Goal: Information Seeking & Learning: Learn about a topic

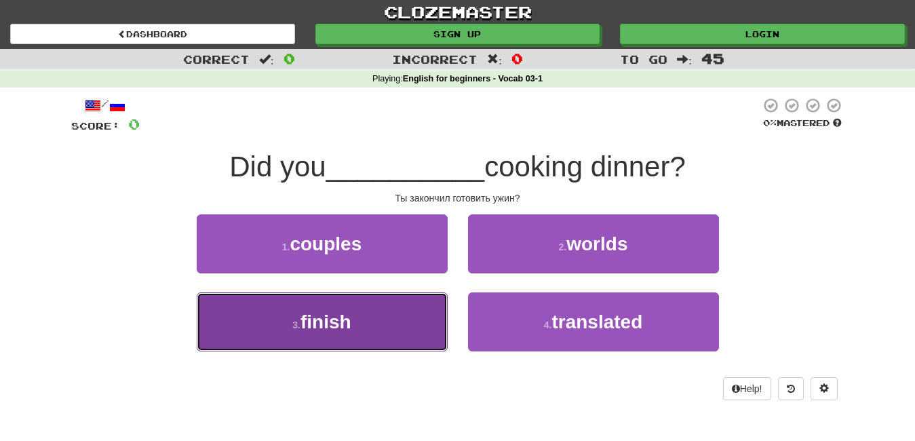
click at [319, 336] on button "3 . finish" at bounding box center [322, 321] width 251 height 59
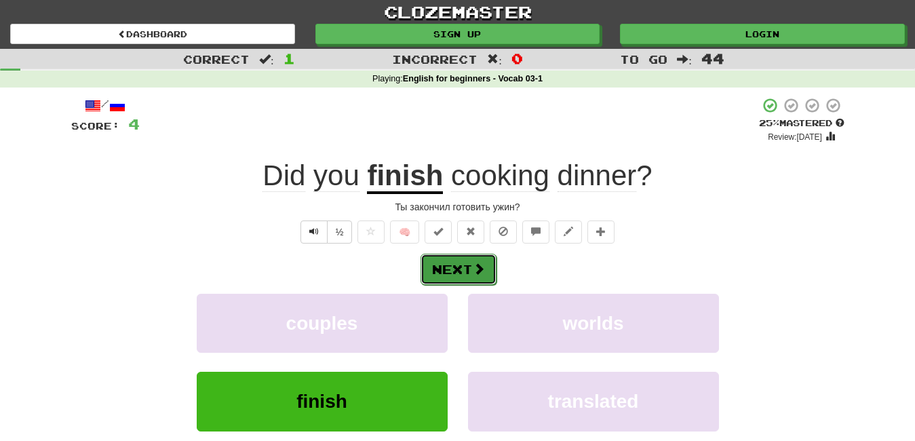
click at [465, 278] on button "Next" at bounding box center [459, 269] width 76 height 31
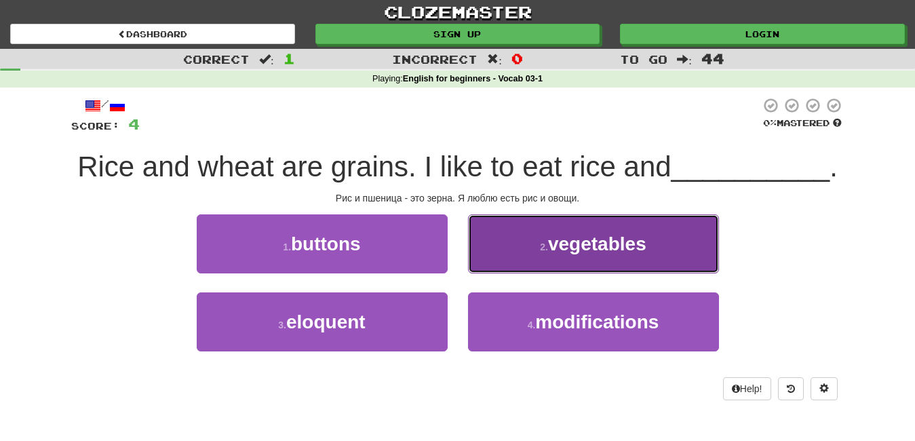
click at [522, 251] on button "2 . vegetables" at bounding box center [593, 243] width 251 height 59
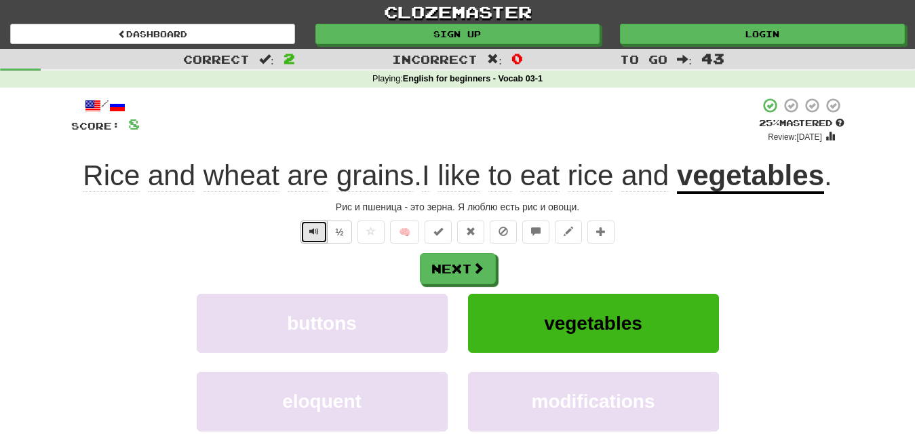
click at [311, 235] on span "Text-to-speech controls" at bounding box center [313, 231] width 9 height 9
click at [309, 230] on button "Text-to-speech controls" at bounding box center [314, 231] width 27 height 23
click at [463, 270] on button "Next" at bounding box center [459, 269] width 76 height 31
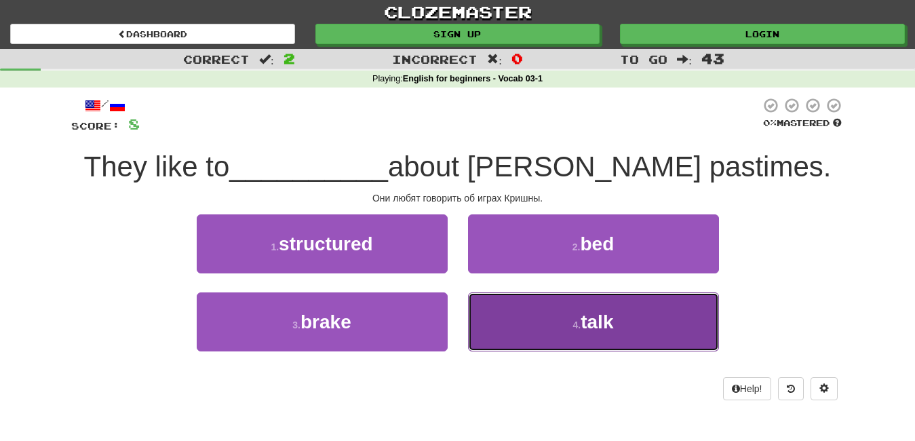
click at [599, 337] on button "4 . talk" at bounding box center [593, 321] width 251 height 59
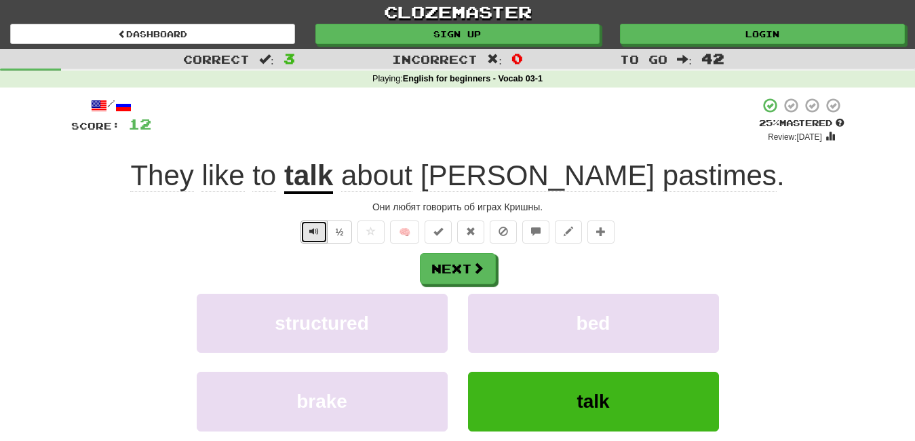
click at [309, 233] on button "Text-to-speech controls" at bounding box center [314, 231] width 27 height 23
click at [318, 237] on button "Text-to-speech controls" at bounding box center [314, 231] width 27 height 23
click at [475, 279] on button "Next" at bounding box center [459, 269] width 76 height 31
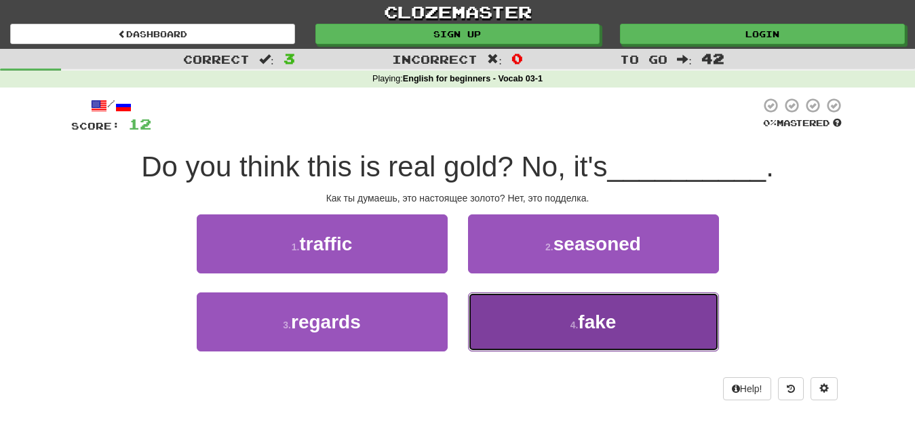
click at [588, 321] on span "fake" at bounding box center [597, 321] width 38 height 21
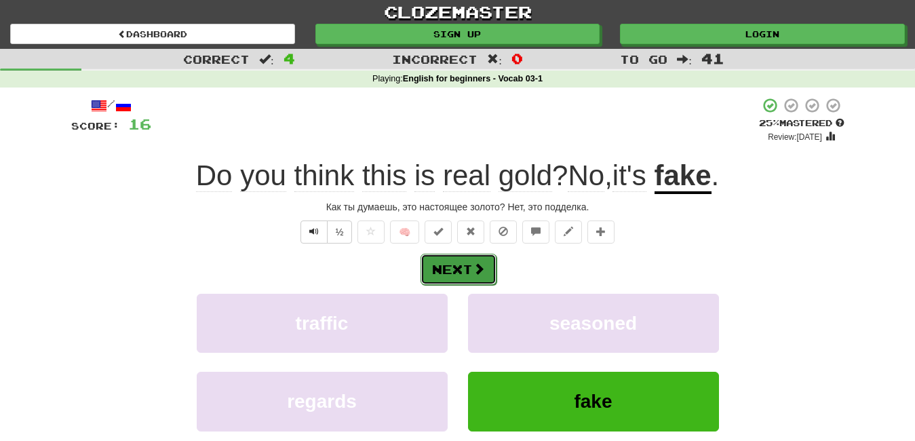
click at [475, 277] on button "Next" at bounding box center [459, 269] width 76 height 31
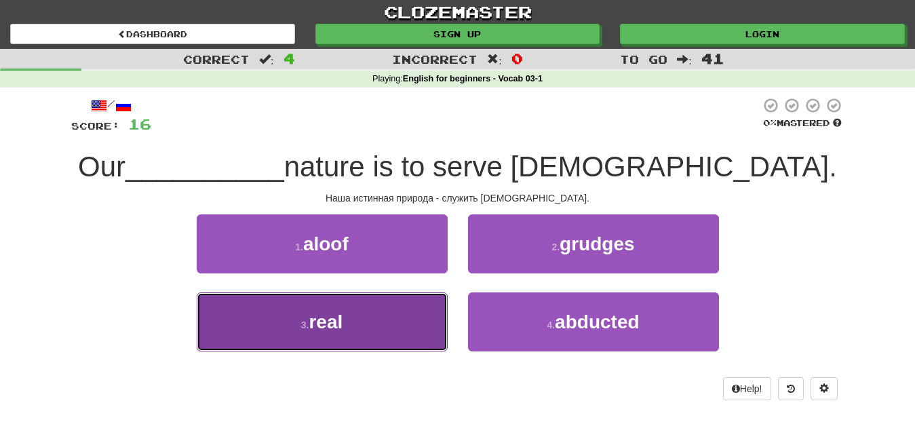
click at [379, 339] on button "3 . real" at bounding box center [322, 321] width 251 height 59
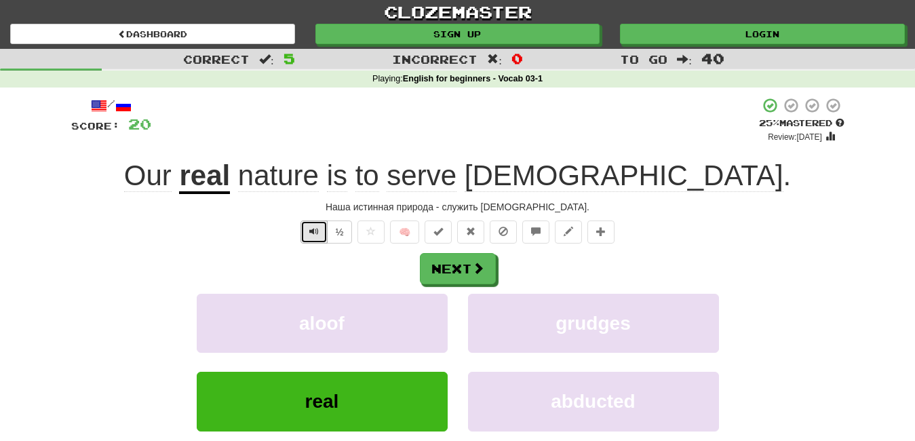
click at [317, 234] on span "Text-to-speech controls" at bounding box center [313, 231] width 9 height 9
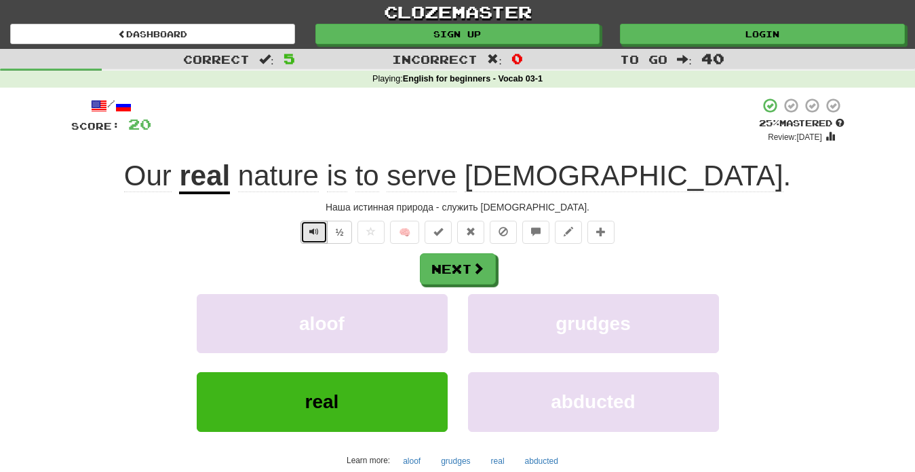
click at [317, 233] on span "Text-to-speech controls" at bounding box center [313, 231] width 9 height 9
click at [311, 235] on span "Text-to-speech controls" at bounding box center [313, 231] width 9 height 9
click at [454, 259] on button "Next" at bounding box center [459, 269] width 76 height 31
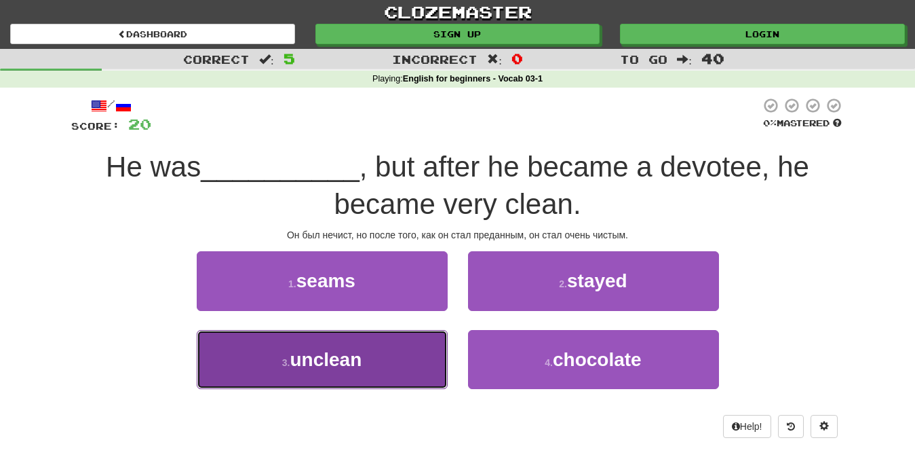
click at [366, 362] on button "3 . unclean" at bounding box center [322, 359] width 251 height 59
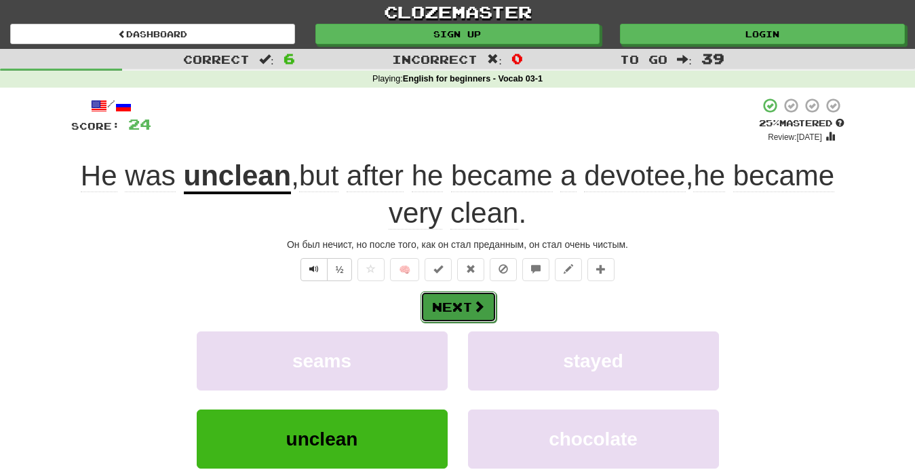
click at [472, 311] on button "Next" at bounding box center [459, 306] width 76 height 31
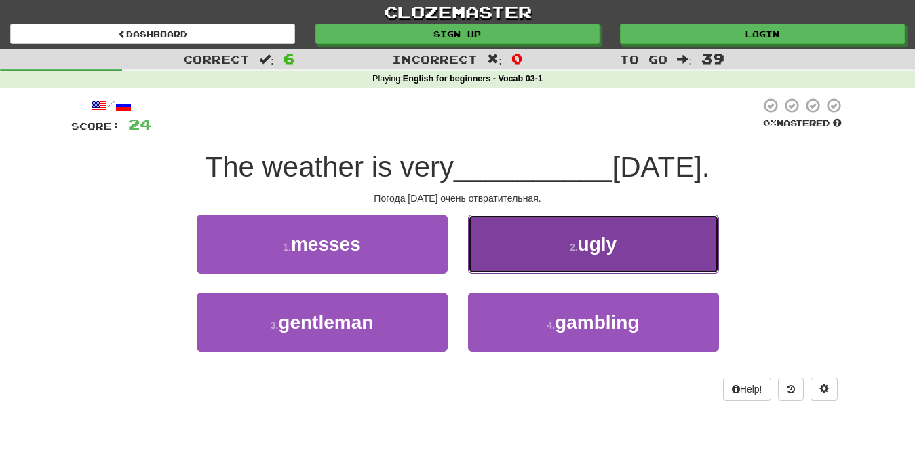
click at [625, 254] on button "2 . ugly" at bounding box center [593, 243] width 251 height 59
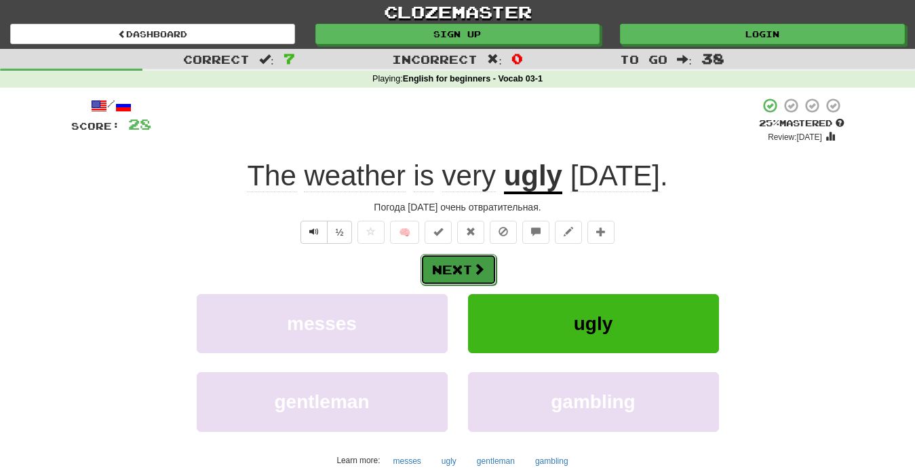
click at [467, 272] on button "Next" at bounding box center [459, 269] width 76 height 31
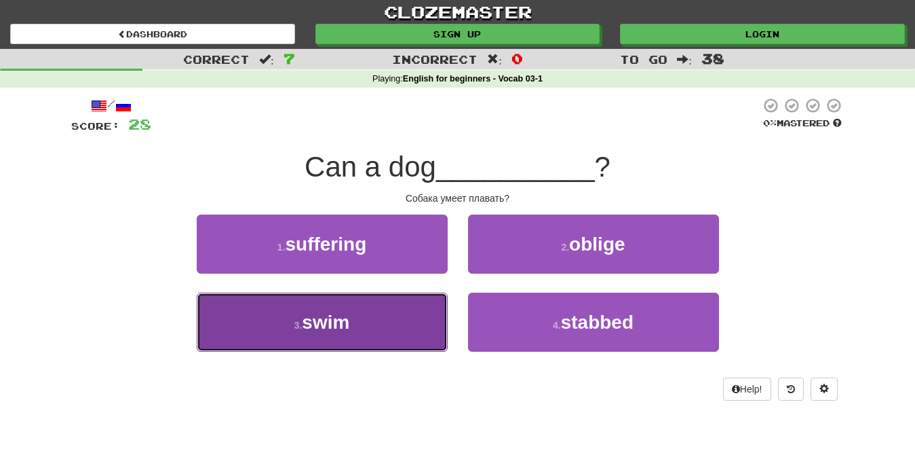
click at [388, 334] on button "3 . swim" at bounding box center [322, 321] width 251 height 59
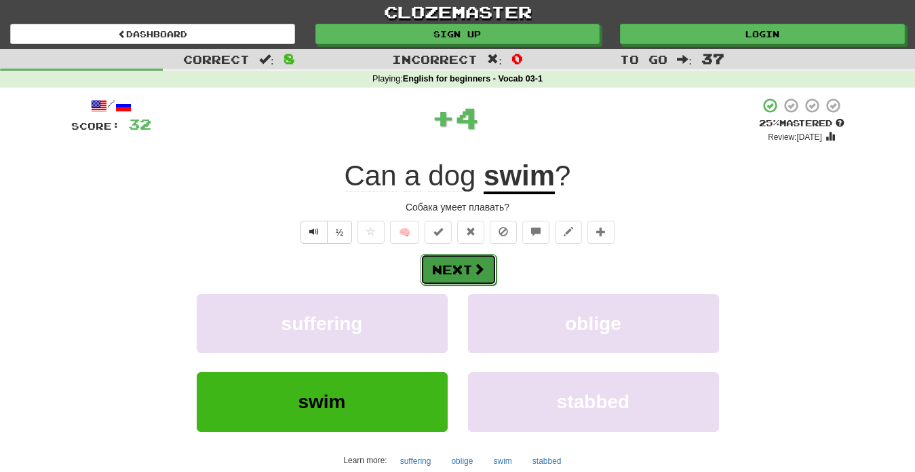
click at [475, 268] on span at bounding box center [479, 269] width 12 height 12
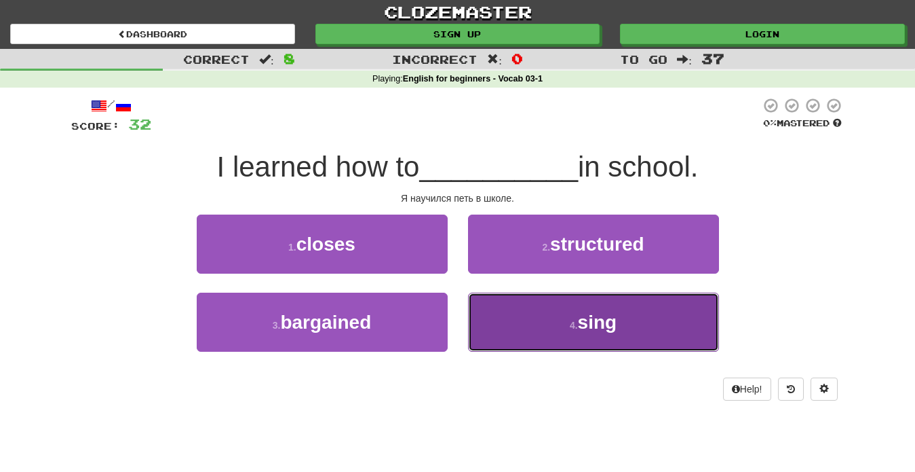
click at [579, 321] on span "sing" at bounding box center [597, 321] width 39 height 21
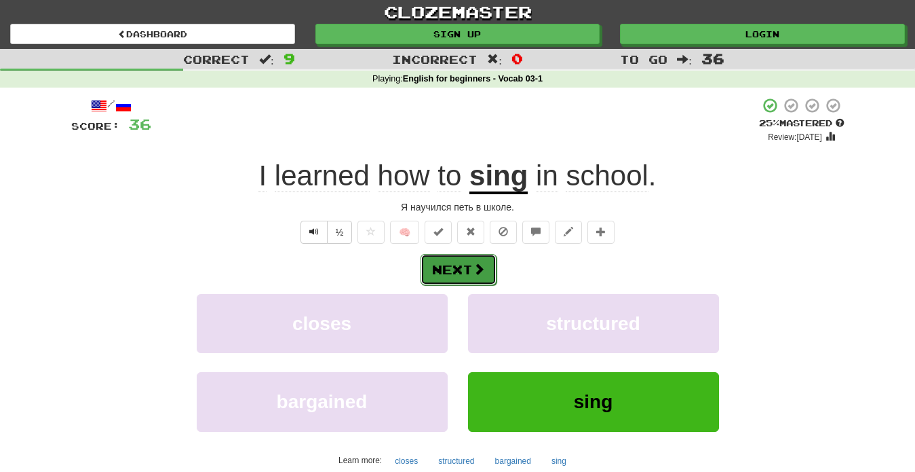
click at [466, 276] on button "Next" at bounding box center [459, 269] width 76 height 31
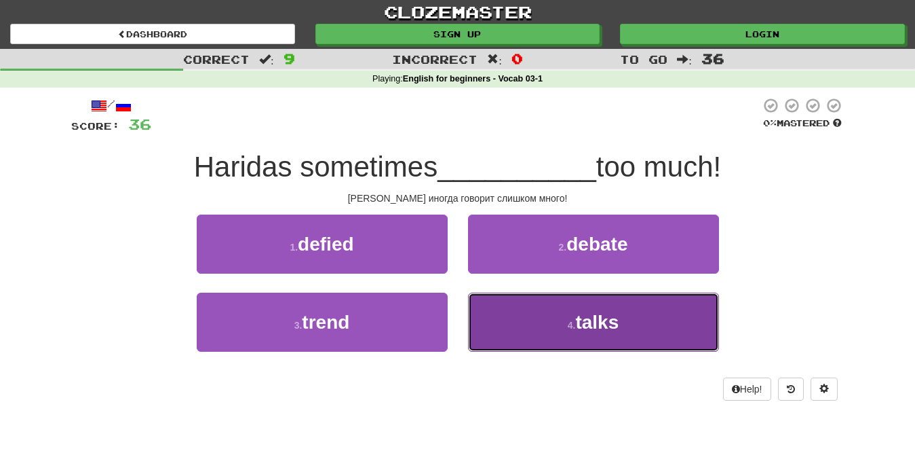
click at [592, 324] on span "talks" at bounding box center [596, 321] width 43 height 21
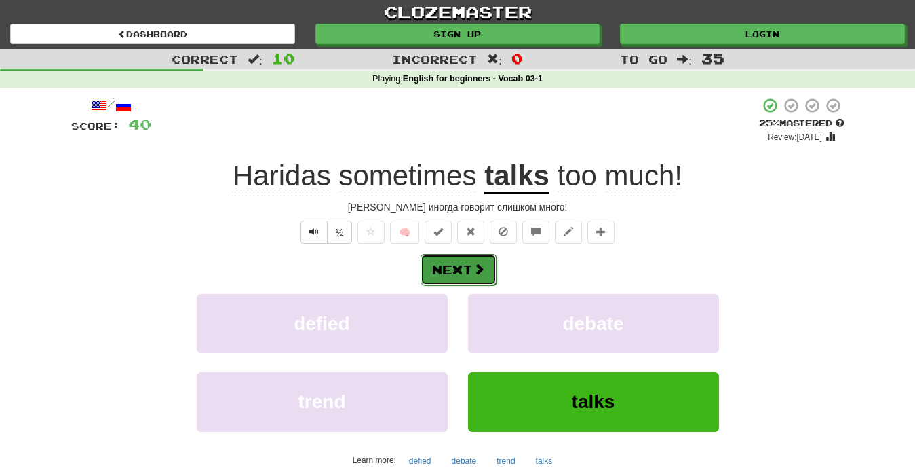
click at [462, 277] on button "Next" at bounding box center [459, 269] width 76 height 31
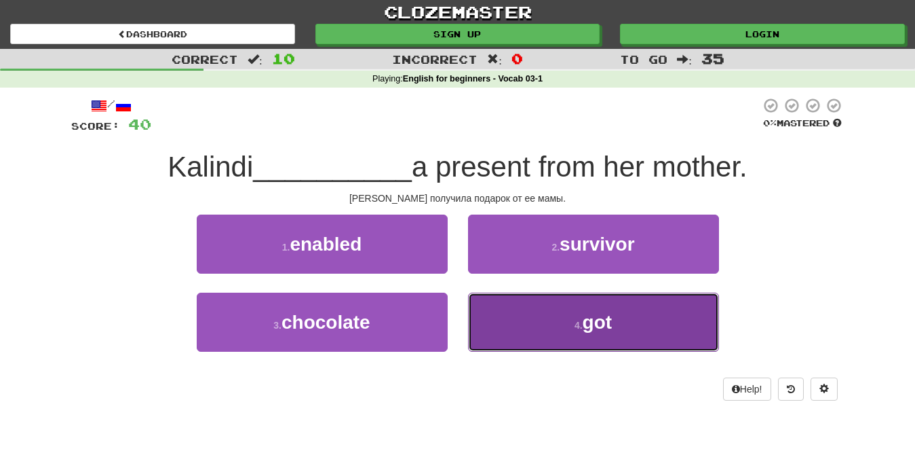
click at [556, 328] on button "4 . got" at bounding box center [593, 321] width 251 height 59
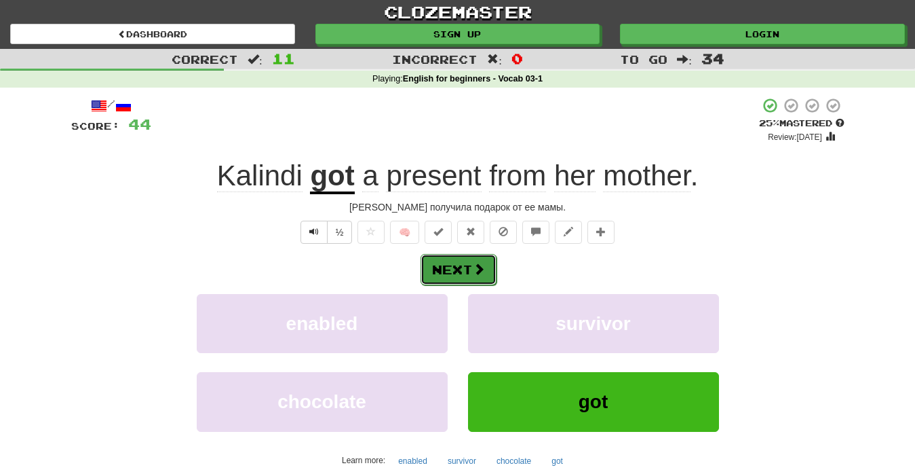
click at [474, 276] on button "Next" at bounding box center [459, 269] width 76 height 31
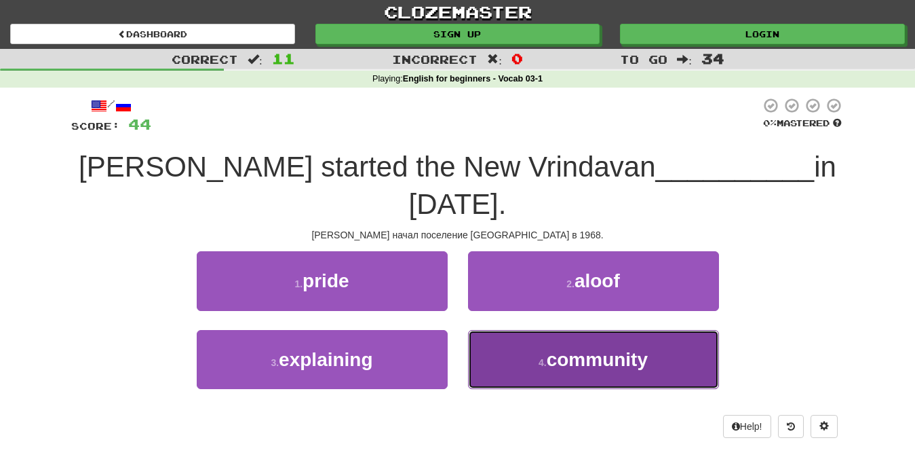
click at [593, 368] on span "community" at bounding box center [597, 359] width 101 height 21
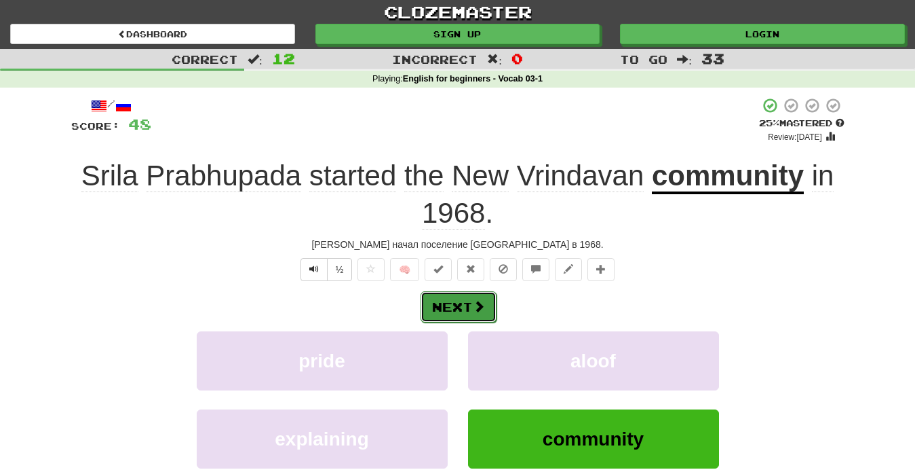
click at [468, 311] on button "Next" at bounding box center [459, 306] width 76 height 31
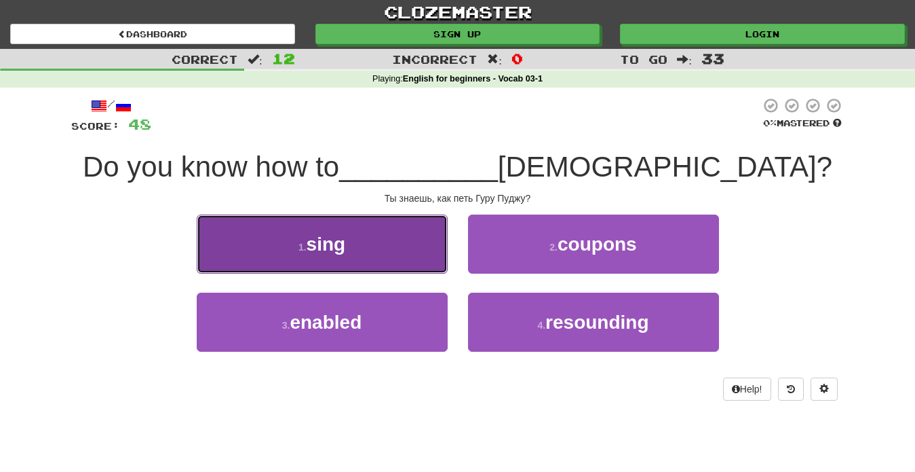
click at [375, 255] on button "1 . sing" at bounding box center [322, 243] width 251 height 59
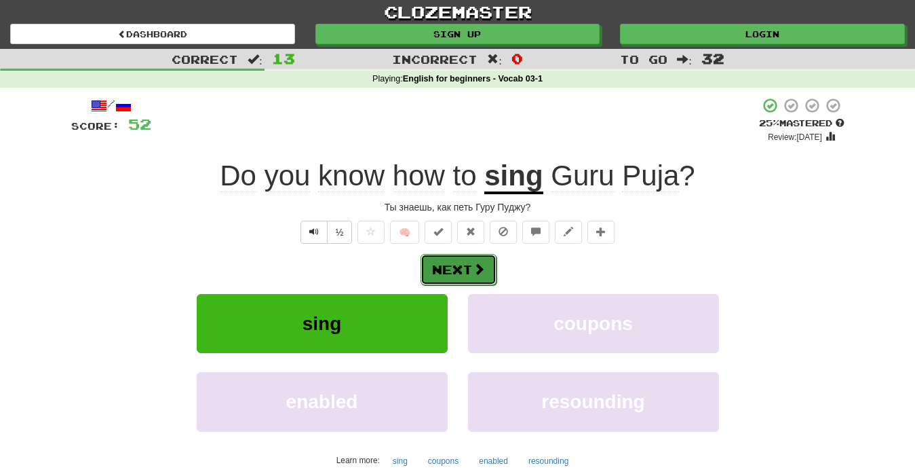
click at [463, 271] on button "Next" at bounding box center [459, 269] width 76 height 31
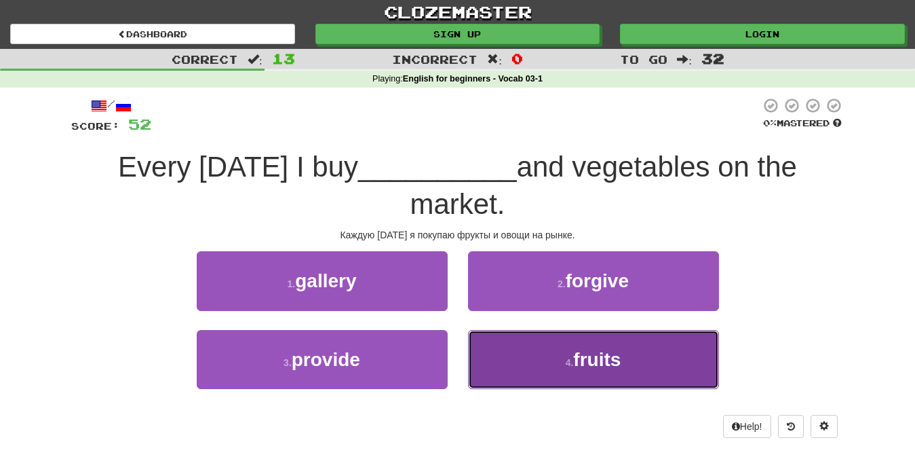
click at [532, 357] on button "4 . fruits" at bounding box center [593, 359] width 251 height 59
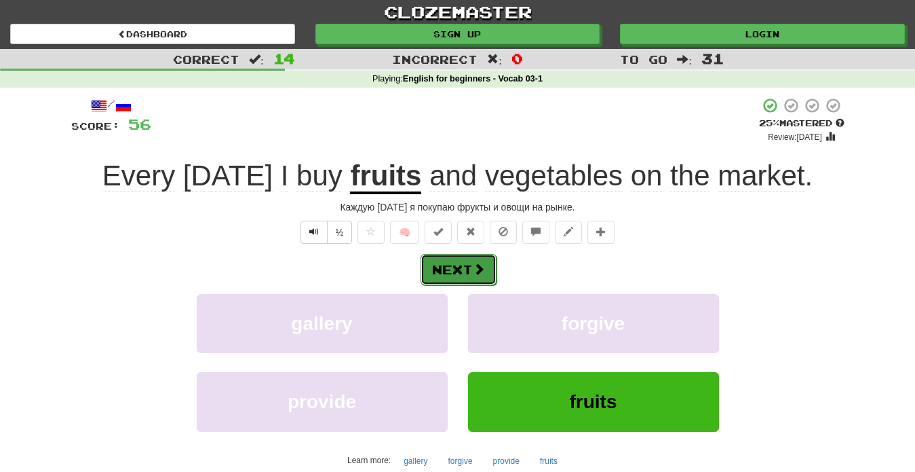
click at [474, 275] on span at bounding box center [479, 269] width 12 height 12
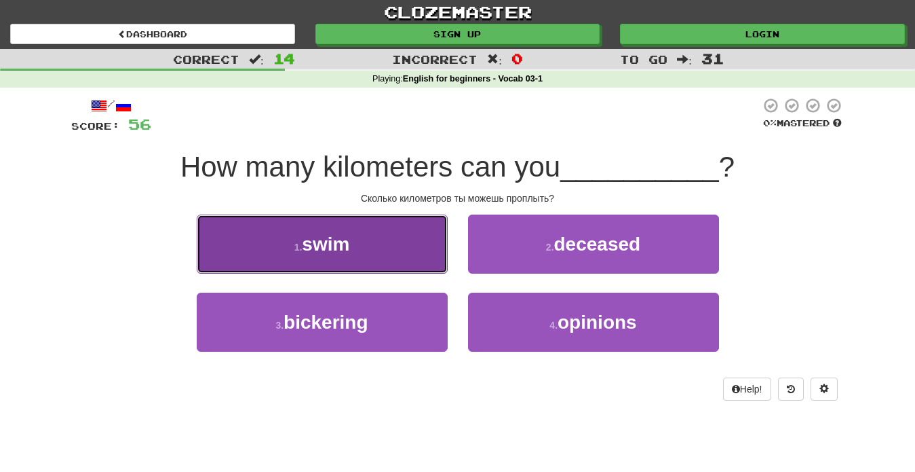
click at [346, 251] on span "swim" at bounding box center [325, 243] width 47 height 21
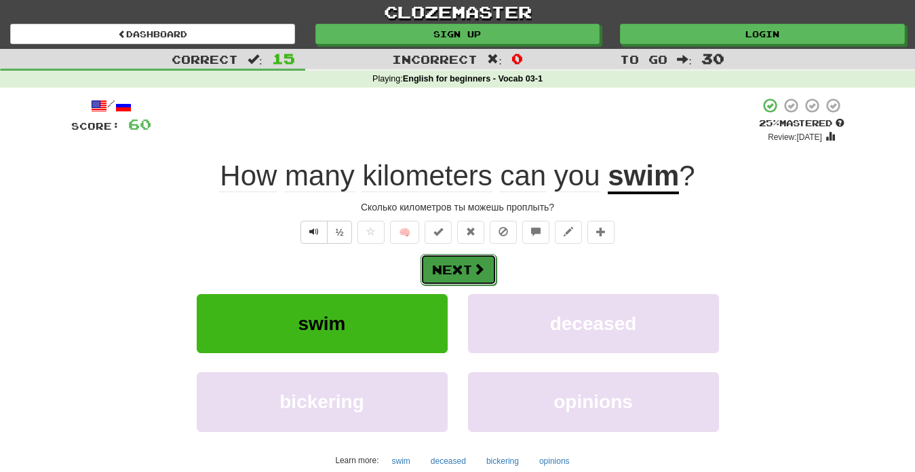
click at [465, 274] on button "Next" at bounding box center [459, 269] width 76 height 31
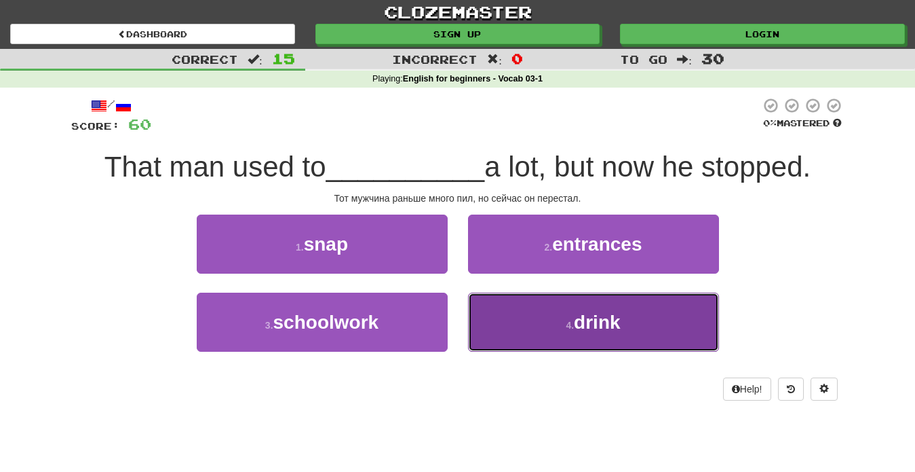
click at [578, 336] on button "4 . drink" at bounding box center [593, 321] width 251 height 59
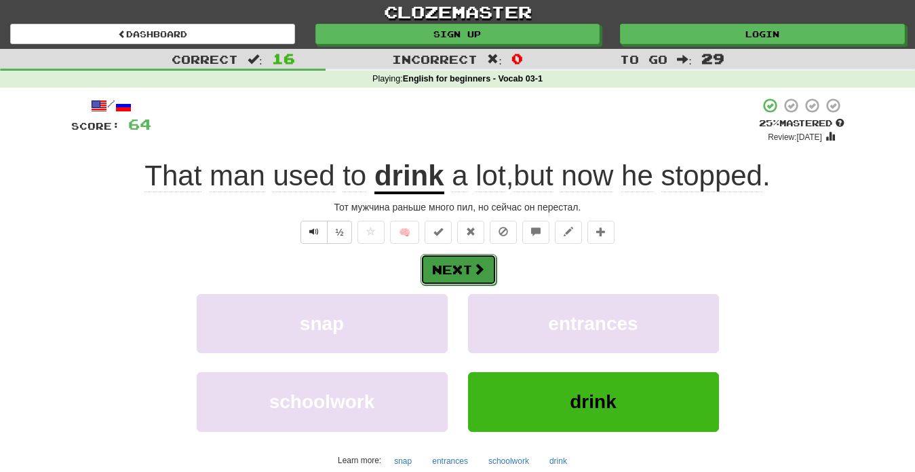
click at [468, 277] on button "Next" at bounding box center [459, 269] width 76 height 31
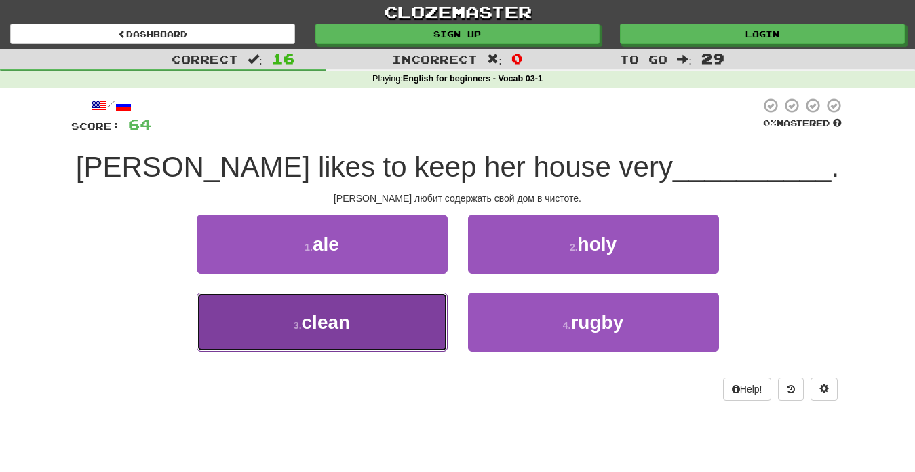
click at [307, 342] on button "3 . clean" at bounding box center [322, 321] width 251 height 59
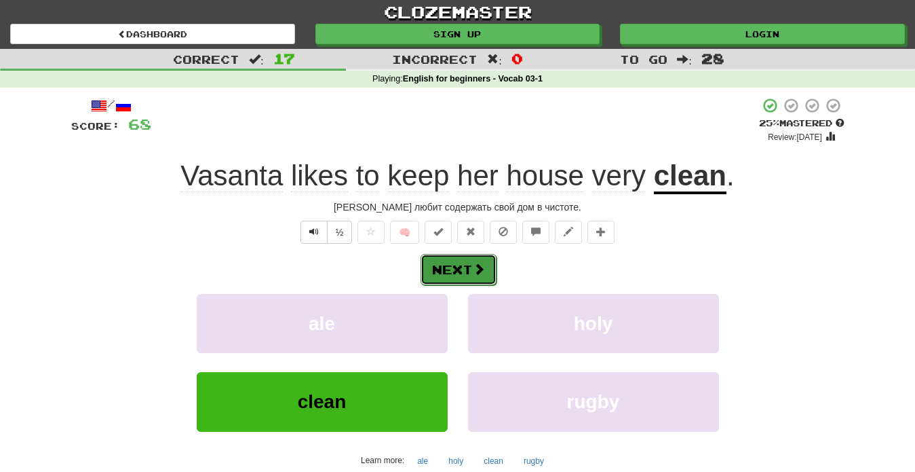
click at [461, 265] on button "Next" at bounding box center [459, 269] width 76 height 31
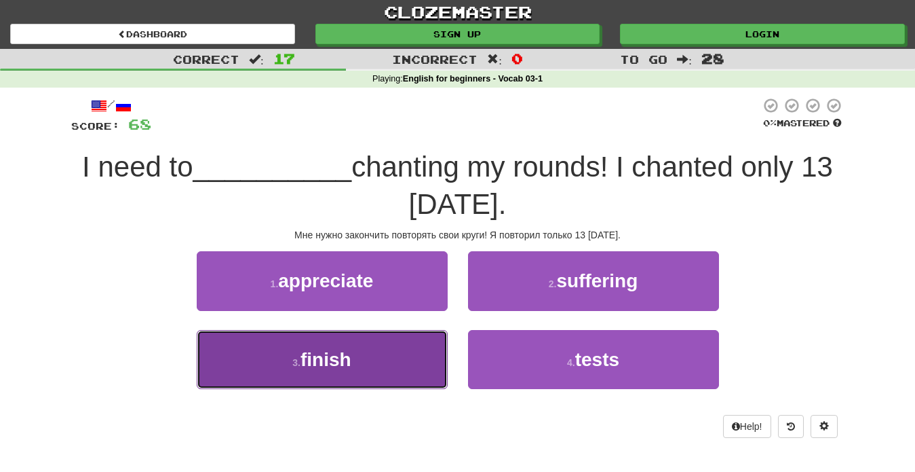
click at [404, 368] on button "3 . finish" at bounding box center [322, 359] width 251 height 59
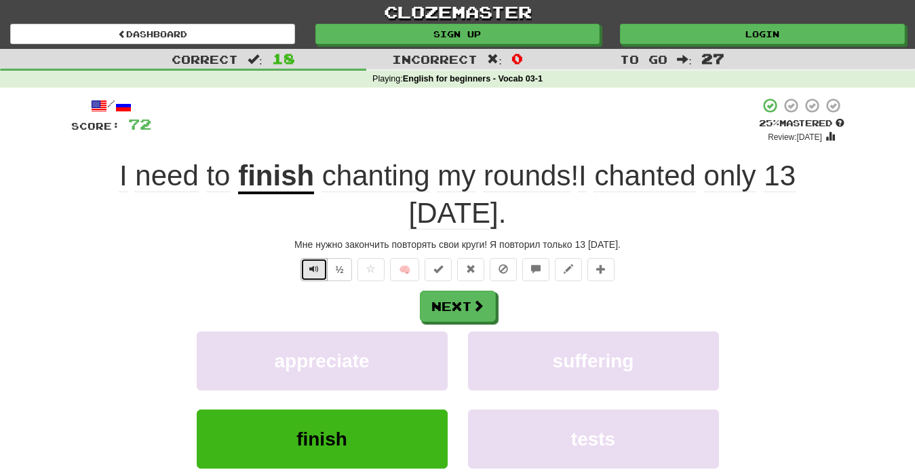
click at [311, 264] on span "Text-to-speech controls" at bounding box center [313, 268] width 9 height 9
click at [320, 258] on button "Text-to-speech controls" at bounding box center [314, 269] width 27 height 23
click at [476, 300] on span at bounding box center [479, 306] width 12 height 12
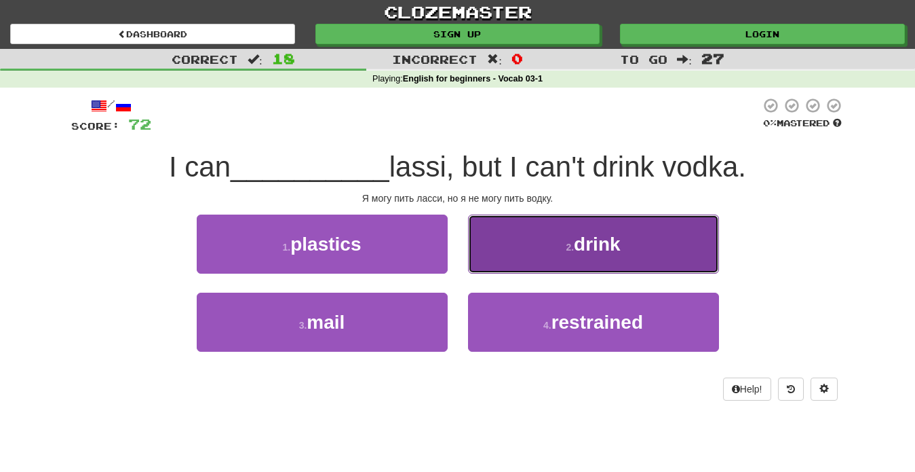
click at [526, 257] on button "2 . drink" at bounding box center [593, 243] width 251 height 59
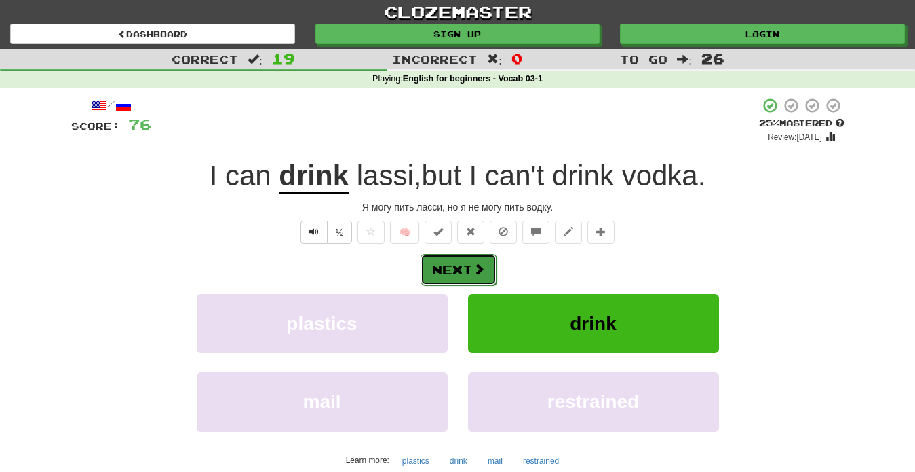
click at [461, 271] on button "Next" at bounding box center [459, 269] width 76 height 31
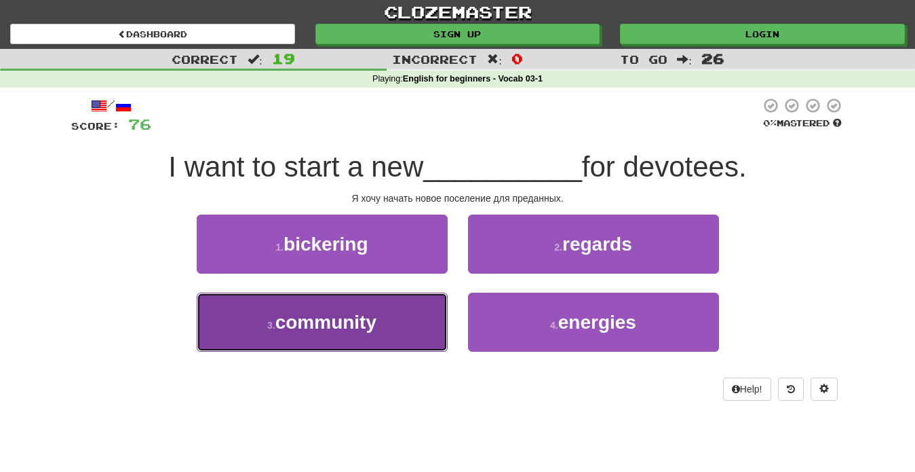
click at [325, 315] on span "community" at bounding box center [325, 321] width 101 height 21
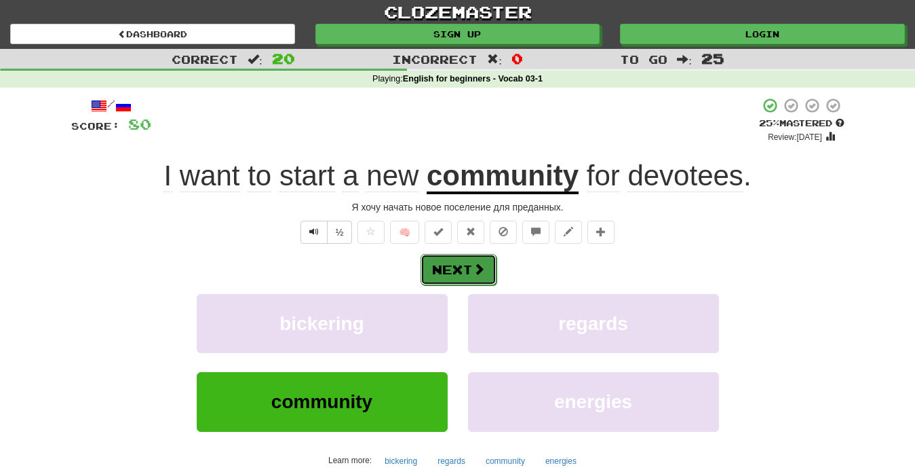
click at [446, 269] on button "Next" at bounding box center [459, 269] width 76 height 31
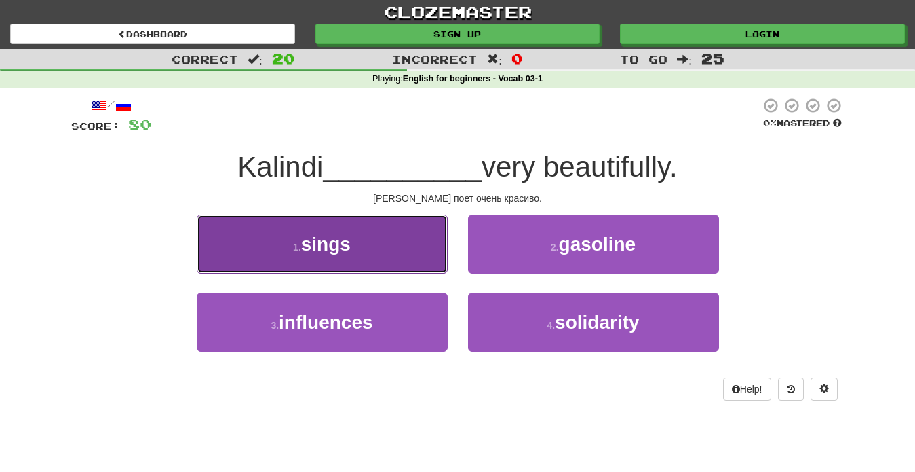
click at [399, 264] on button "1 . sings" at bounding box center [322, 243] width 251 height 59
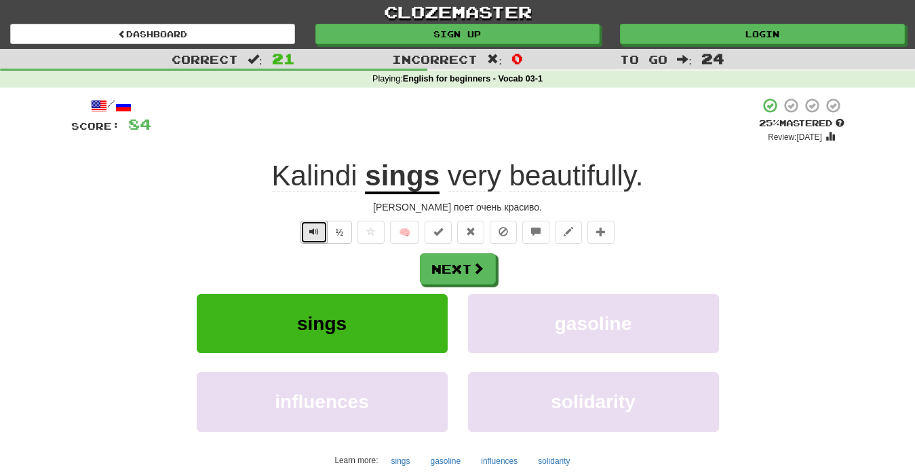
click at [322, 237] on button "Text-to-speech controls" at bounding box center [314, 231] width 27 height 23
click at [448, 271] on button "Next" at bounding box center [459, 269] width 76 height 31
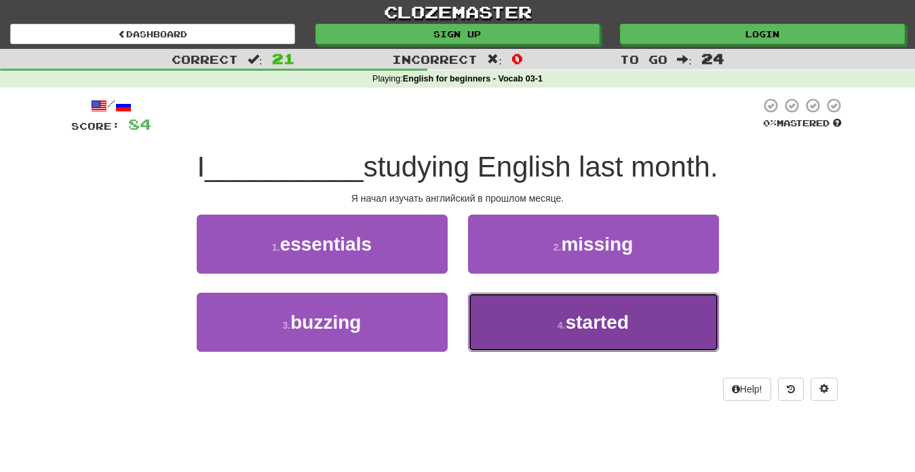
click at [549, 318] on button "4 . started" at bounding box center [593, 321] width 251 height 59
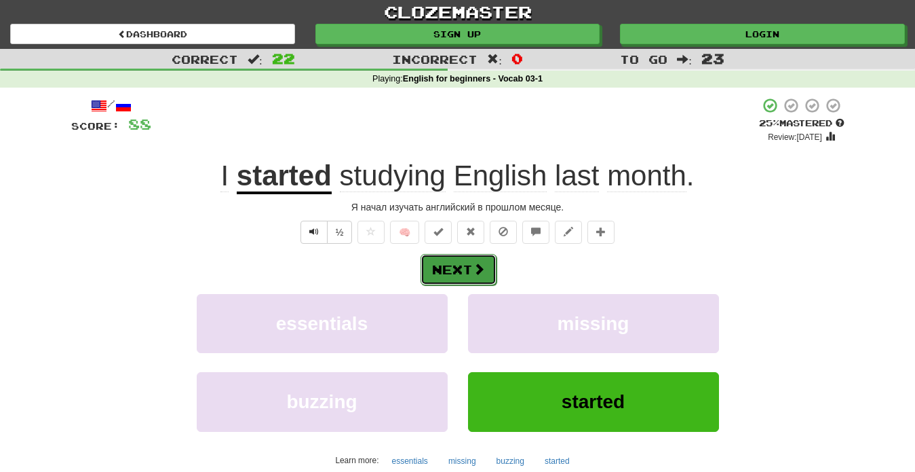
click at [450, 273] on button "Next" at bounding box center [459, 269] width 76 height 31
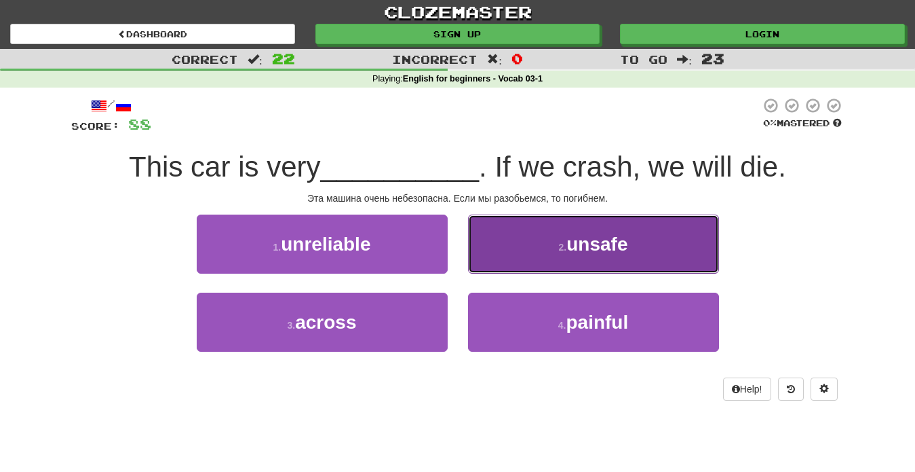
click at [576, 266] on button "2 . unsafe" at bounding box center [593, 243] width 251 height 59
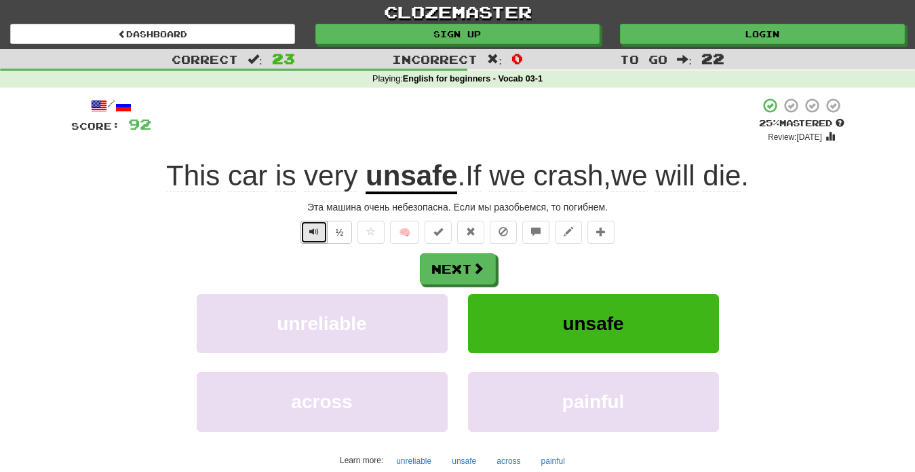
click at [319, 235] on span "Text-to-speech controls" at bounding box center [313, 231] width 9 height 9
click at [440, 272] on button "Next" at bounding box center [459, 269] width 76 height 31
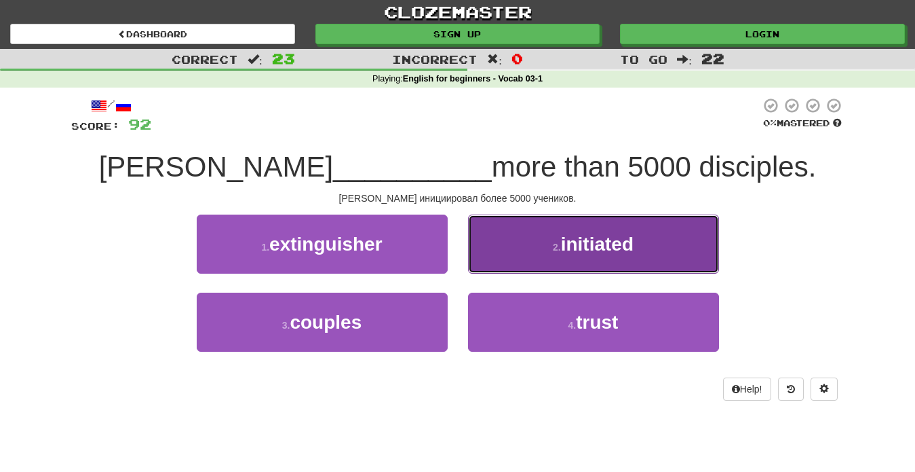
click at [531, 250] on button "2 . initiated" at bounding box center [593, 243] width 251 height 59
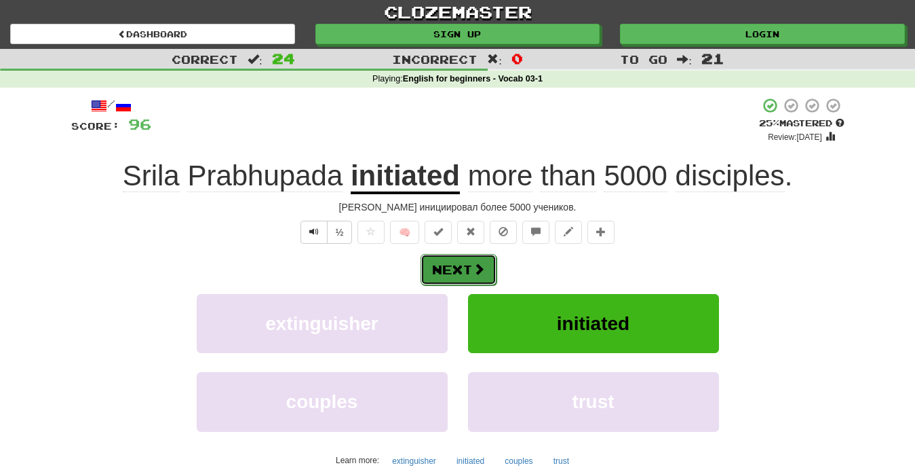
click at [467, 270] on button "Next" at bounding box center [459, 269] width 76 height 31
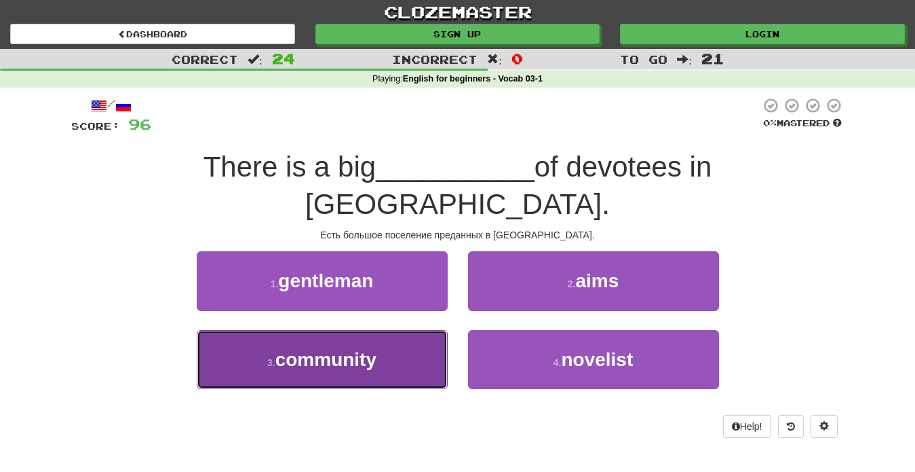
click at [361, 349] on span "community" at bounding box center [325, 359] width 101 height 21
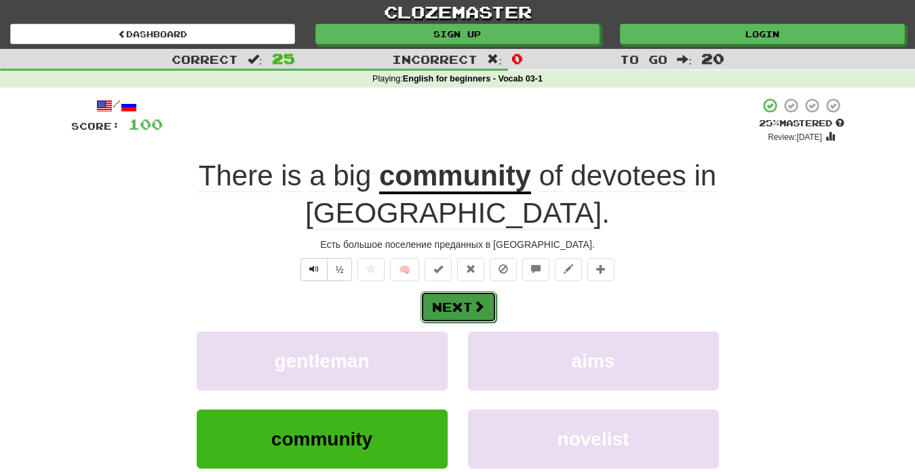
click at [472, 291] on button "Next" at bounding box center [459, 306] width 76 height 31
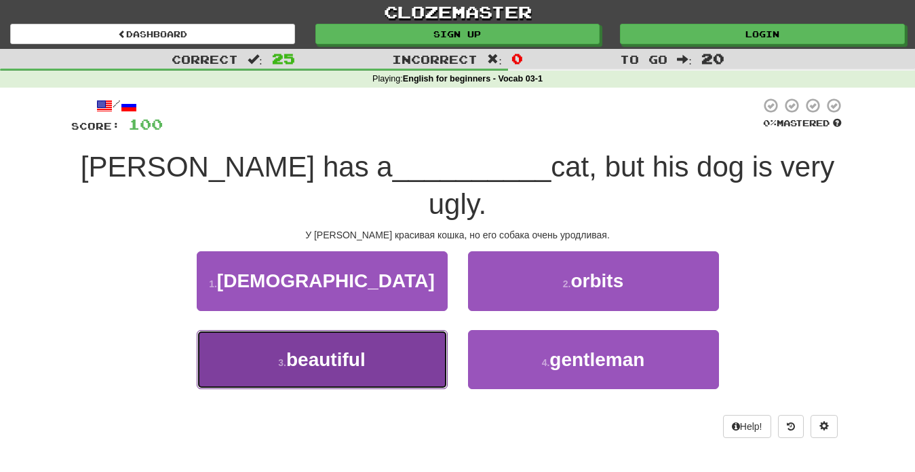
click at [364, 336] on button "3 . beautiful" at bounding box center [322, 359] width 251 height 59
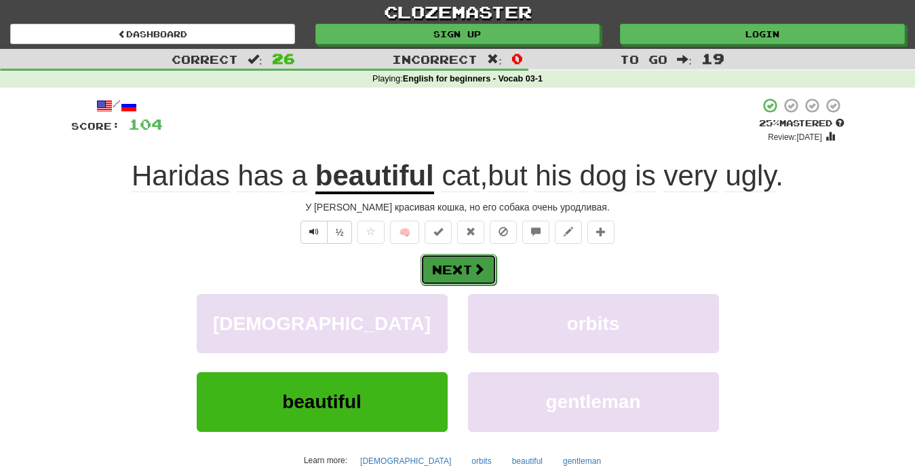
click at [460, 279] on button "Next" at bounding box center [459, 269] width 76 height 31
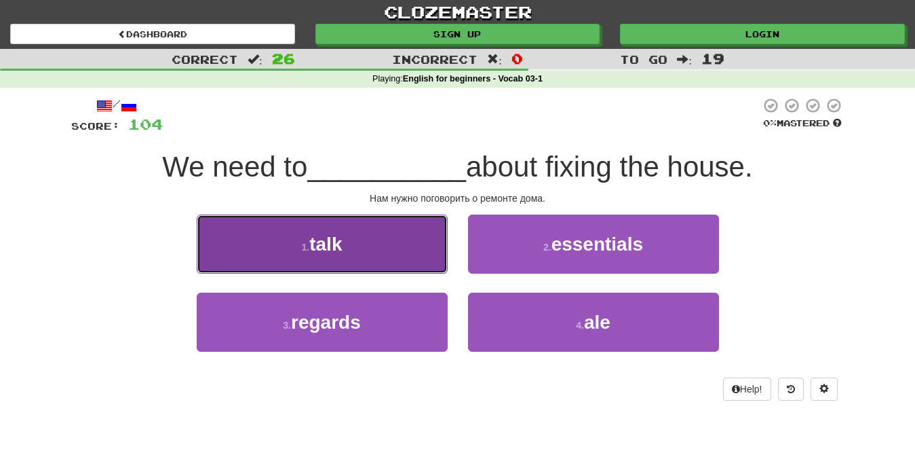
click at [389, 252] on button "1 . talk" at bounding box center [322, 243] width 251 height 59
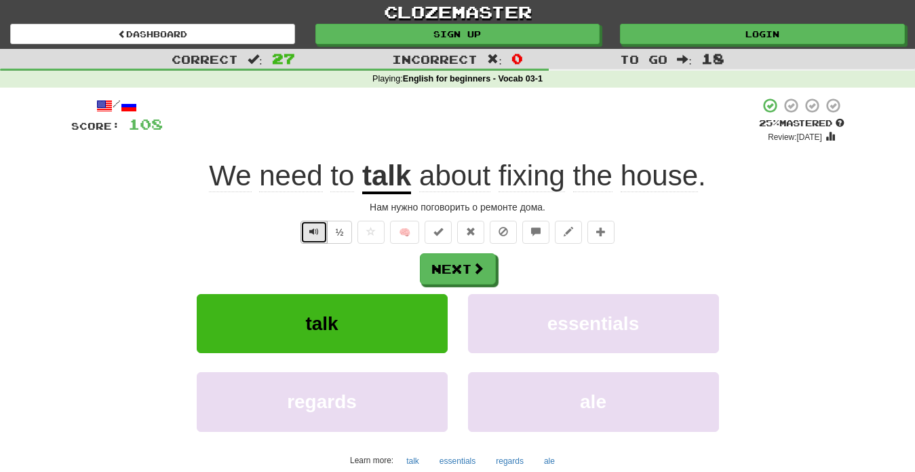
click at [314, 235] on span "Text-to-speech controls" at bounding box center [313, 231] width 9 height 9
click at [479, 275] on span at bounding box center [479, 269] width 12 height 12
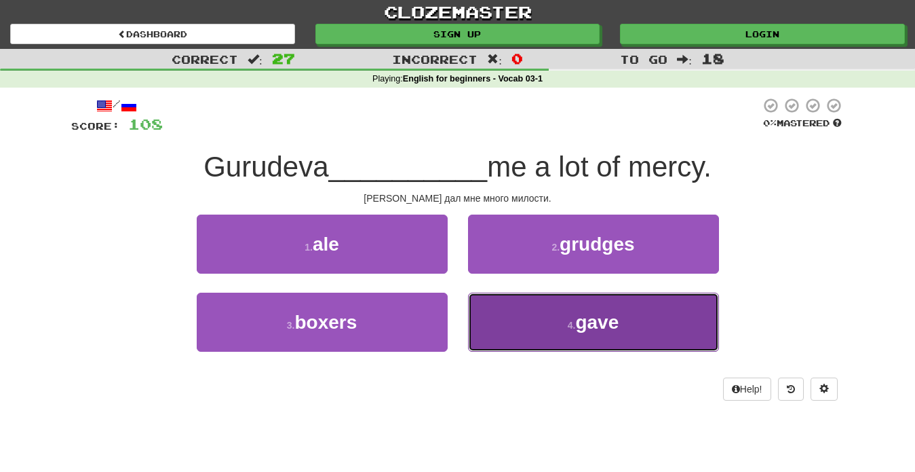
click at [577, 325] on span "gave" at bounding box center [596, 321] width 43 height 21
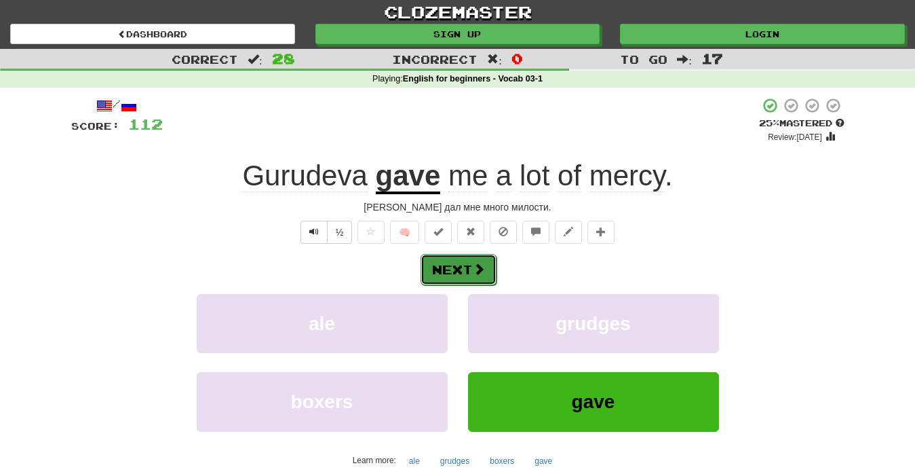
click at [452, 274] on button "Next" at bounding box center [459, 269] width 76 height 31
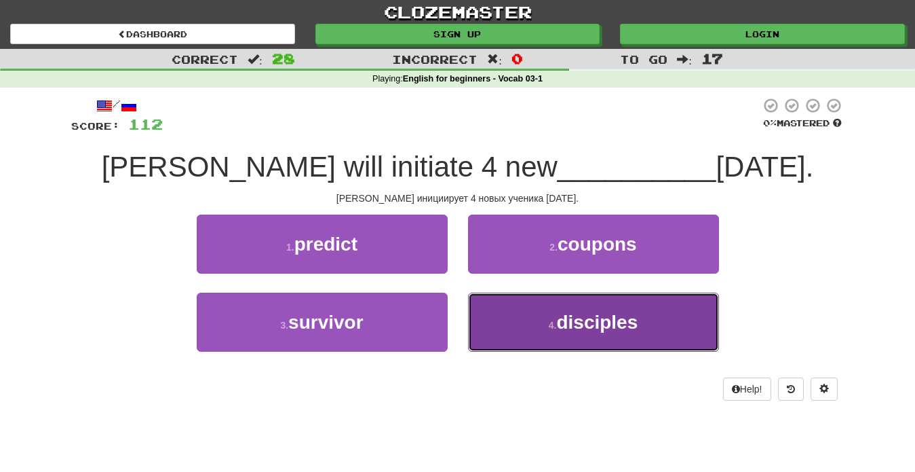
click at [596, 337] on button "4 . disciples" at bounding box center [593, 321] width 251 height 59
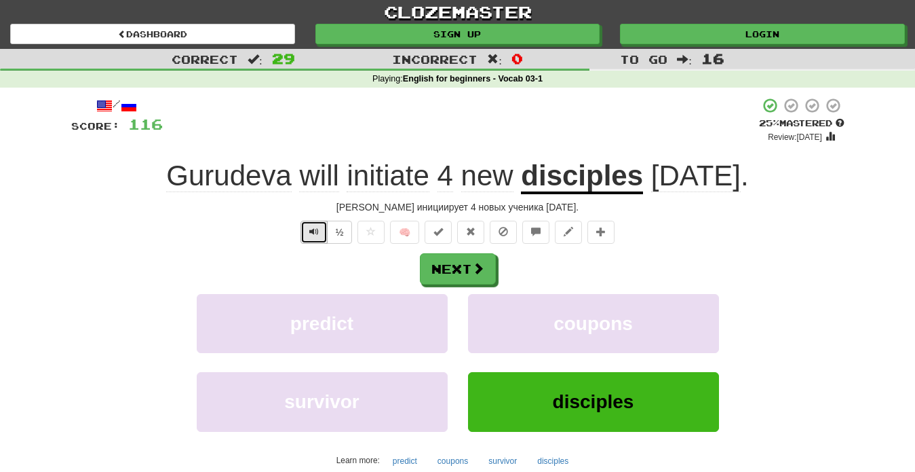
click at [315, 241] on button "Text-to-speech controls" at bounding box center [314, 231] width 27 height 23
click at [465, 269] on button "Next" at bounding box center [459, 269] width 76 height 31
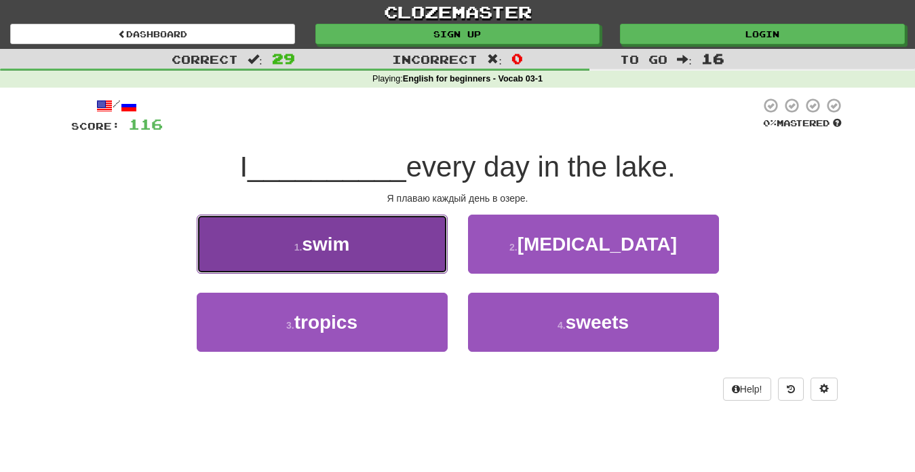
click at [392, 261] on button "1 . swim" at bounding box center [322, 243] width 251 height 59
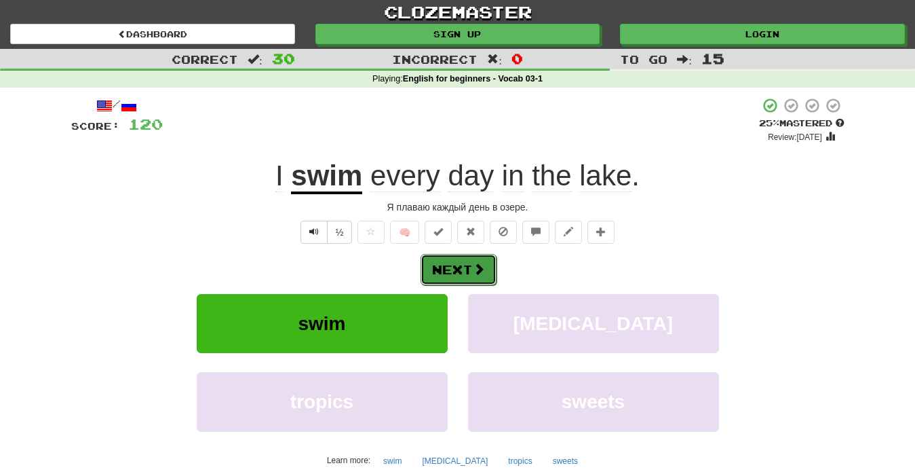
click at [449, 271] on button "Next" at bounding box center [459, 269] width 76 height 31
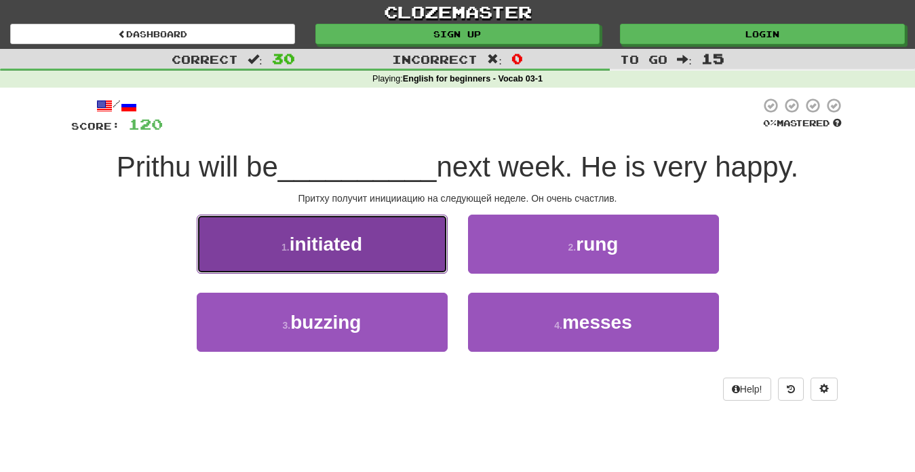
click at [402, 250] on button "1 . initiated" at bounding box center [322, 243] width 251 height 59
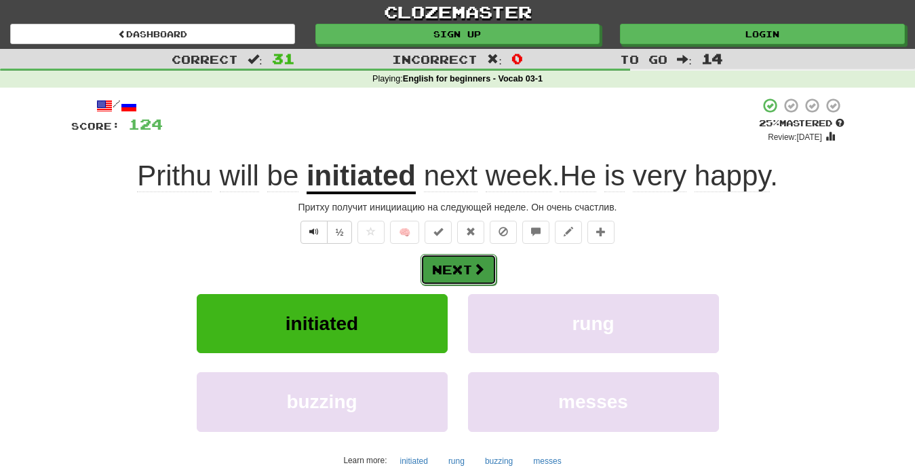
click at [437, 275] on button "Next" at bounding box center [459, 269] width 76 height 31
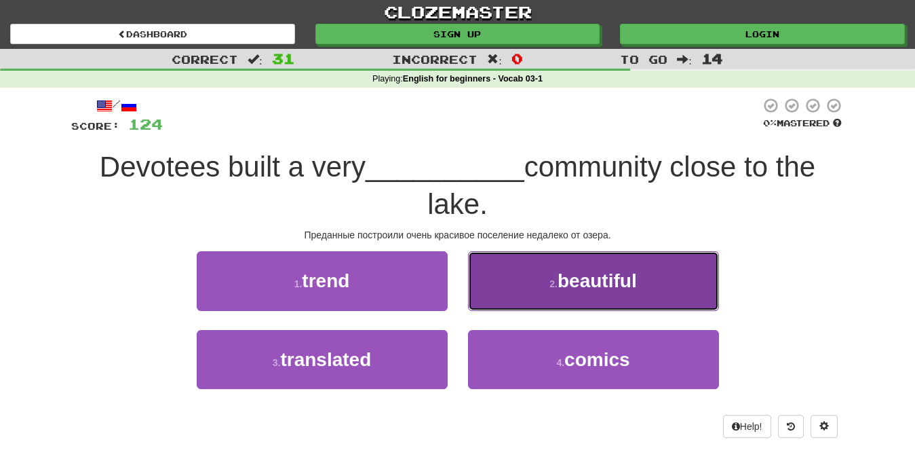
click at [608, 296] on button "2 . beautiful" at bounding box center [593, 280] width 251 height 59
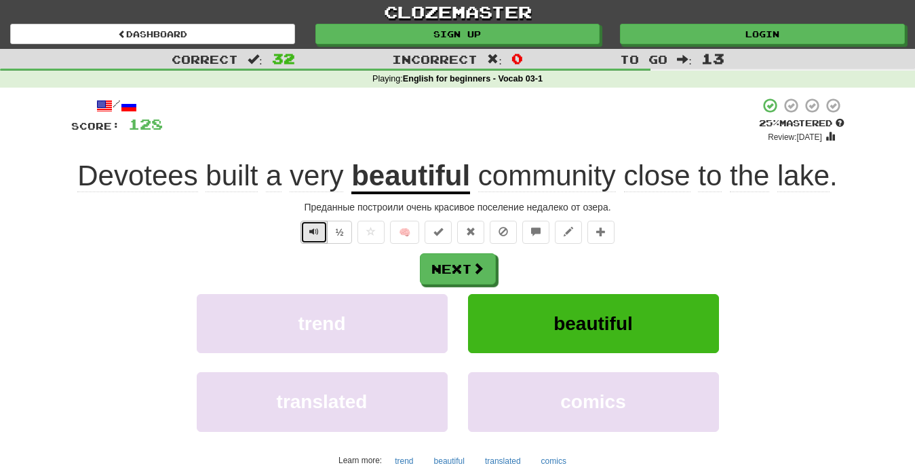
click at [310, 239] on button "Text-to-speech controls" at bounding box center [314, 231] width 27 height 23
click at [450, 277] on button "Next" at bounding box center [459, 269] width 76 height 31
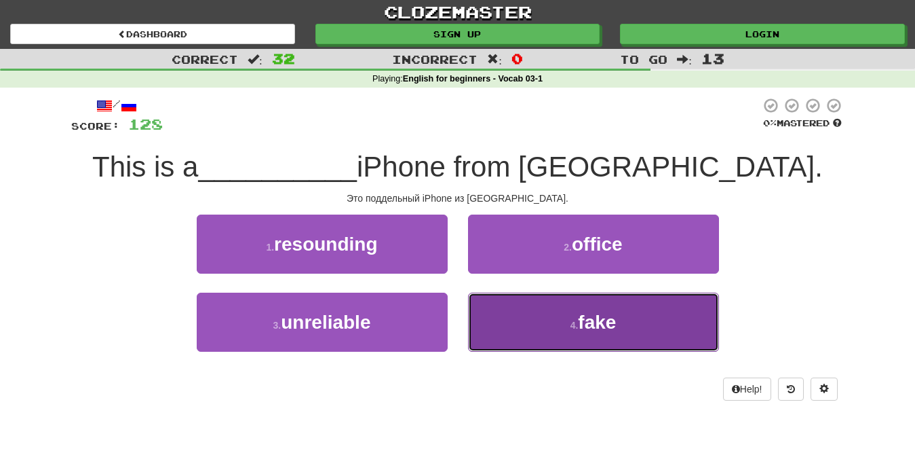
click at [592, 334] on button "4 . fake" at bounding box center [593, 321] width 251 height 59
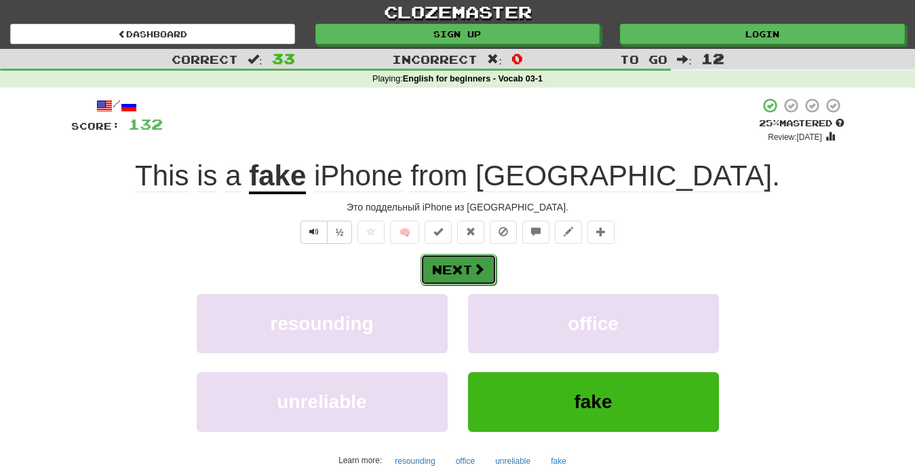
click at [451, 265] on button "Next" at bounding box center [459, 269] width 76 height 31
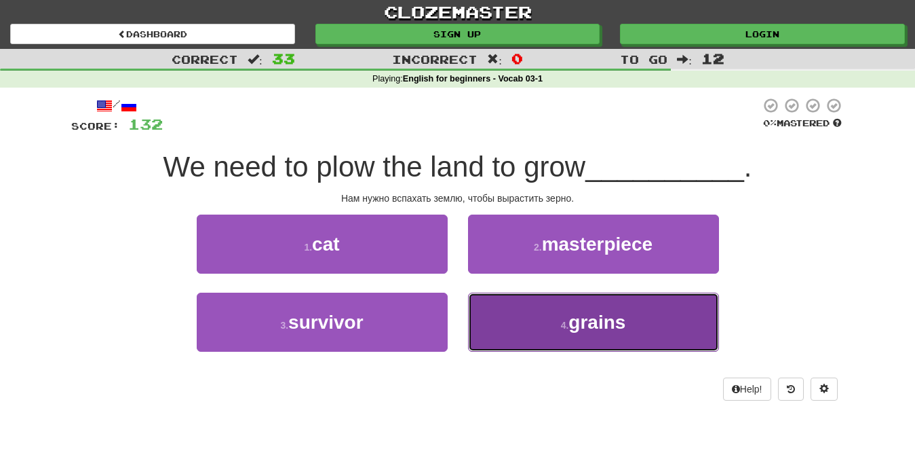
click at [553, 324] on button "4 . grains" at bounding box center [593, 321] width 251 height 59
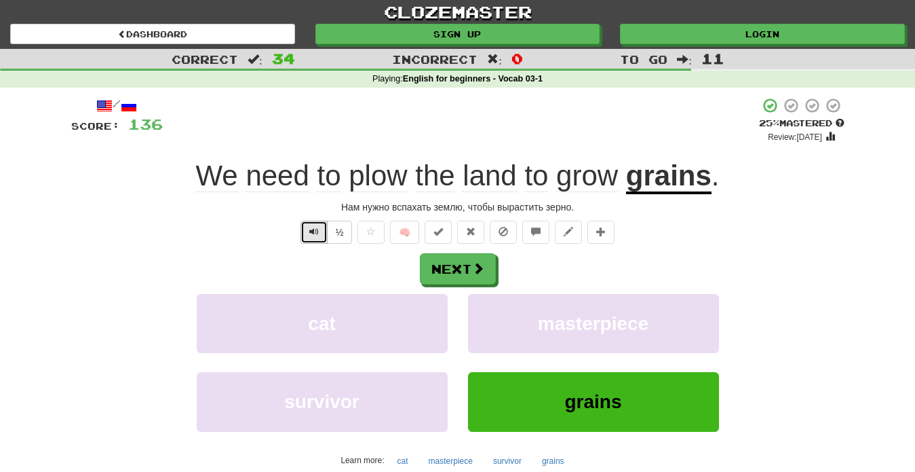
click at [313, 234] on span "Text-to-speech controls" at bounding box center [313, 231] width 9 height 9
click at [484, 274] on span at bounding box center [479, 269] width 12 height 12
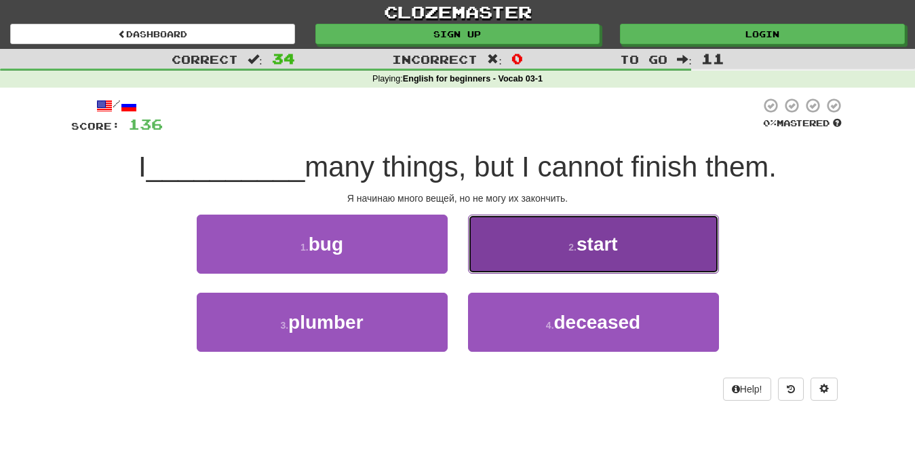
click at [520, 262] on button "2 . start" at bounding box center [593, 243] width 251 height 59
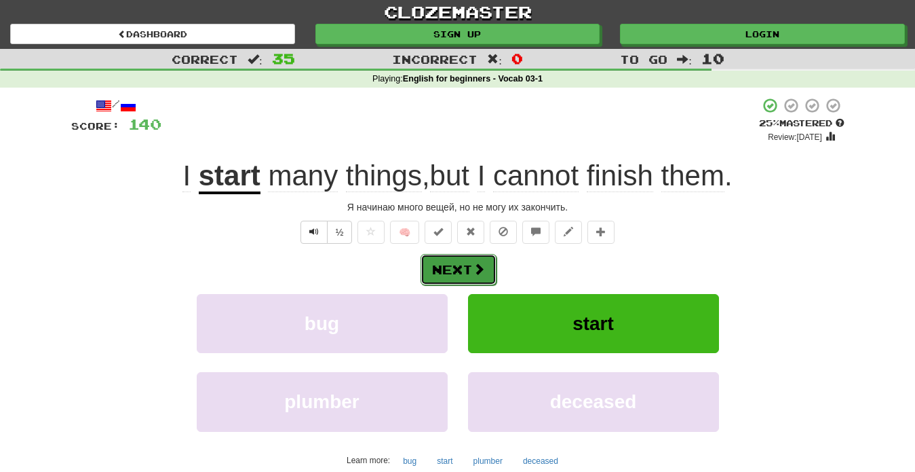
click at [459, 267] on button "Next" at bounding box center [459, 269] width 76 height 31
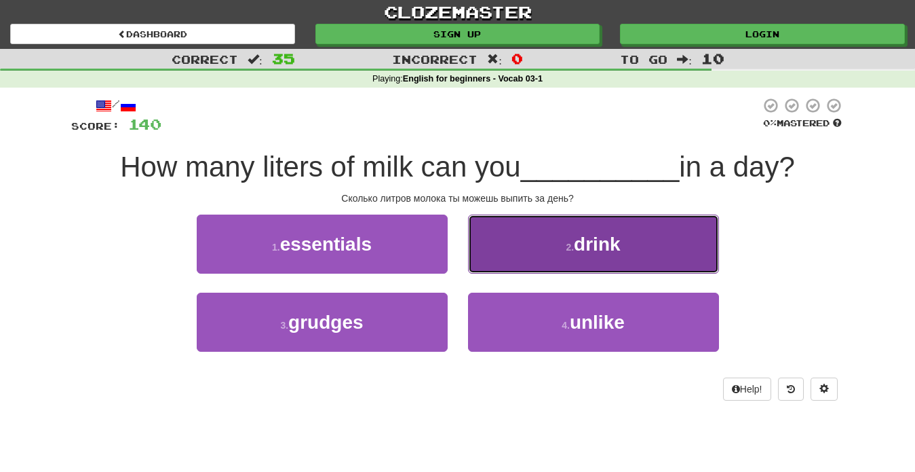
click at [540, 257] on button "2 . drink" at bounding box center [593, 243] width 251 height 59
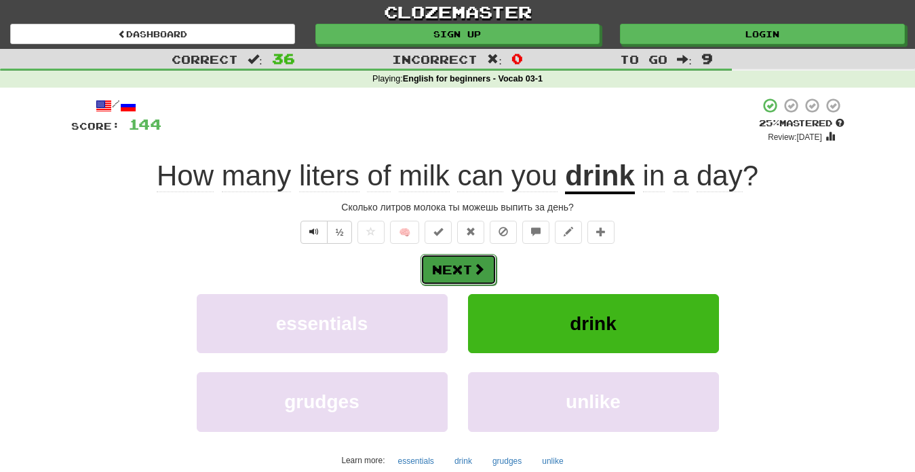
click at [452, 265] on button "Next" at bounding box center [459, 269] width 76 height 31
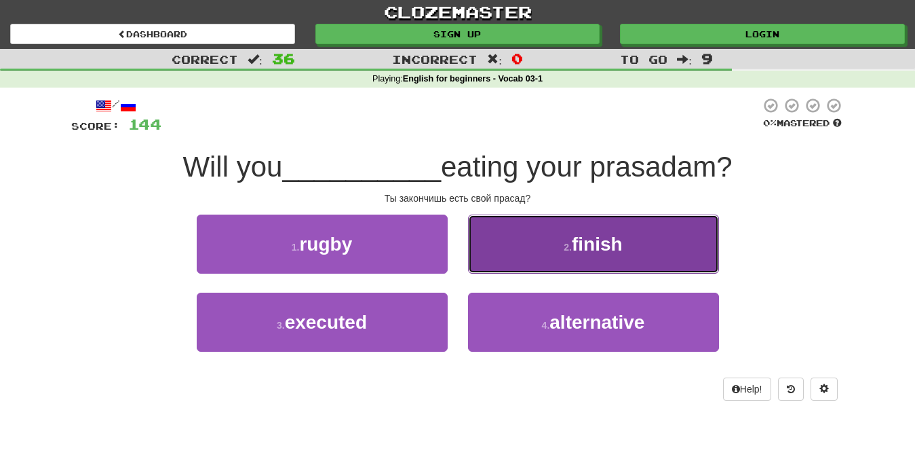
click at [597, 267] on button "2 . finish" at bounding box center [593, 243] width 251 height 59
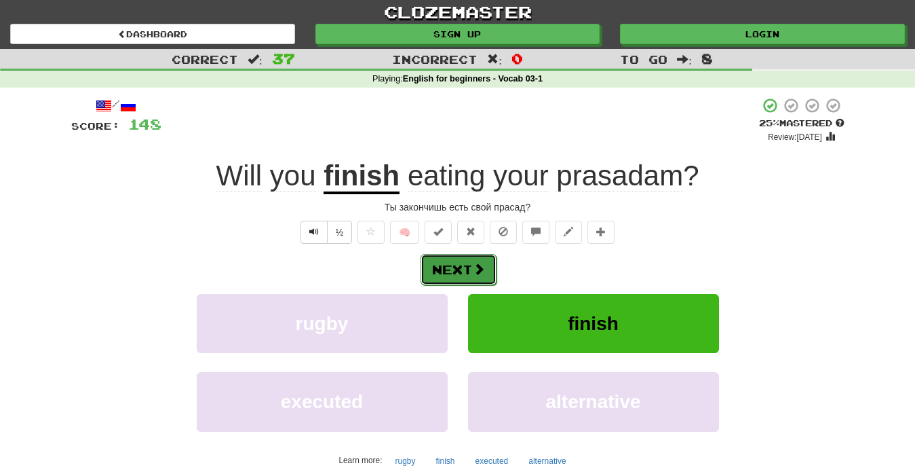
click at [461, 272] on button "Next" at bounding box center [459, 269] width 76 height 31
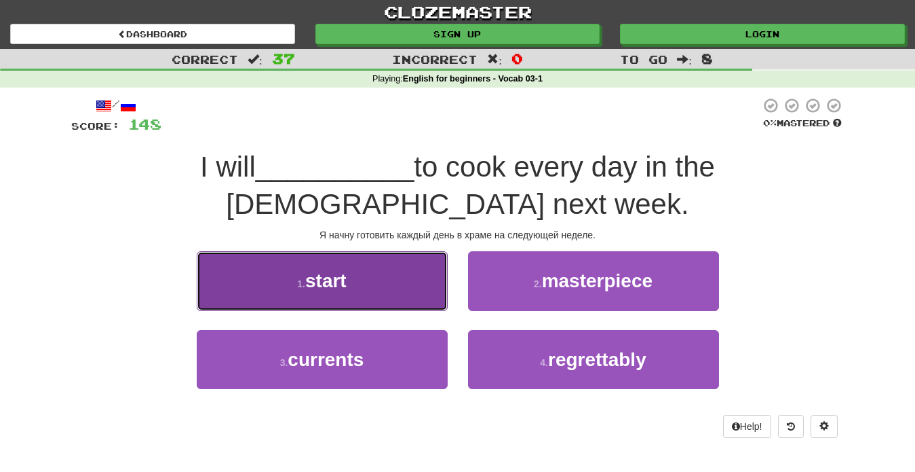
click at [373, 256] on button "1 . start" at bounding box center [322, 280] width 251 height 59
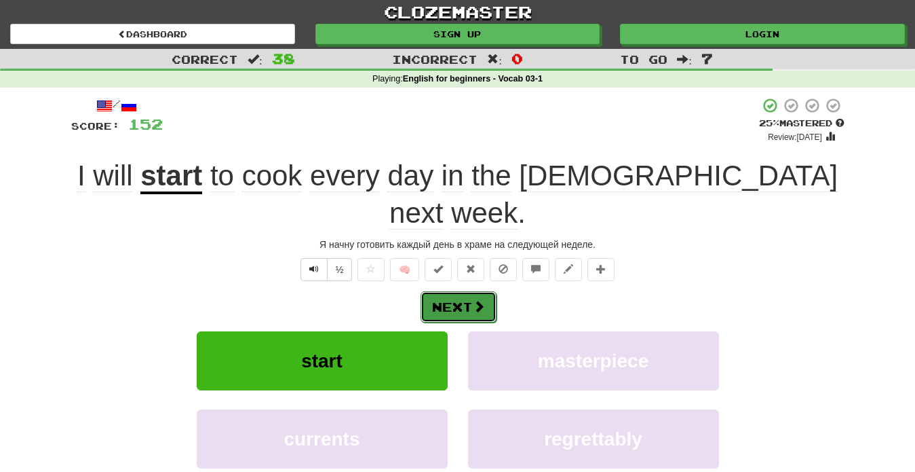
click at [449, 291] on button "Next" at bounding box center [459, 306] width 76 height 31
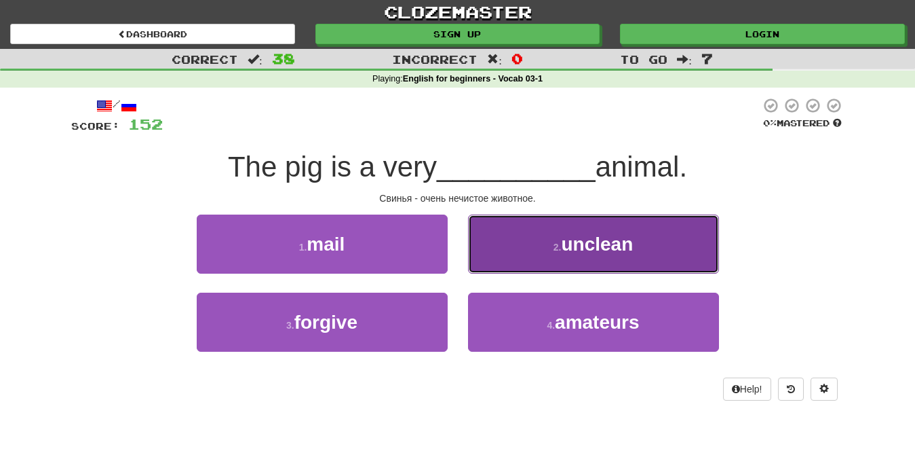
click at [649, 249] on button "2 . unclean" at bounding box center [593, 243] width 251 height 59
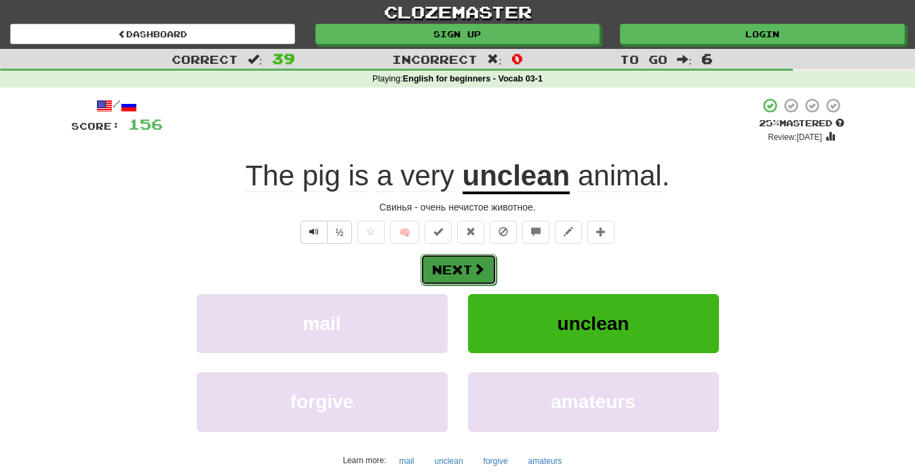
click at [459, 270] on button "Next" at bounding box center [459, 269] width 76 height 31
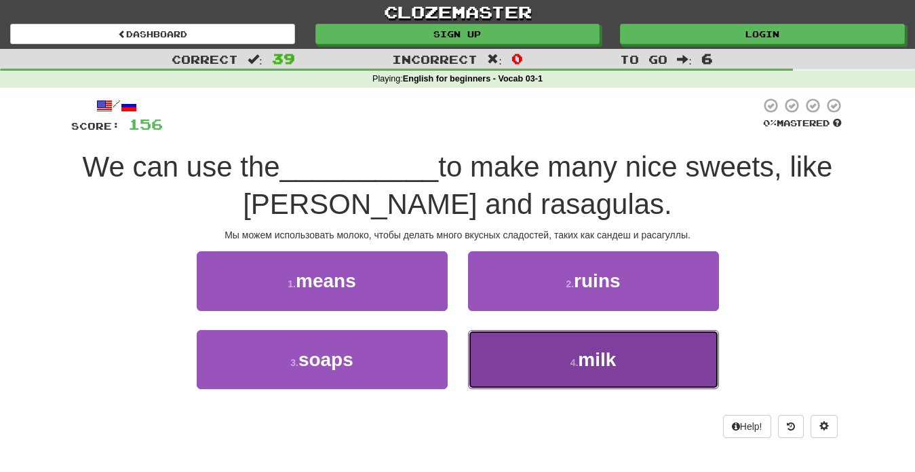
click at [622, 347] on button "4 . milk" at bounding box center [593, 359] width 251 height 59
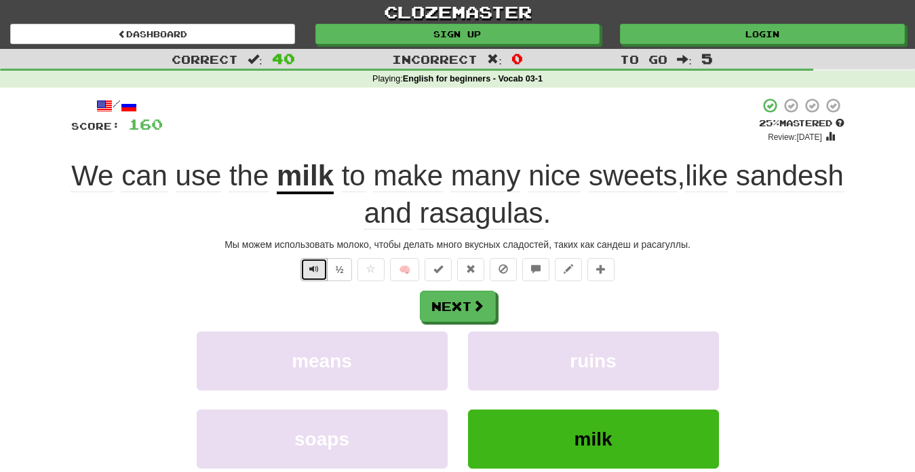
click at [307, 267] on button "Text-to-speech controls" at bounding box center [314, 269] width 27 height 23
click at [480, 310] on span at bounding box center [479, 306] width 12 height 12
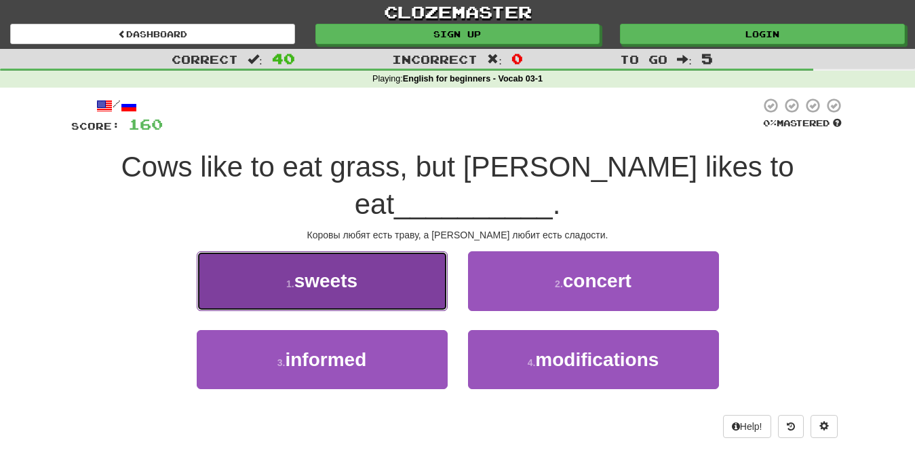
click at [358, 270] on span "sweets" at bounding box center [325, 280] width 63 height 21
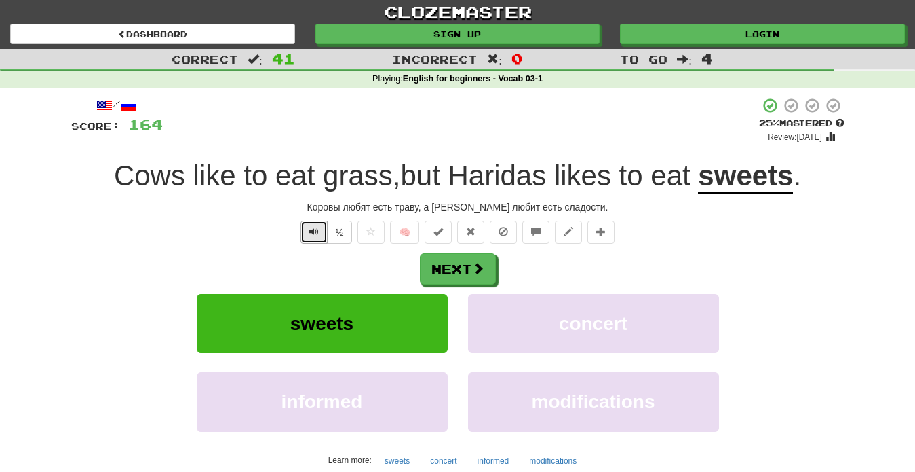
click at [310, 236] on button "Text-to-speech controls" at bounding box center [314, 231] width 27 height 23
click at [314, 237] on button "Text-to-speech controls" at bounding box center [314, 231] width 27 height 23
click at [472, 278] on button "Next" at bounding box center [459, 269] width 76 height 31
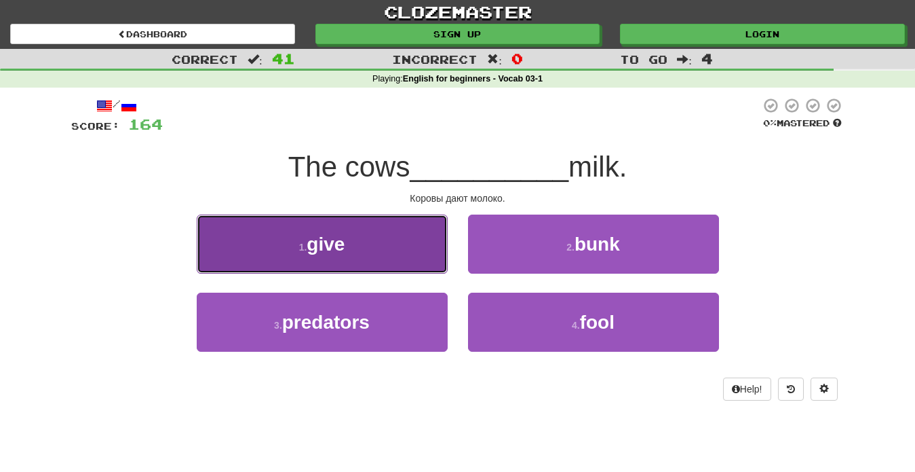
click at [345, 246] on span "give" at bounding box center [326, 243] width 38 height 21
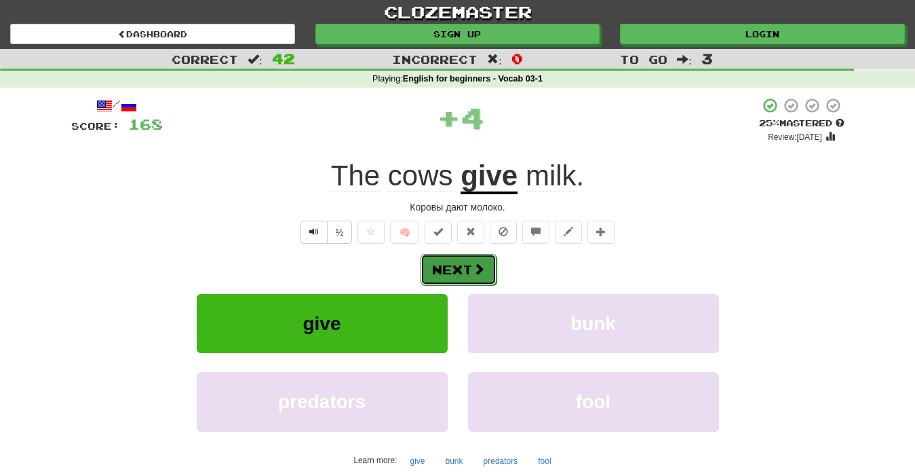
click at [457, 272] on button "Next" at bounding box center [459, 269] width 76 height 31
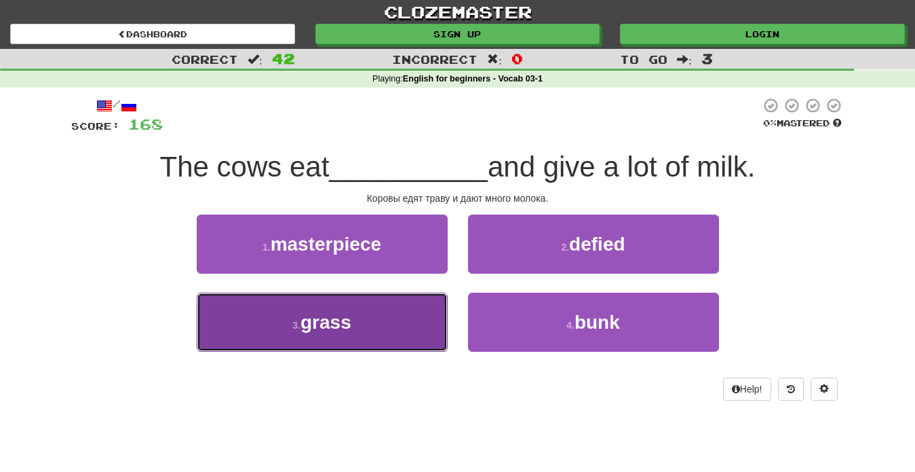
click at [390, 325] on button "3 . grass" at bounding box center [322, 321] width 251 height 59
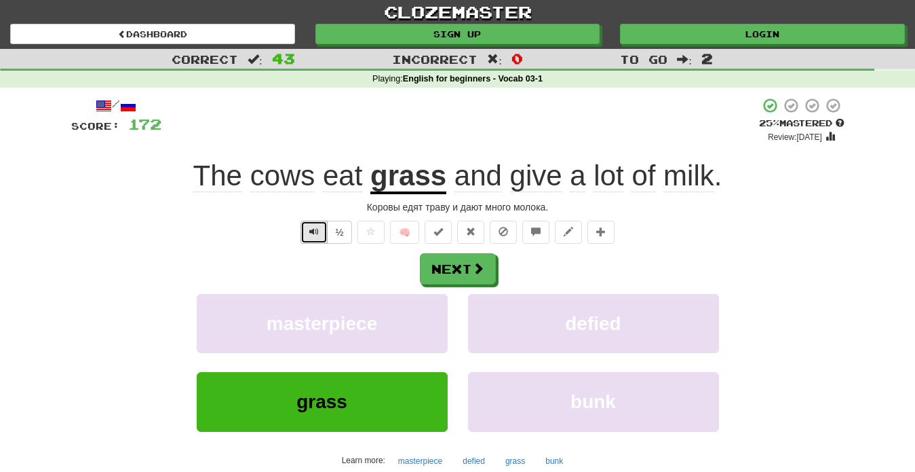
click at [312, 235] on span "Text-to-speech controls" at bounding box center [313, 231] width 9 height 9
click at [450, 273] on button "Next" at bounding box center [459, 269] width 76 height 31
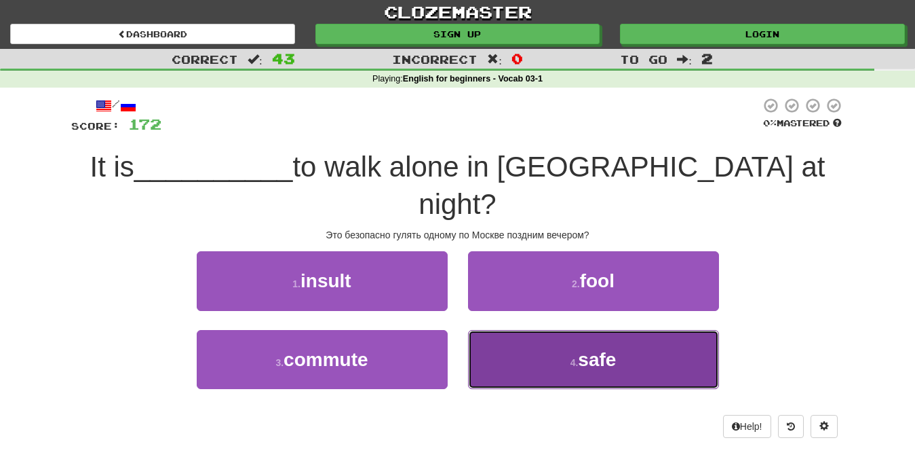
click at [596, 340] on button "4 . safe" at bounding box center [593, 359] width 251 height 59
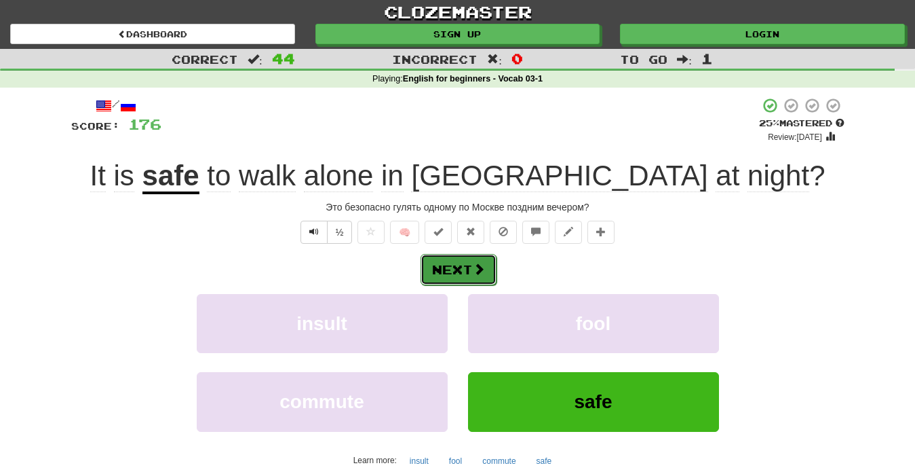
click at [469, 269] on button "Next" at bounding box center [459, 269] width 76 height 31
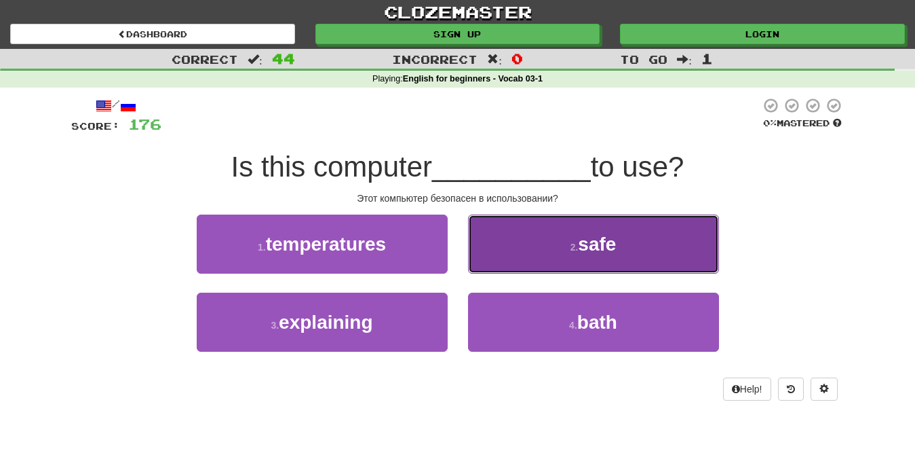
click at [571, 263] on button "2 . safe" at bounding box center [593, 243] width 251 height 59
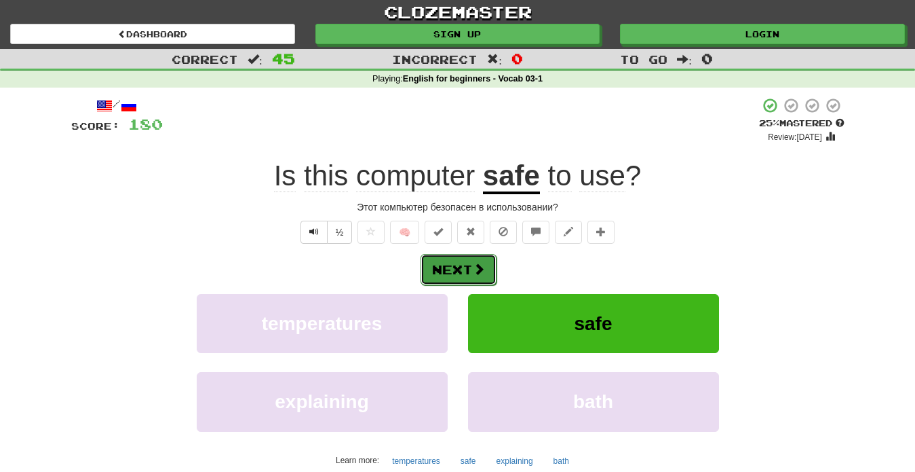
click at [469, 278] on button "Next" at bounding box center [459, 269] width 76 height 31
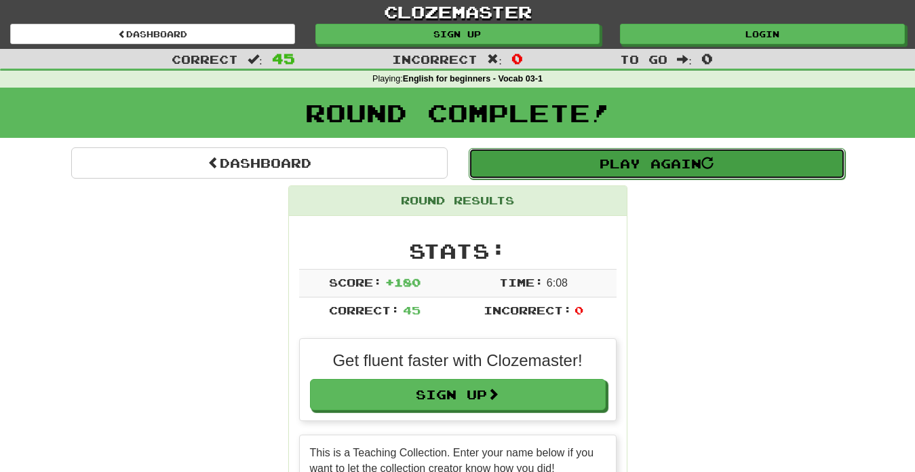
click at [647, 173] on link "Play Again" at bounding box center [657, 163] width 377 height 31
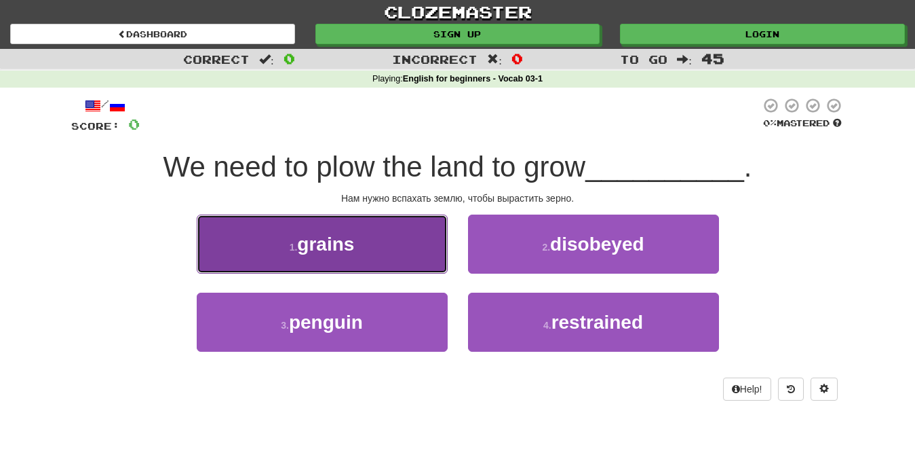
click at [364, 265] on button "1 . grains" at bounding box center [322, 243] width 251 height 59
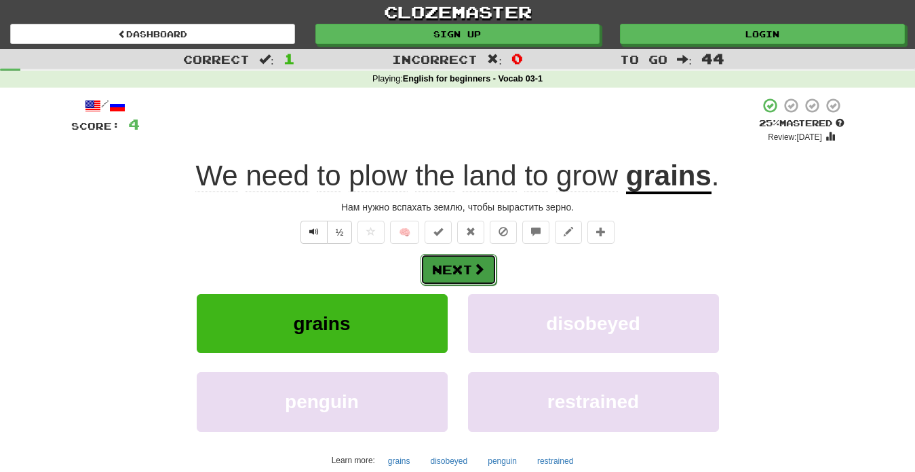
click at [446, 269] on button "Next" at bounding box center [459, 269] width 76 height 31
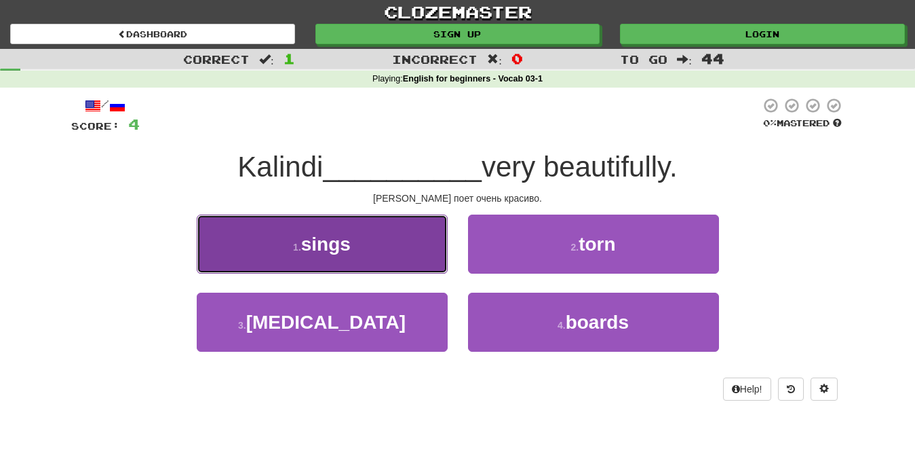
click at [355, 265] on button "1 . sings" at bounding box center [322, 243] width 251 height 59
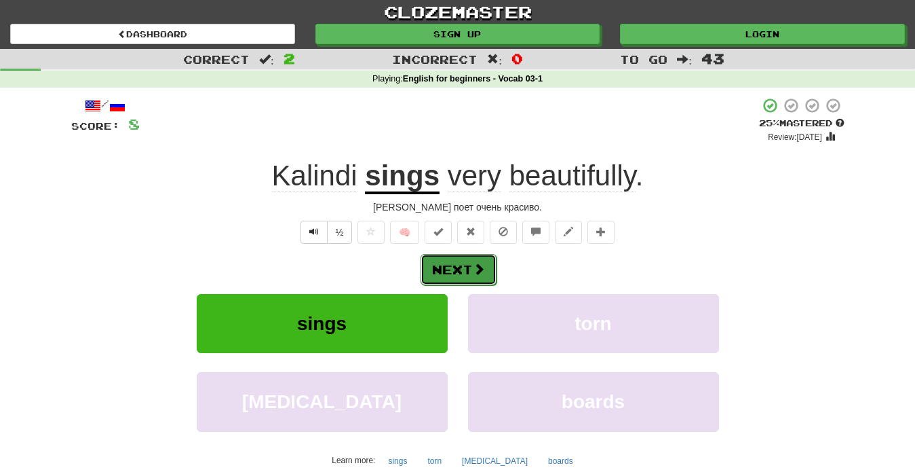
click at [456, 273] on button "Next" at bounding box center [459, 269] width 76 height 31
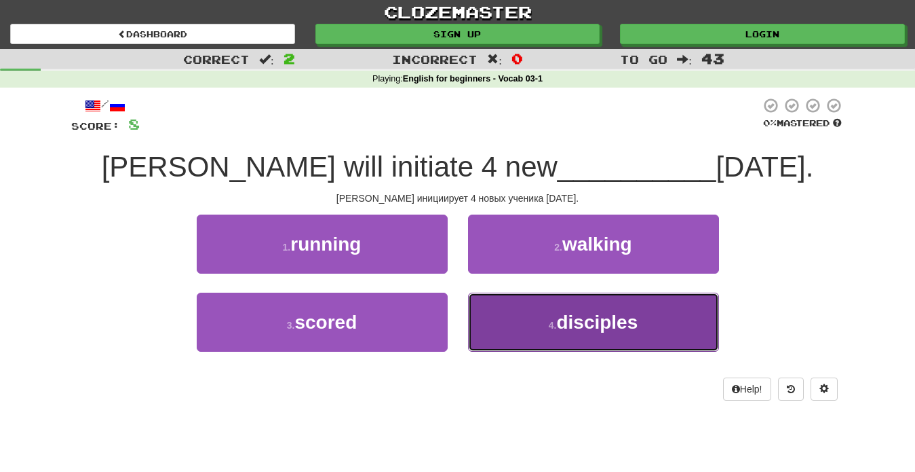
click at [559, 329] on span "disciples" at bounding box center [596, 321] width 81 height 21
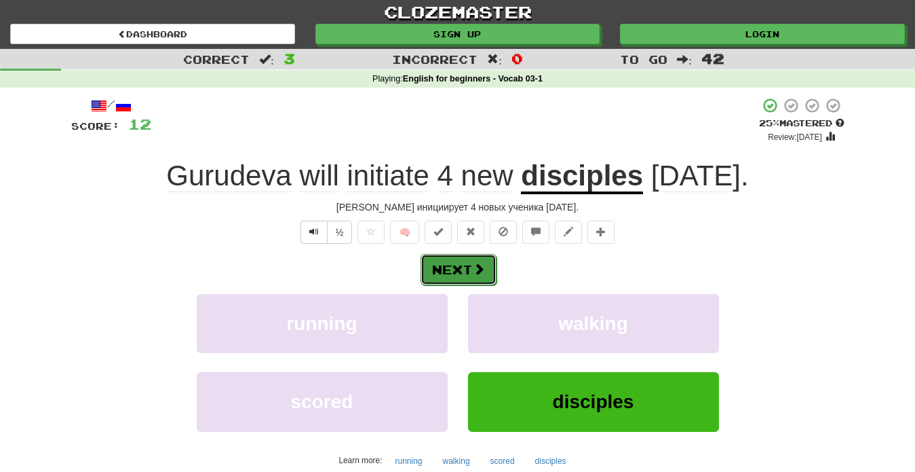
click at [469, 271] on button "Next" at bounding box center [459, 269] width 76 height 31
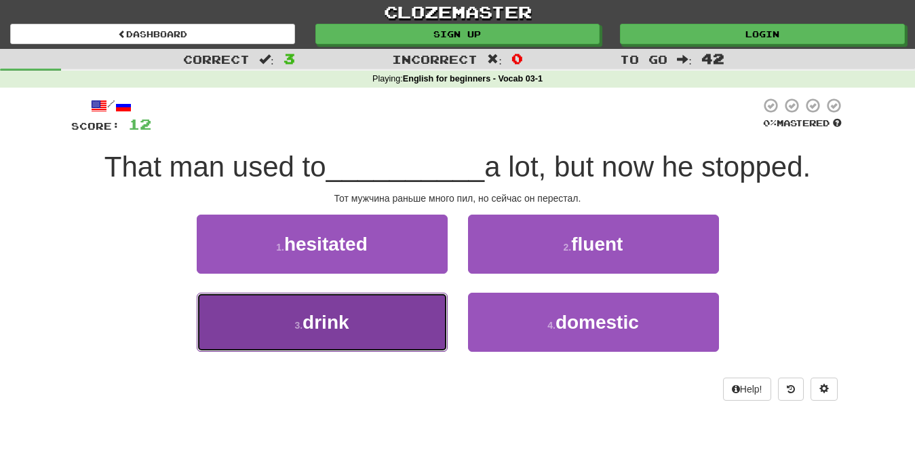
click at [385, 337] on button "3 . drink" at bounding box center [322, 321] width 251 height 59
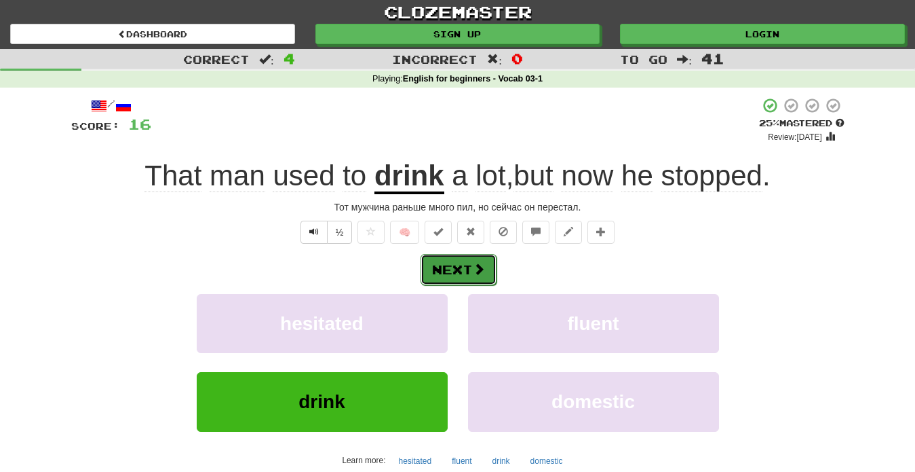
click at [471, 275] on button "Next" at bounding box center [459, 269] width 76 height 31
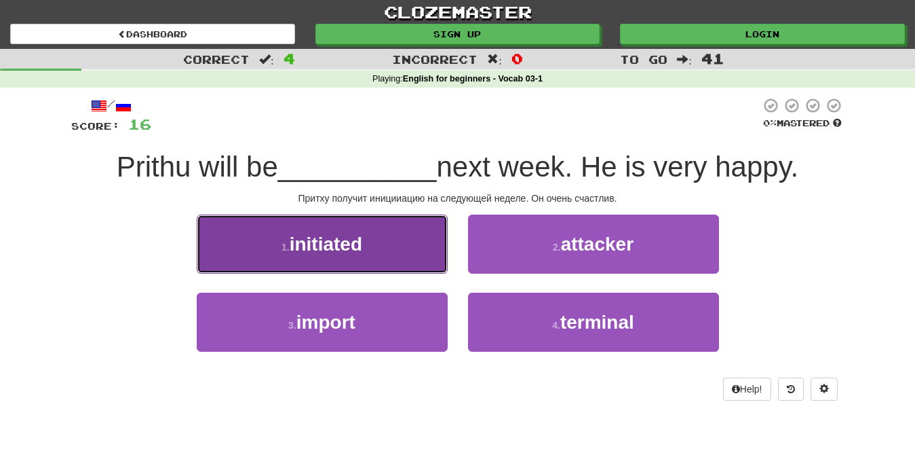
click at [387, 258] on button "1 . initiated" at bounding box center [322, 243] width 251 height 59
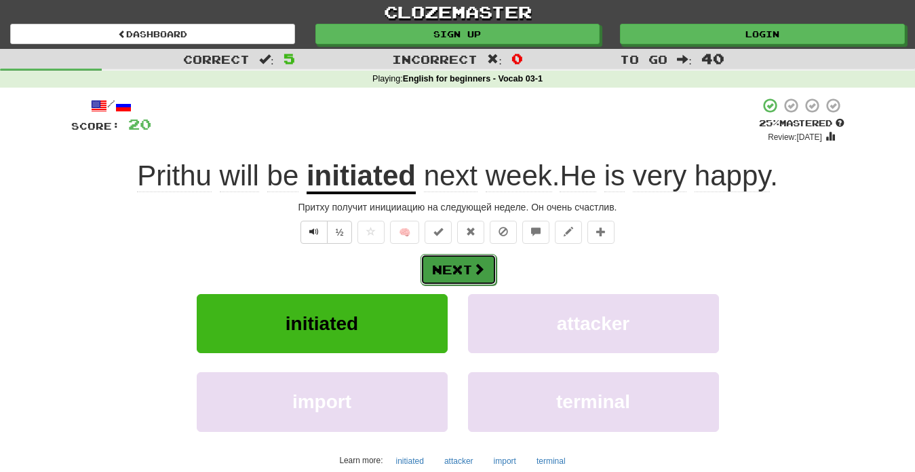
click at [476, 277] on button "Next" at bounding box center [459, 269] width 76 height 31
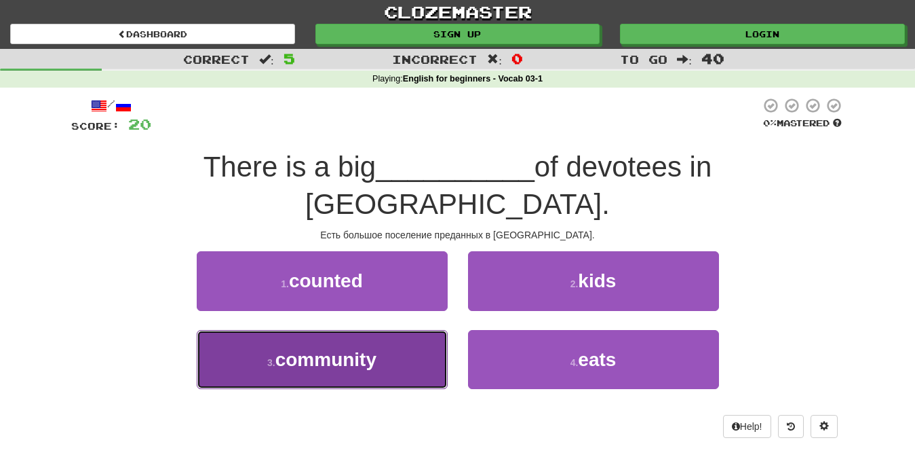
click at [391, 333] on button "3 . community" at bounding box center [322, 359] width 251 height 59
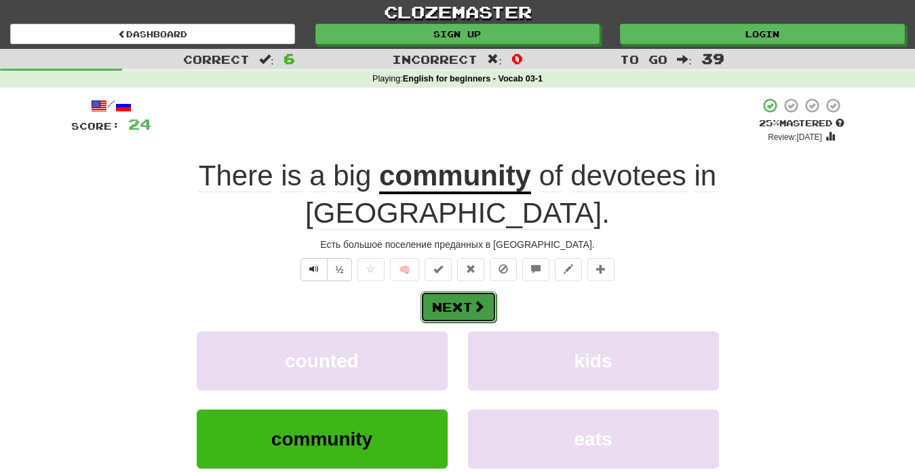
click at [466, 291] on button "Next" at bounding box center [459, 306] width 76 height 31
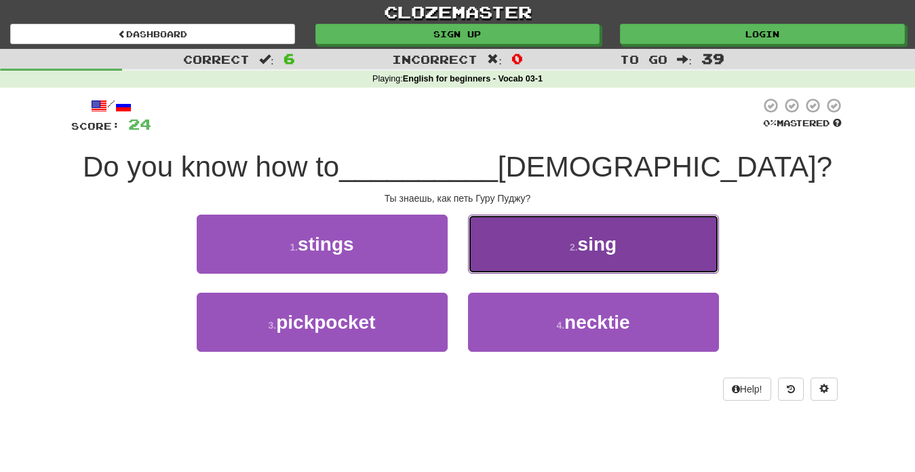
click at [590, 263] on button "2 . sing" at bounding box center [593, 243] width 251 height 59
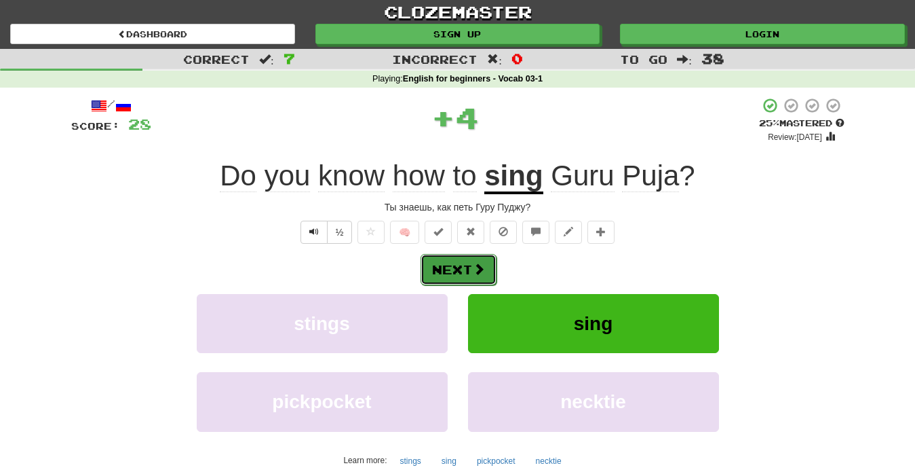
click at [467, 275] on button "Next" at bounding box center [459, 269] width 76 height 31
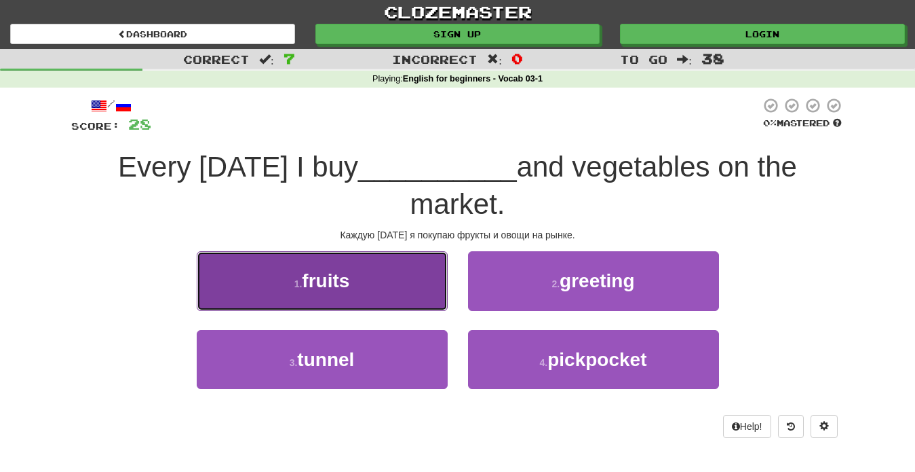
click at [371, 301] on button "1 . fruits" at bounding box center [322, 280] width 251 height 59
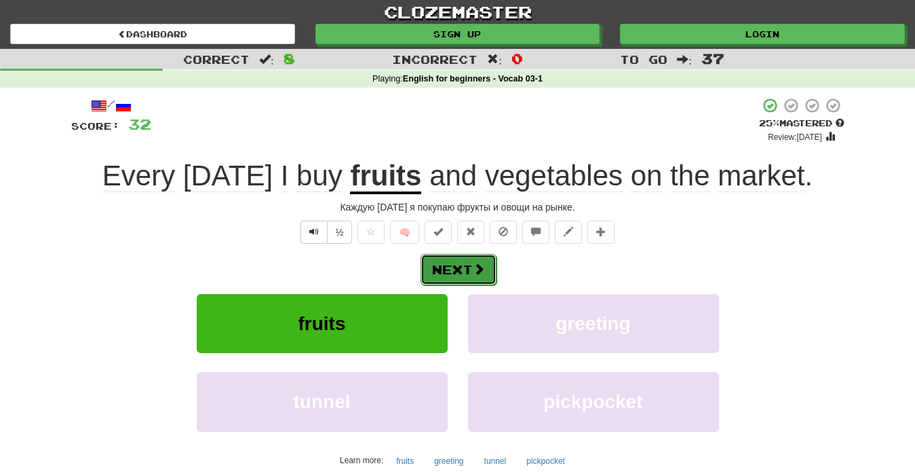
click at [486, 276] on button "Next" at bounding box center [459, 269] width 76 height 31
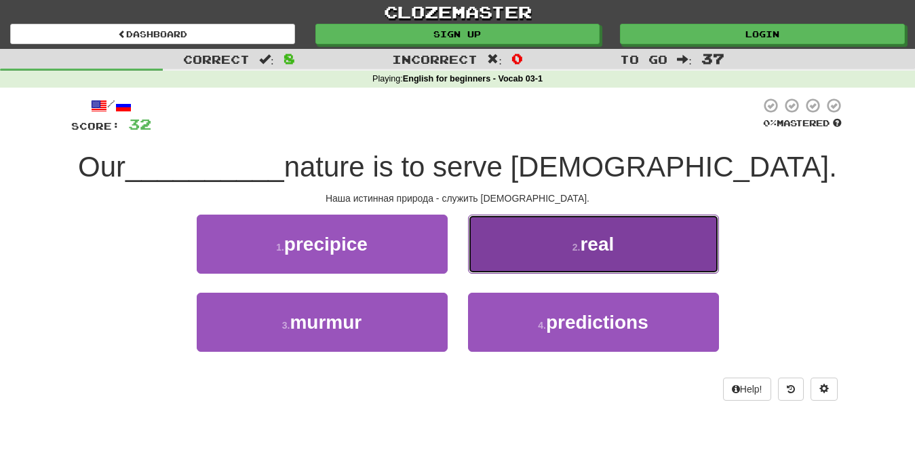
click at [586, 264] on button "2 . real" at bounding box center [593, 243] width 251 height 59
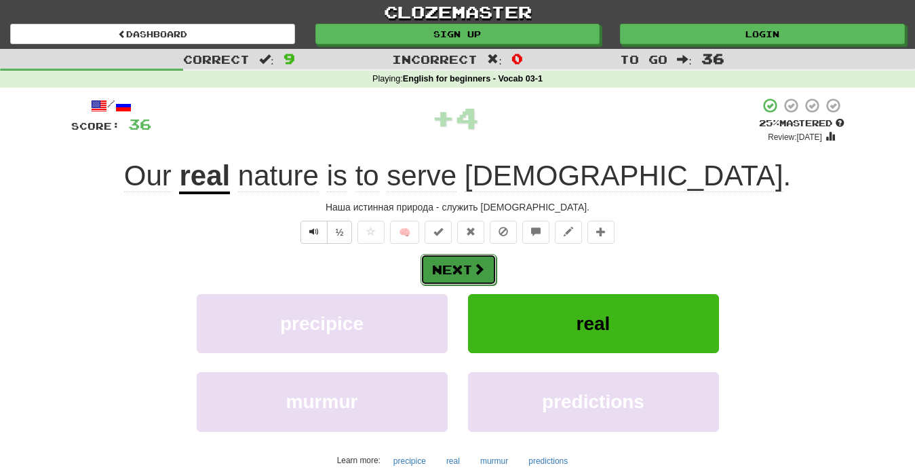
click at [451, 273] on button "Next" at bounding box center [459, 269] width 76 height 31
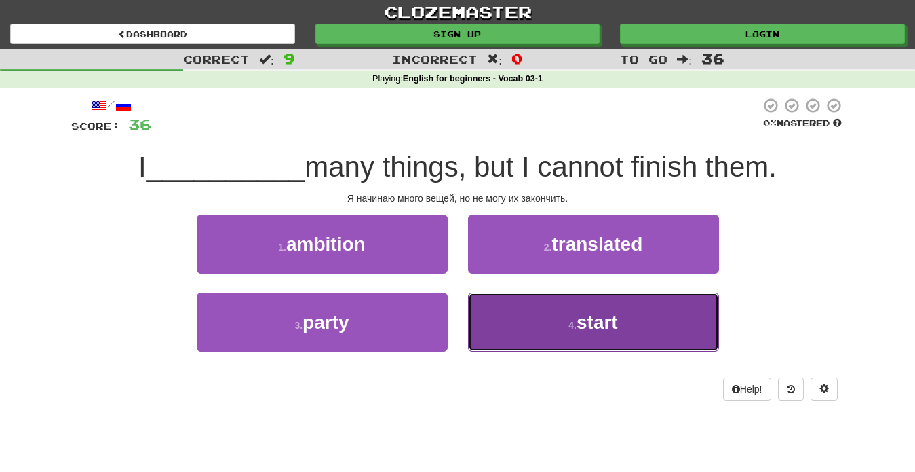
click at [597, 325] on span "start" at bounding box center [597, 321] width 41 height 21
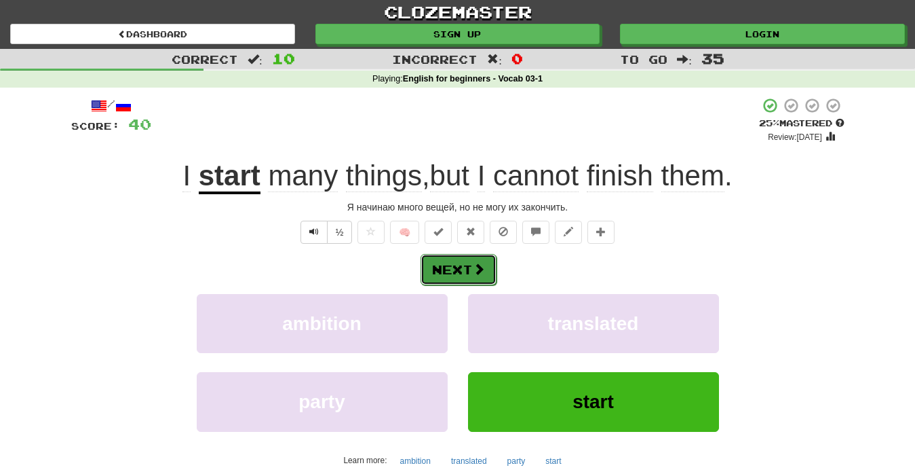
click at [473, 270] on span at bounding box center [479, 269] width 12 height 12
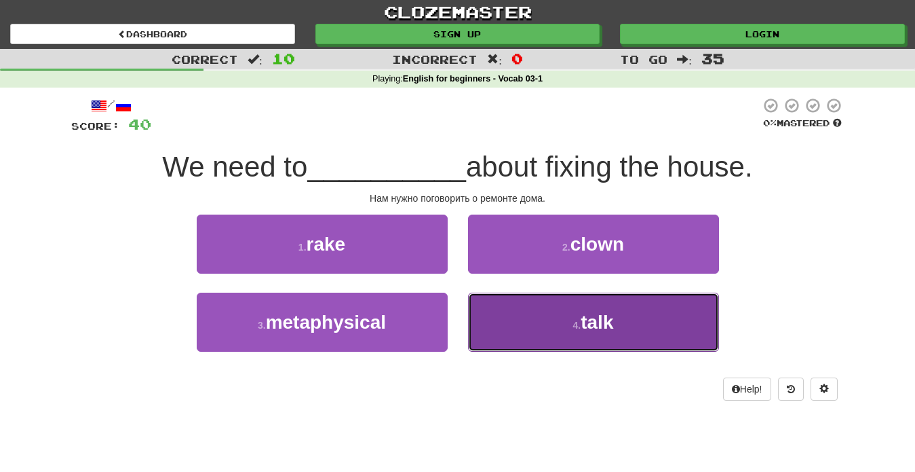
click at [579, 323] on small "4 ." at bounding box center [577, 325] width 8 height 11
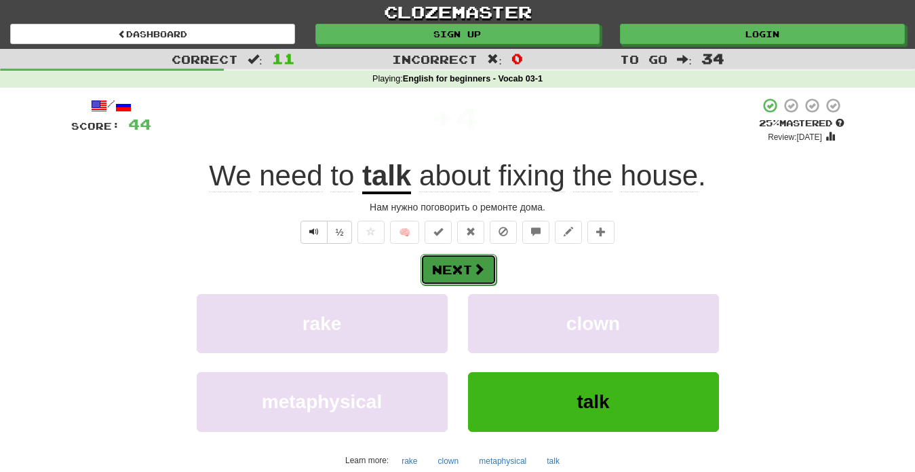
click at [453, 276] on button "Next" at bounding box center [459, 269] width 76 height 31
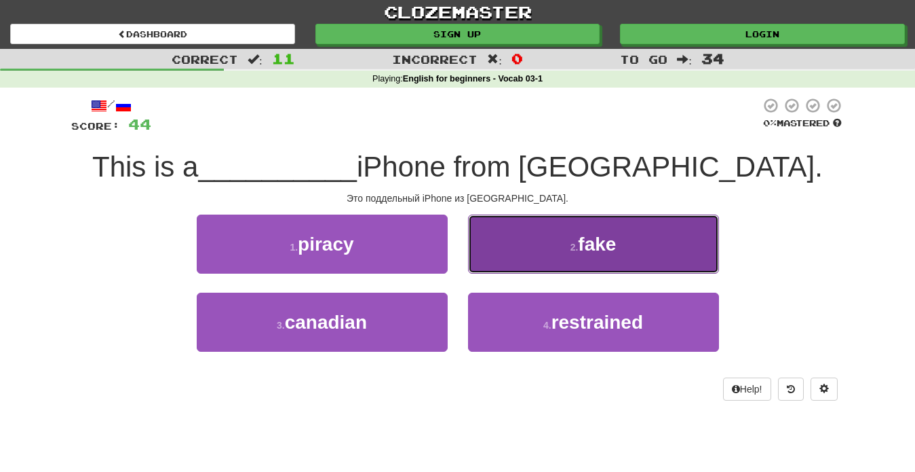
click at [529, 258] on button "2 . fake" at bounding box center [593, 243] width 251 height 59
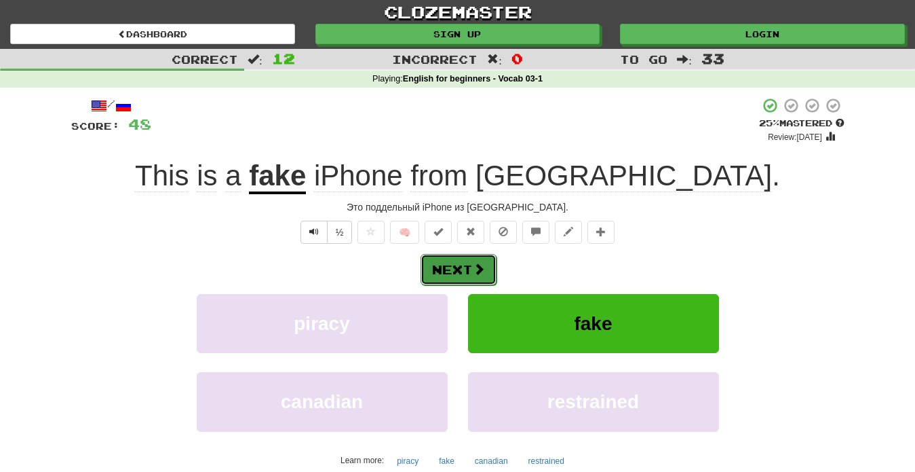
click at [450, 275] on button "Next" at bounding box center [459, 269] width 76 height 31
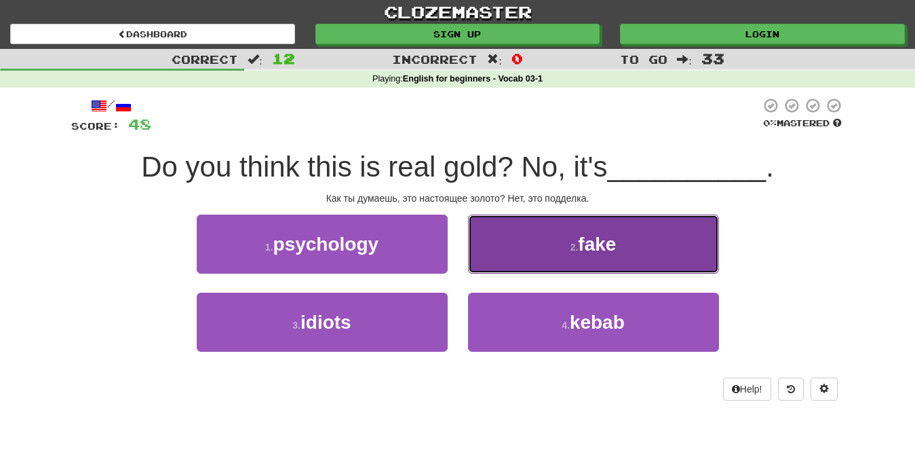
click at [609, 256] on button "2 . fake" at bounding box center [593, 243] width 251 height 59
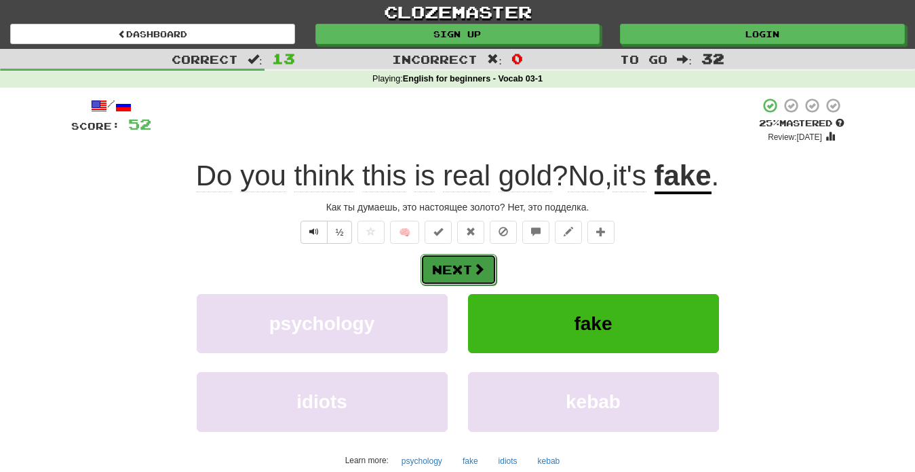
click at [467, 277] on button "Next" at bounding box center [459, 269] width 76 height 31
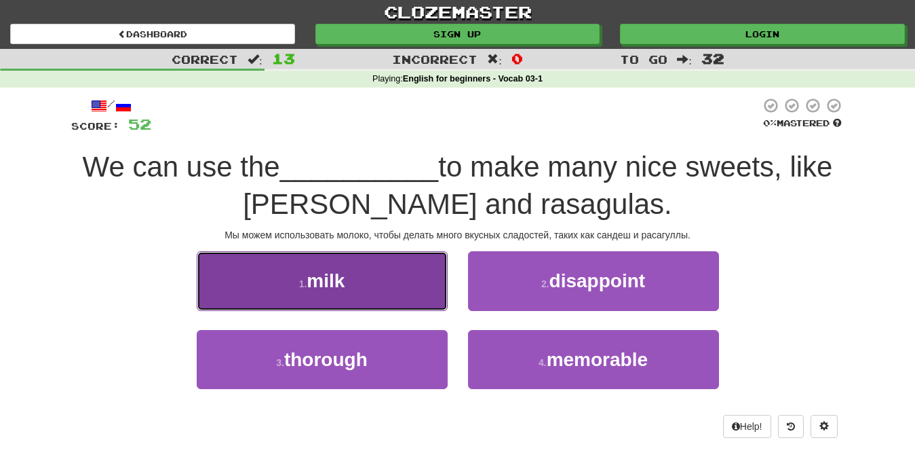
click at [393, 291] on button "1 . milk" at bounding box center [322, 280] width 251 height 59
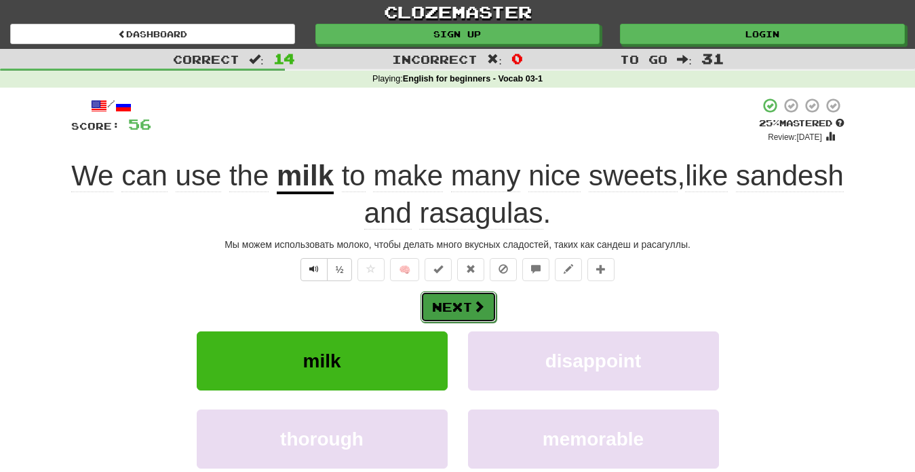
click at [460, 314] on button "Next" at bounding box center [459, 306] width 76 height 31
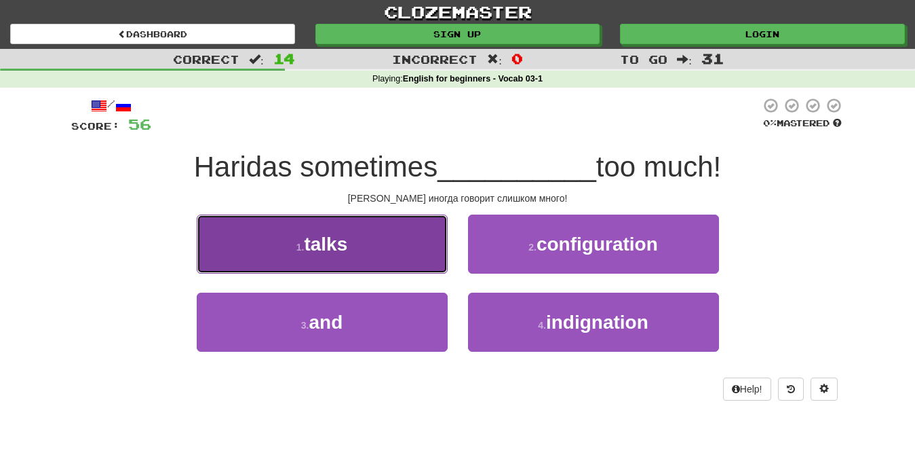
click at [306, 254] on button "1 . talks" at bounding box center [322, 243] width 251 height 59
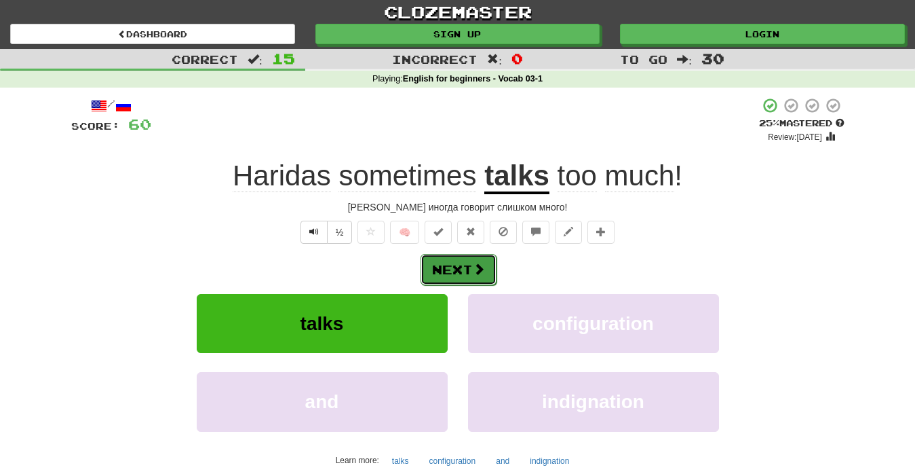
click at [467, 267] on button "Next" at bounding box center [459, 269] width 76 height 31
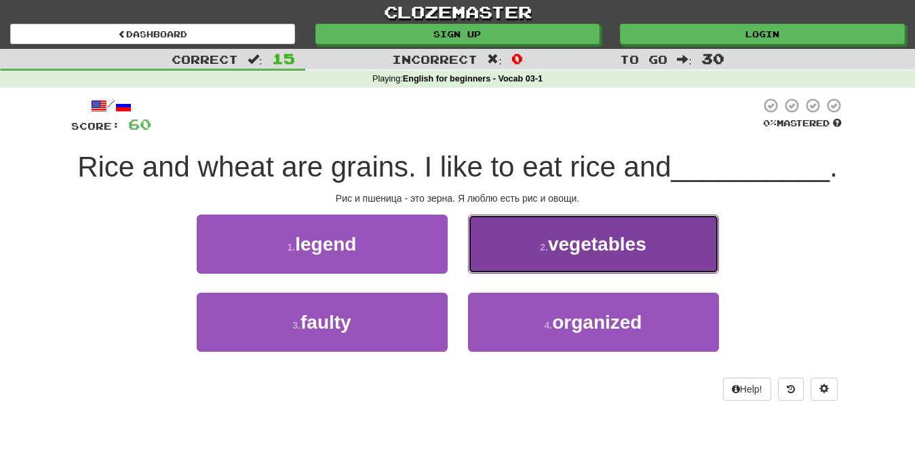
click at [598, 268] on button "2 . vegetables" at bounding box center [593, 243] width 251 height 59
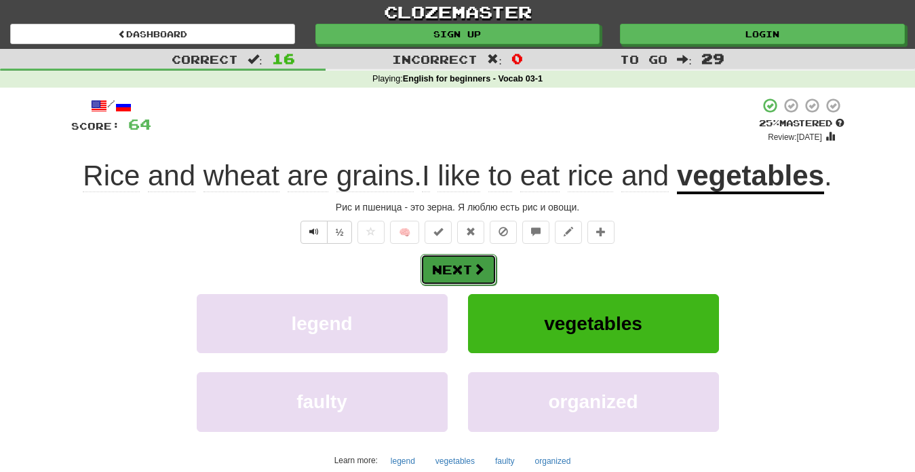
click at [464, 273] on button "Next" at bounding box center [459, 269] width 76 height 31
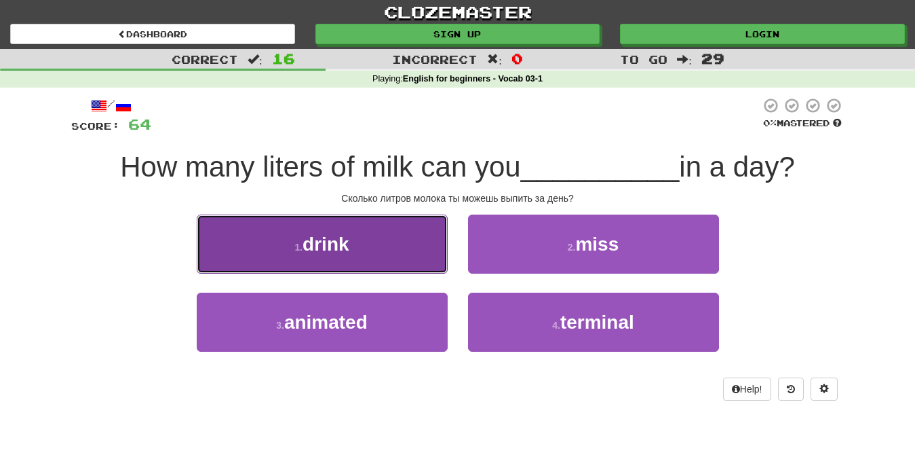
click at [381, 246] on button "1 . drink" at bounding box center [322, 243] width 251 height 59
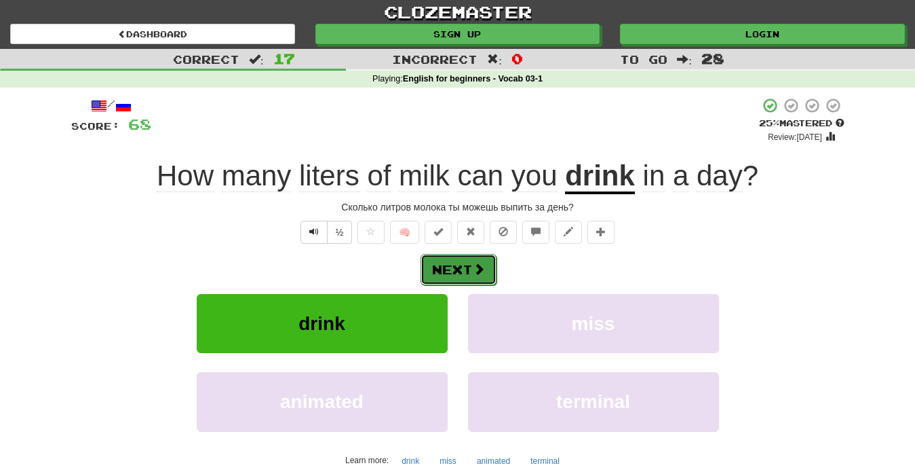
click at [467, 261] on button "Next" at bounding box center [459, 269] width 76 height 31
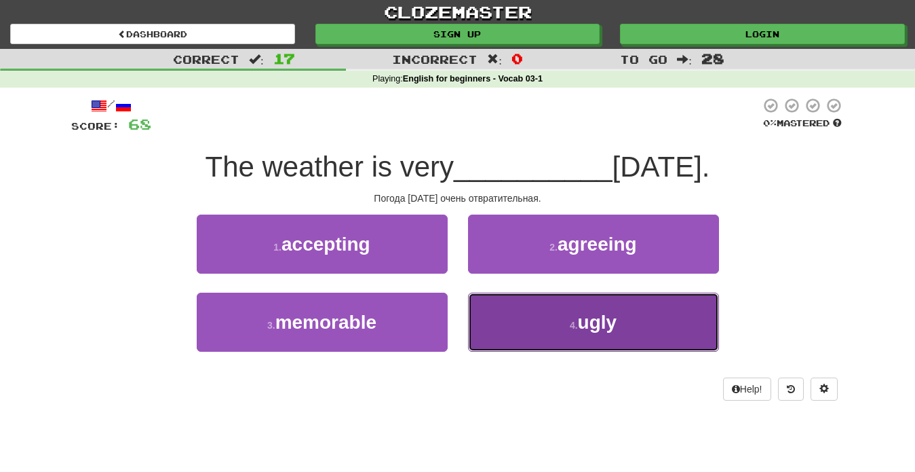
click at [584, 332] on button "4 . ugly" at bounding box center [593, 321] width 251 height 59
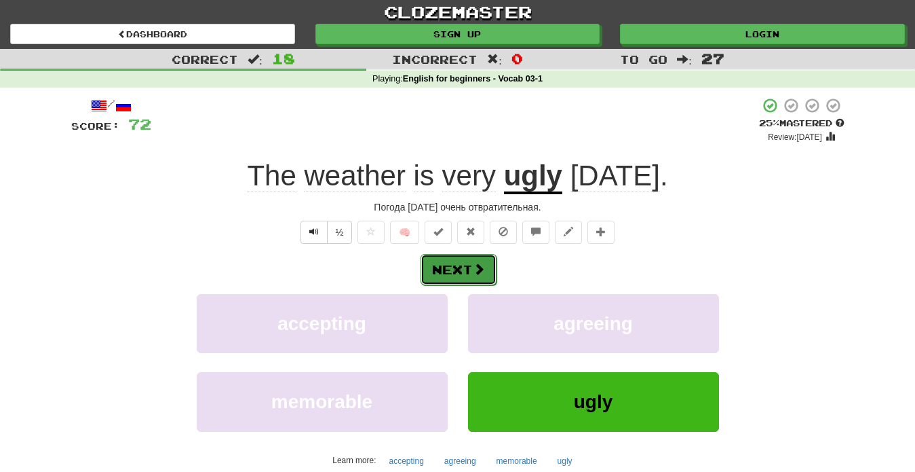
click at [459, 274] on button "Next" at bounding box center [459, 269] width 76 height 31
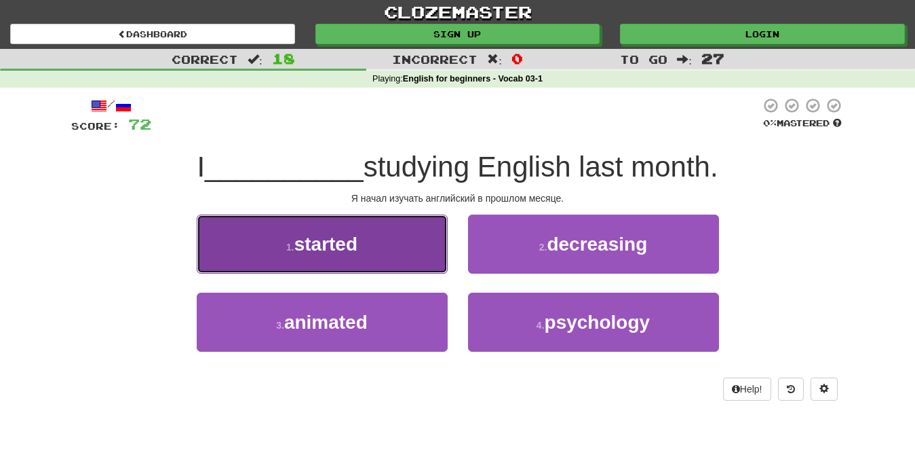
click at [369, 256] on button "1 . started" at bounding box center [322, 243] width 251 height 59
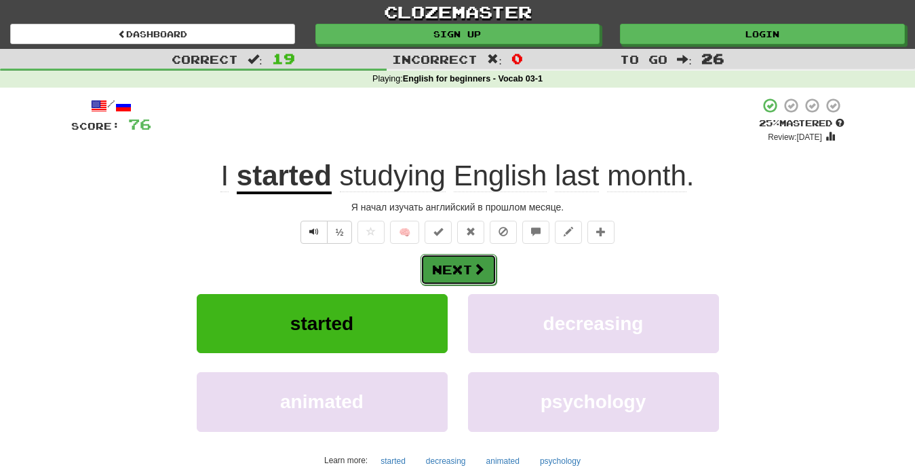
click at [488, 282] on button "Next" at bounding box center [459, 269] width 76 height 31
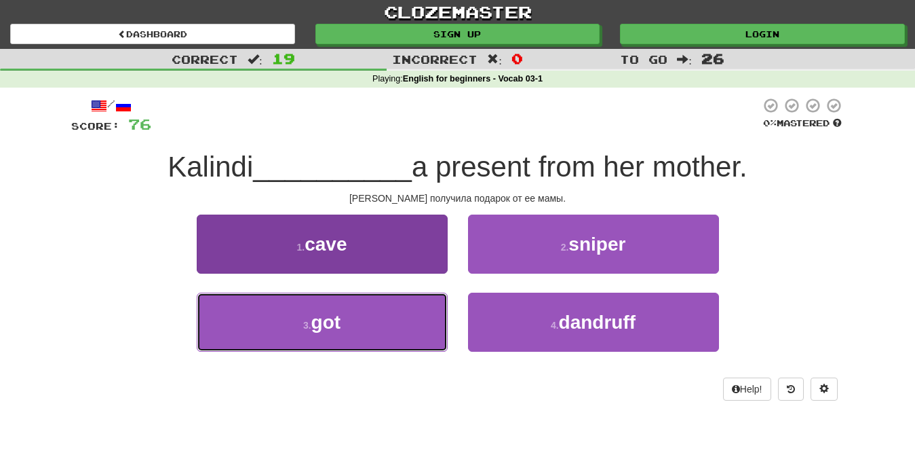
click at [365, 324] on button "3 . got" at bounding box center [322, 321] width 251 height 59
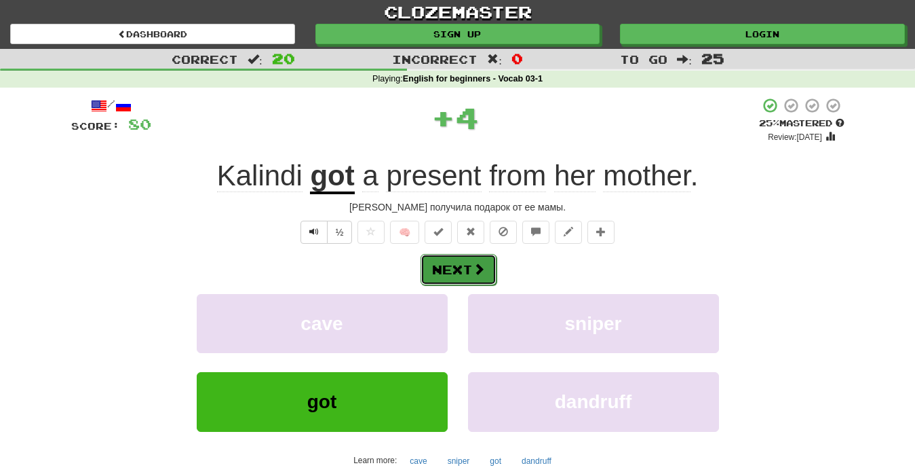
click at [486, 280] on button "Next" at bounding box center [459, 269] width 76 height 31
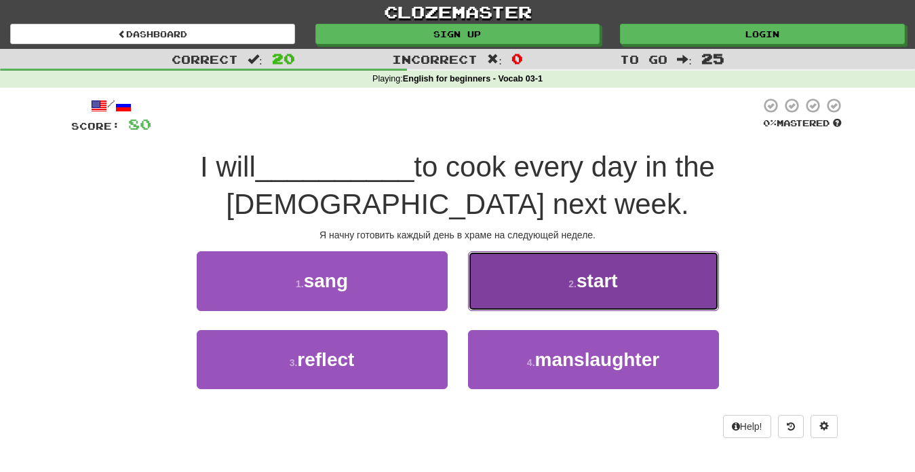
click at [587, 270] on span "start" at bounding box center [597, 280] width 41 height 21
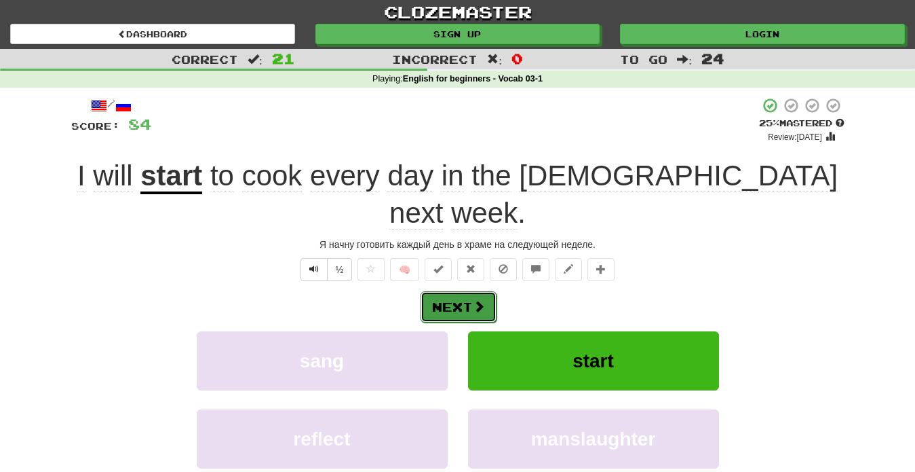
click at [456, 291] on button "Next" at bounding box center [459, 306] width 76 height 31
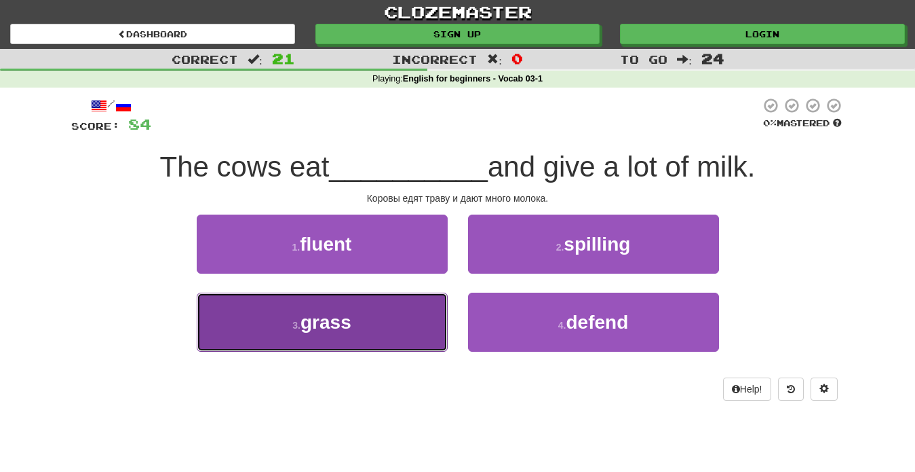
click at [402, 317] on button "3 . grass" at bounding box center [322, 321] width 251 height 59
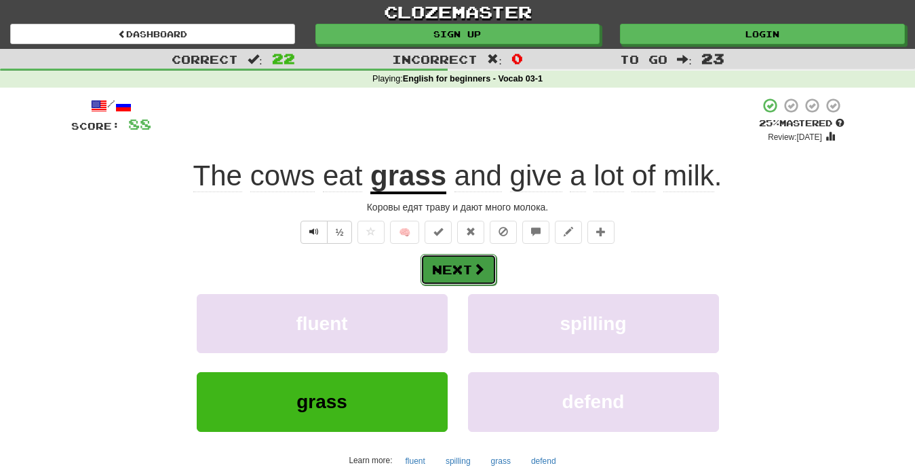
click at [469, 278] on button "Next" at bounding box center [459, 269] width 76 height 31
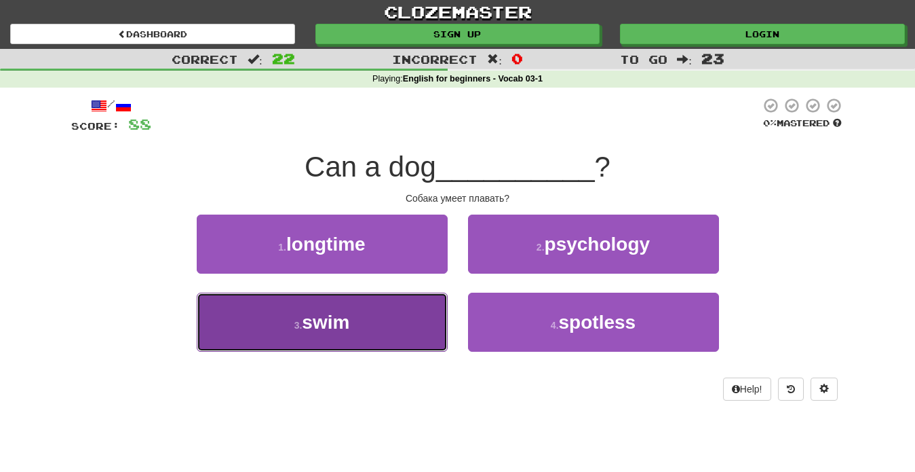
click at [398, 326] on button "3 . swim" at bounding box center [322, 321] width 251 height 59
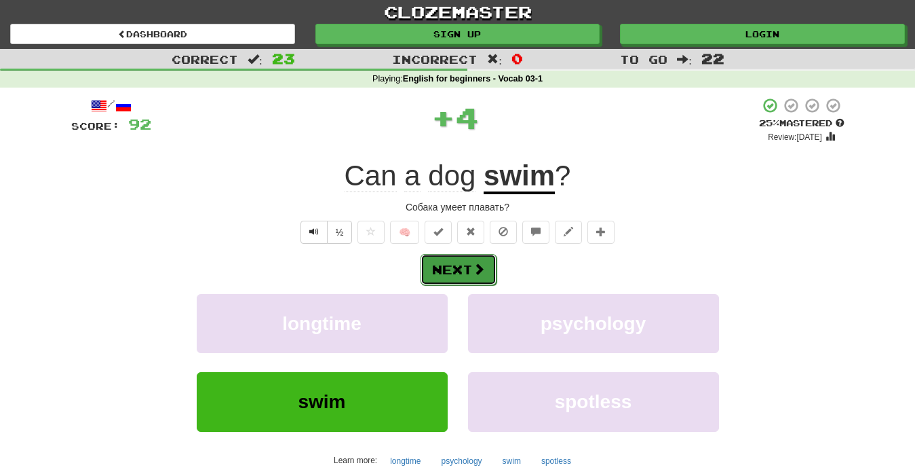
click at [460, 270] on button "Next" at bounding box center [459, 269] width 76 height 31
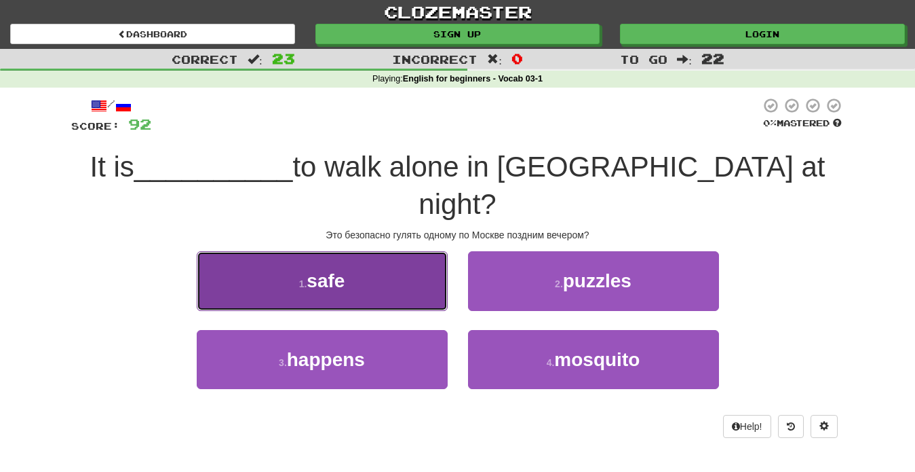
click at [406, 251] on button "1 . safe" at bounding box center [322, 280] width 251 height 59
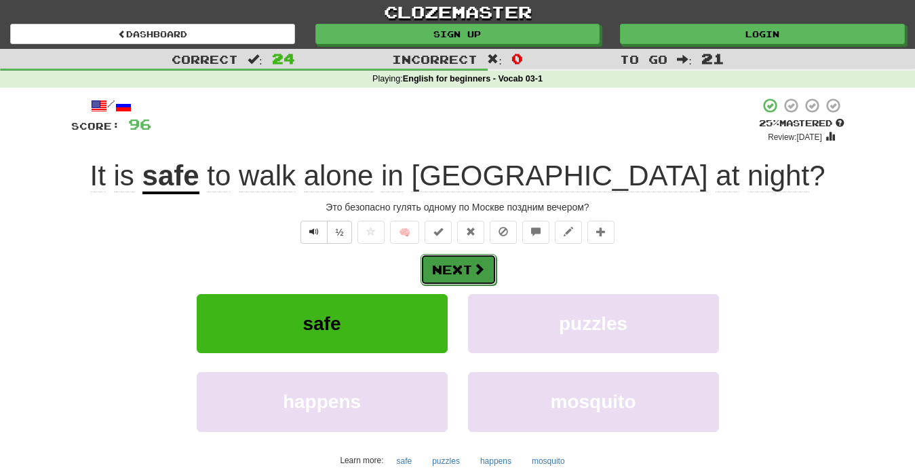
click at [454, 268] on button "Next" at bounding box center [459, 269] width 76 height 31
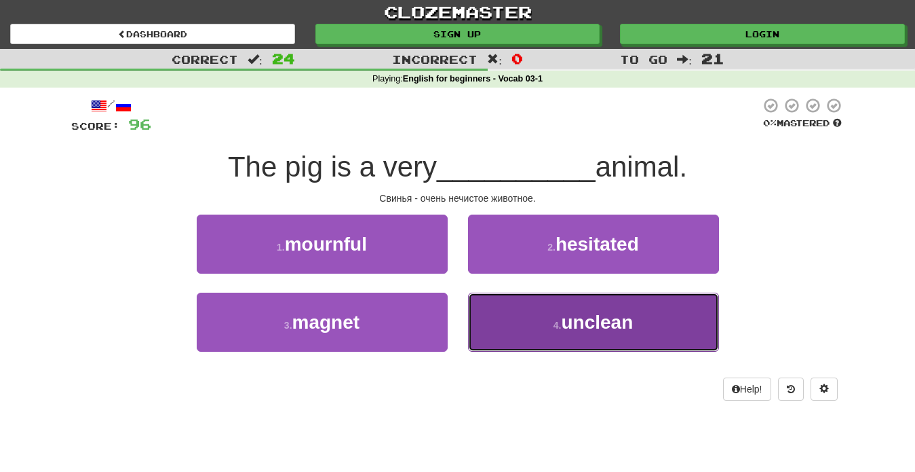
click at [542, 326] on button "4 . unclean" at bounding box center [593, 321] width 251 height 59
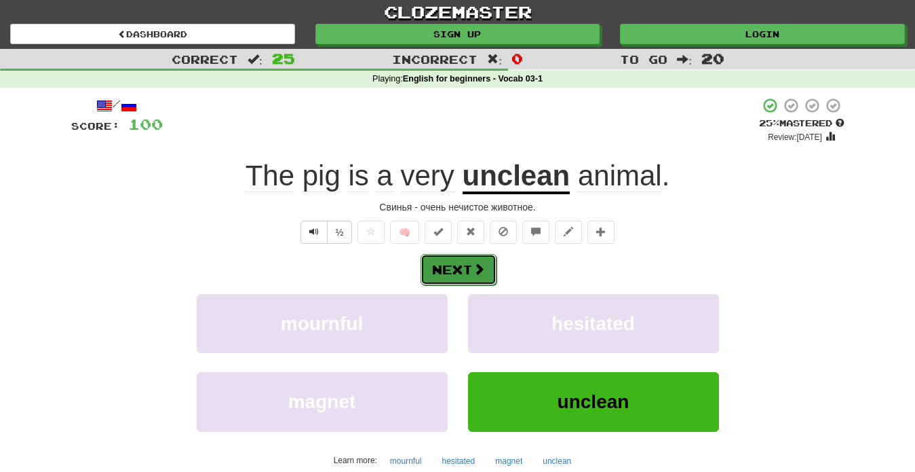
click at [457, 269] on button "Next" at bounding box center [459, 269] width 76 height 31
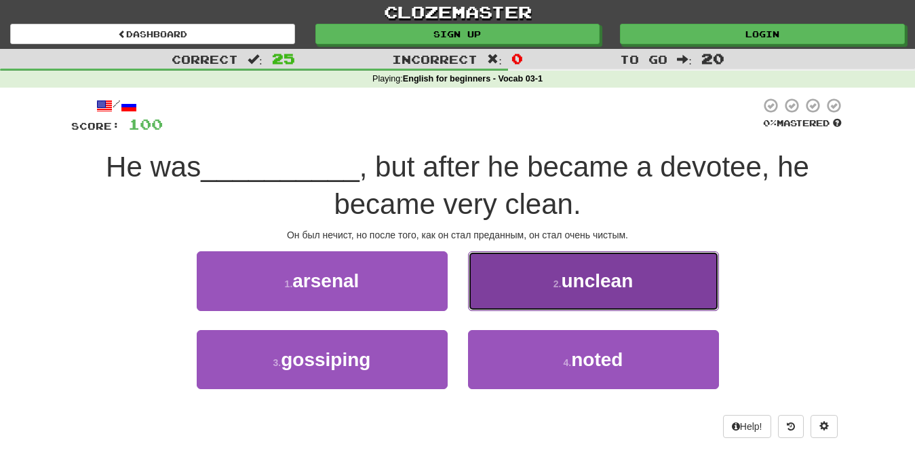
click at [576, 300] on button "2 . unclean" at bounding box center [593, 280] width 251 height 59
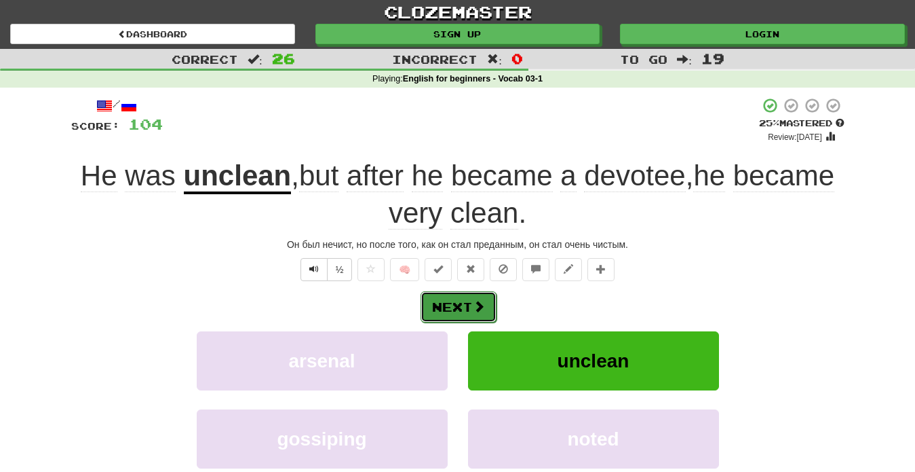
click at [472, 312] on button "Next" at bounding box center [459, 306] width 76 height 31
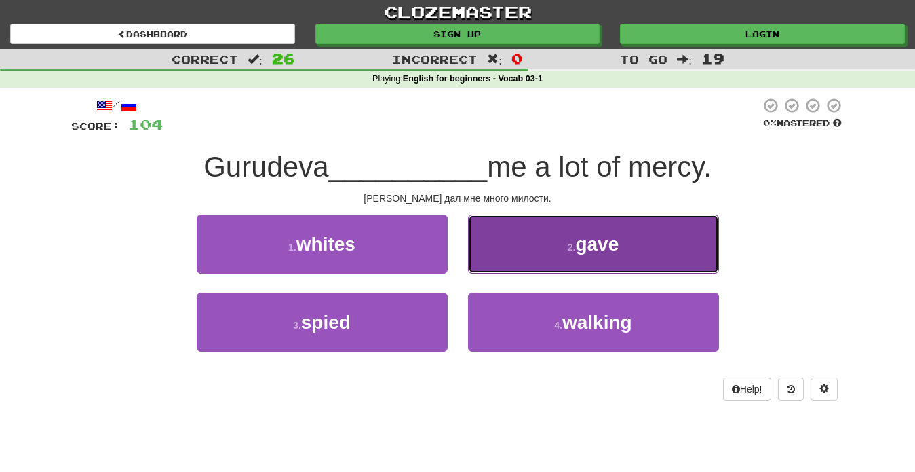
click at [594, 265] on button "2 . gave" at bounding box center [593, 243] width 251 height 59
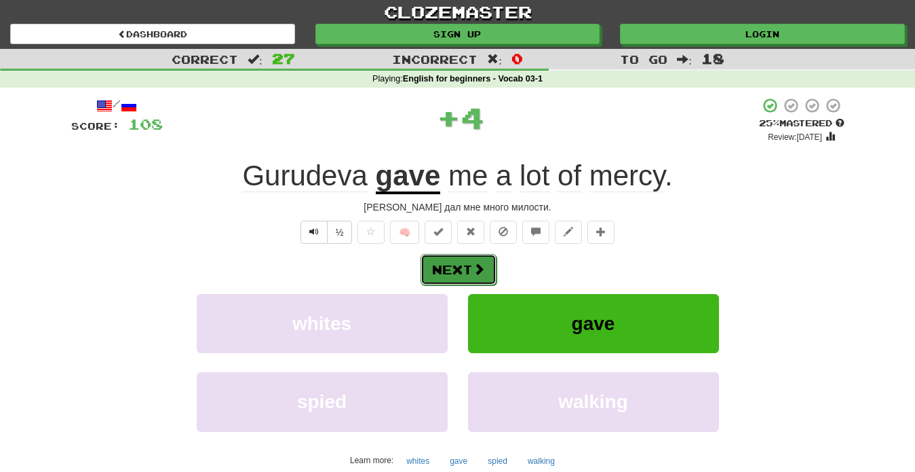
click at [467, 273] on button "Next" at bounding box center [459, 269] width 76 height 31
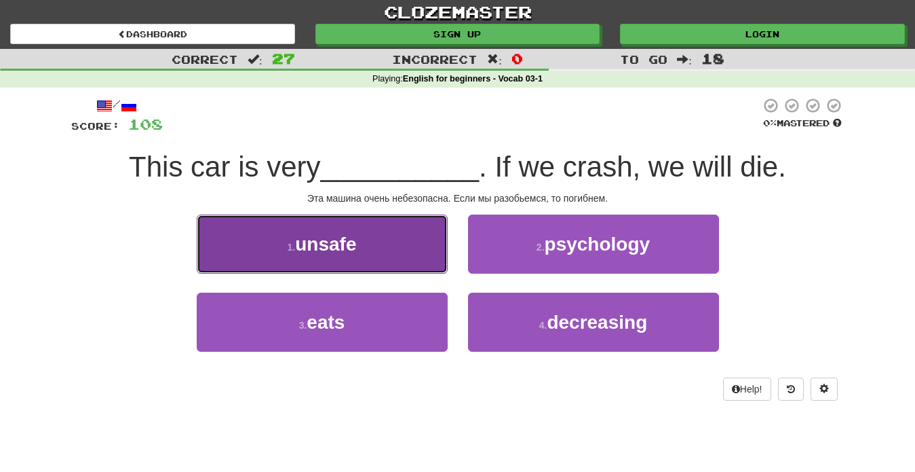
click at [372, 258] on button "1 . unsafe" at bounding box center [322, 243] width 251 height 59
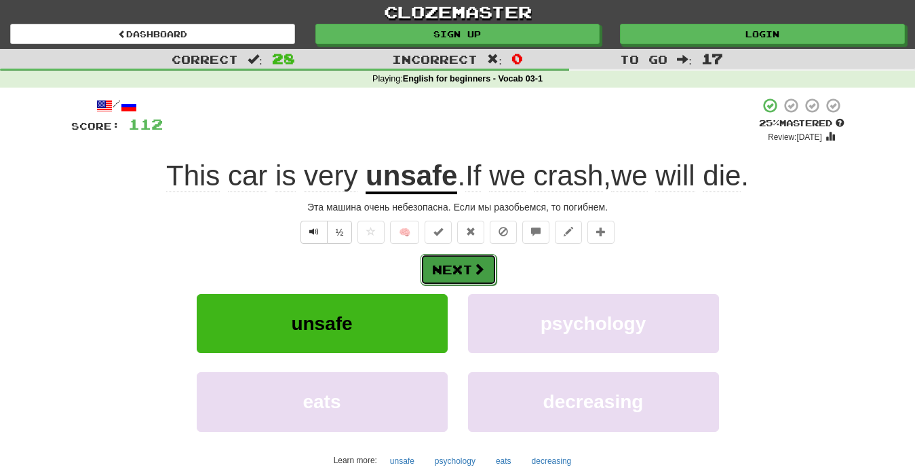
click at [476, 269] on span at bounding box center [479, 269] width 12 height 12
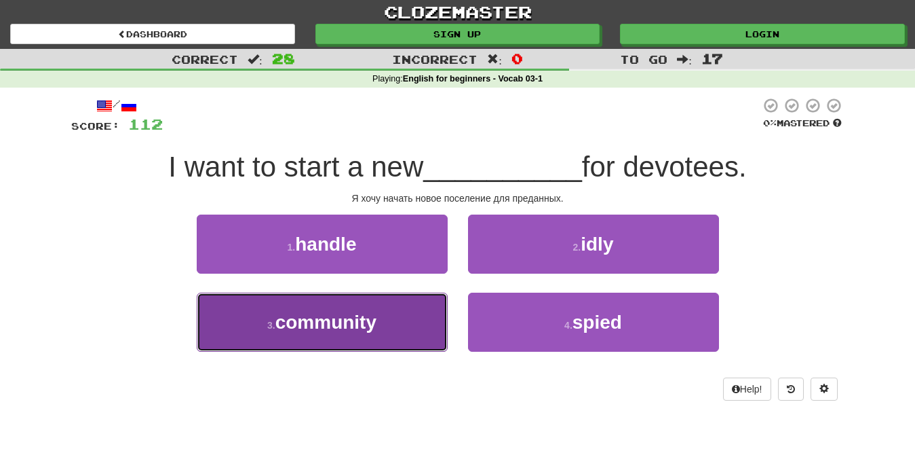
click at [422, 332] on button "3 . community" at bounding box center [322, 321] width 251 height 59
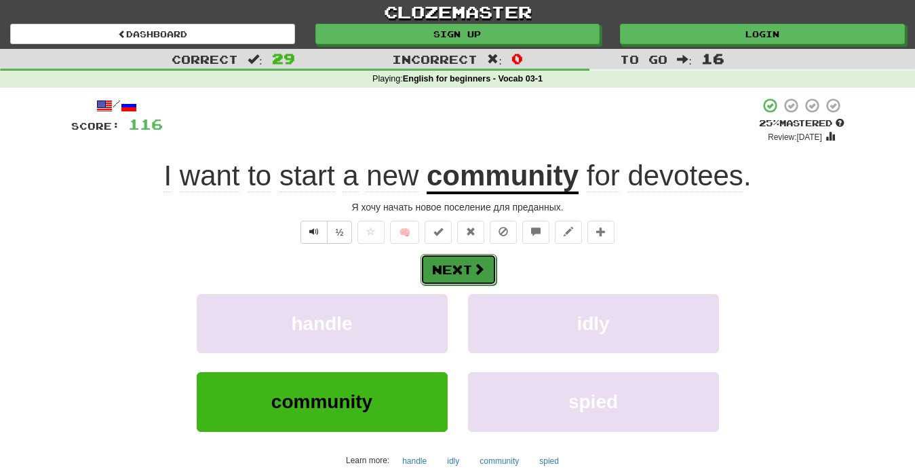
click at [461, 277] on button "Next" at bounding box center [459, 269] width 76 height 31
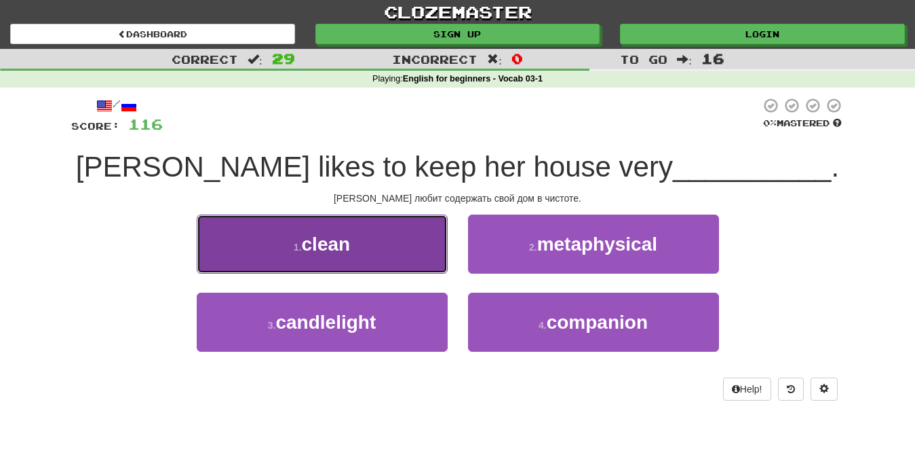
click at [363, 267] on button "1 . clean" at bounding box center [322, 243] width 251 height 59
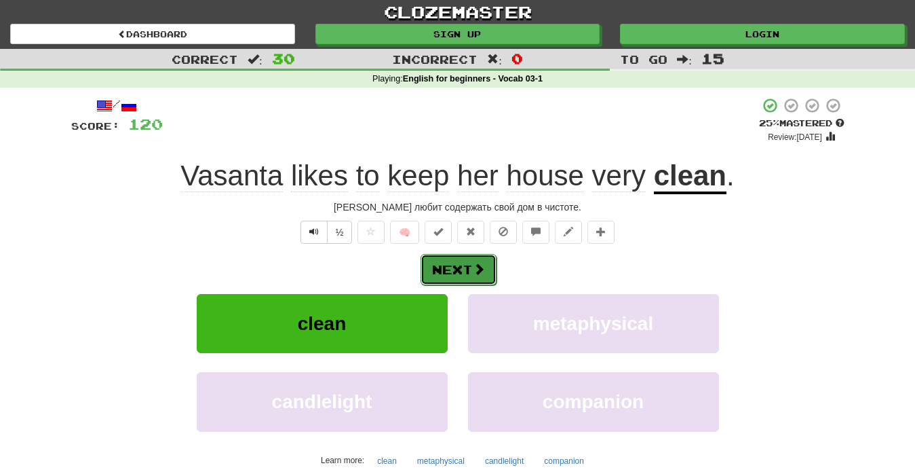
click at [457, 276] on button "Next" at bounding box center [459, 269] width 76 height 31
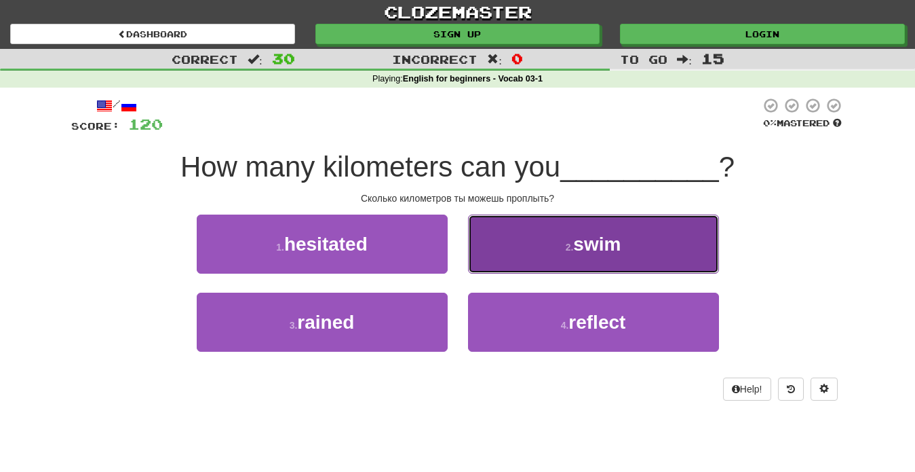
click at [598, 260] on button "2 . swim" at bounding box center [593, 243] width 251 height 59
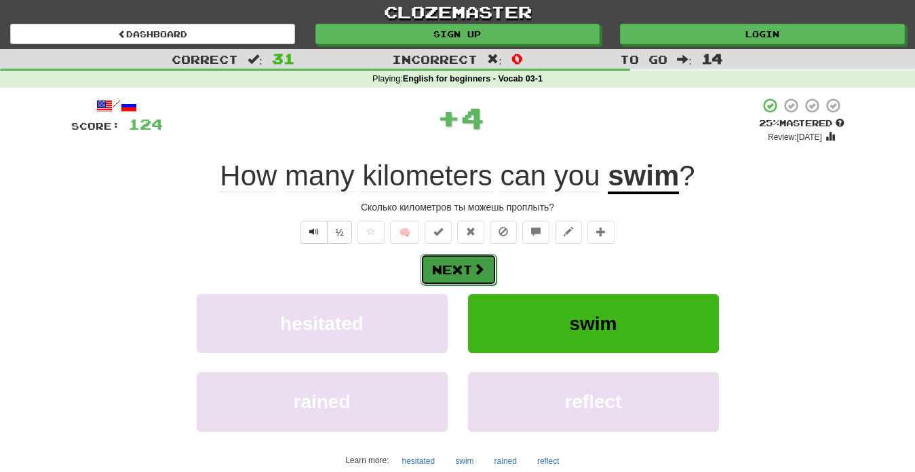
click at [452, 267] on button "Next" at bounding box center [459, 269] width 76 height 31
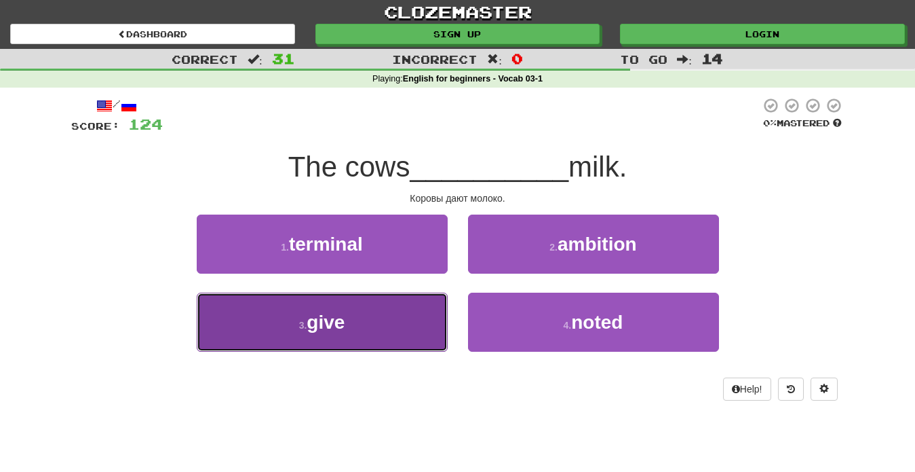
click at [368, 326] on button "3 . give" at bounding box center [322, 321] width 251 height 59
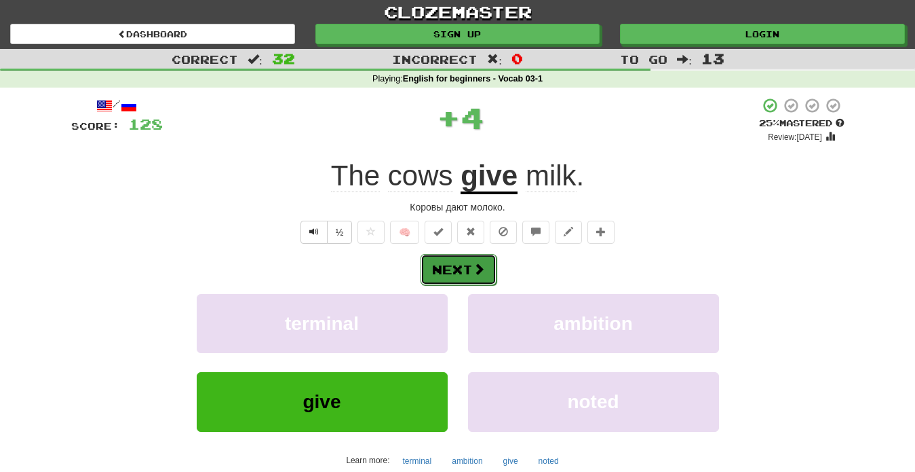
click at [469, 265] on button "Next" at bounding box center [459, 269] width 76 height 31
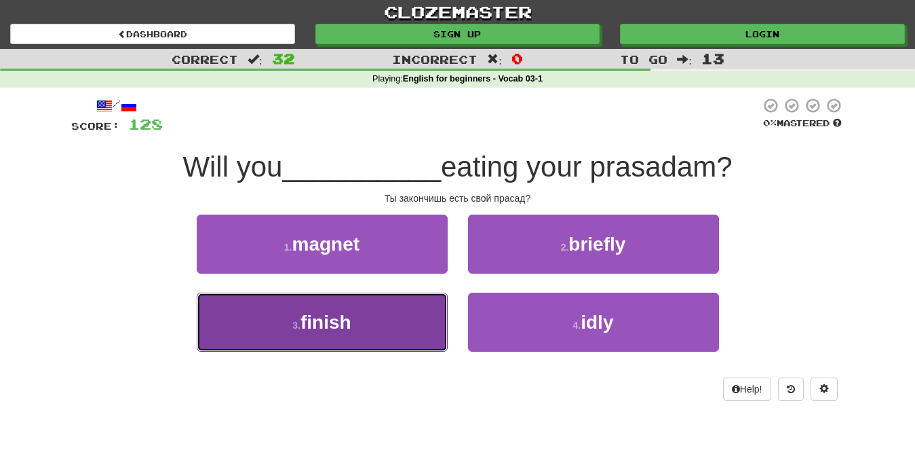
click at [408, 339] on button "3 . finish" at bounding box center [322, 321] width 251 height 59
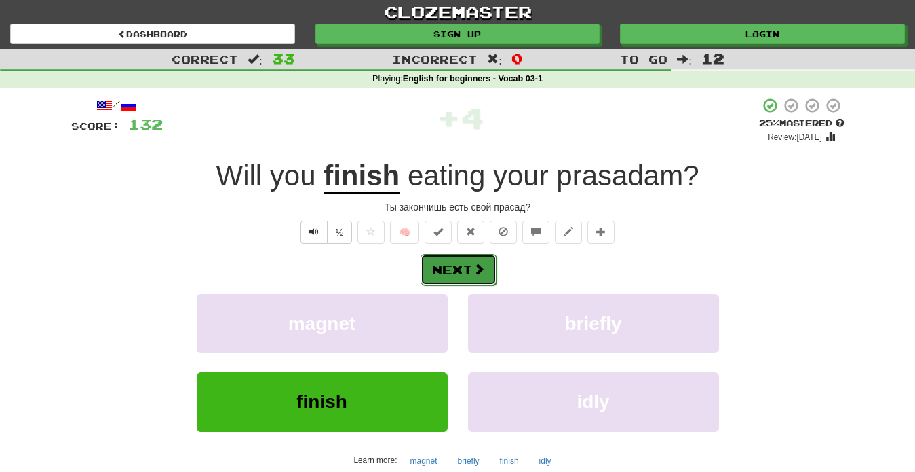
click at [457, 271] on button "Next" at bounding box center [459, 269] width 76 height 31
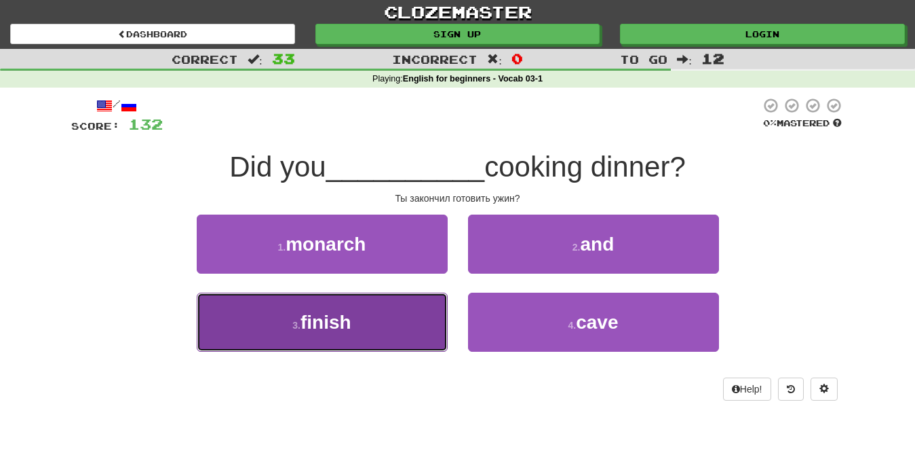
click at [377, 335] on button "3 . finish" at bounding box center [322, 321] width 251 height 59
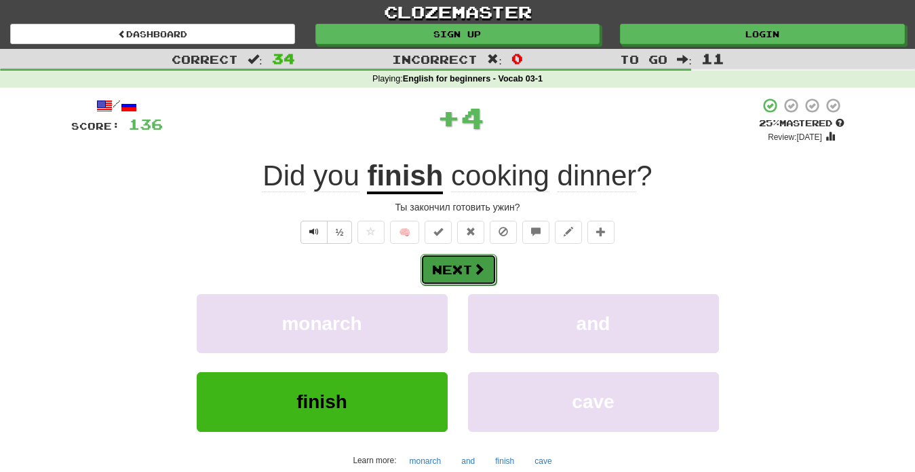
click at [473, 275] on span at bounding box center [479, 269] width 12 height 12
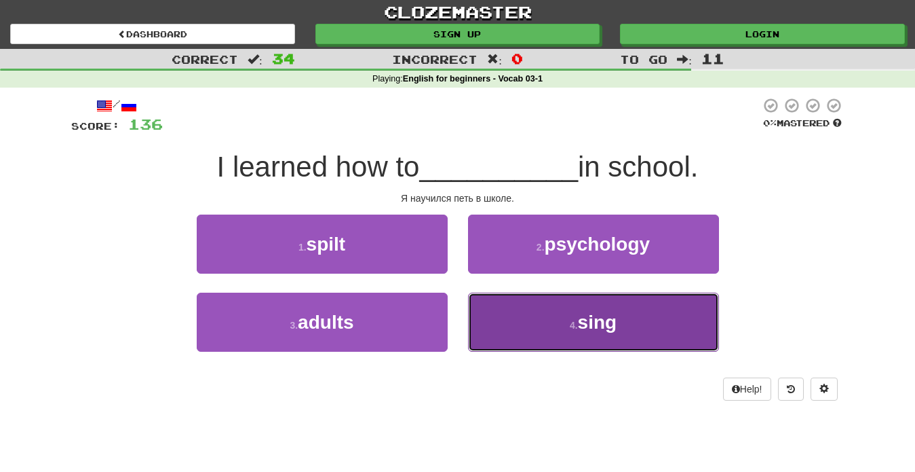
click at [548, 339] on button "4 . sing" at bounding box center [593, 321] width 251 height 59
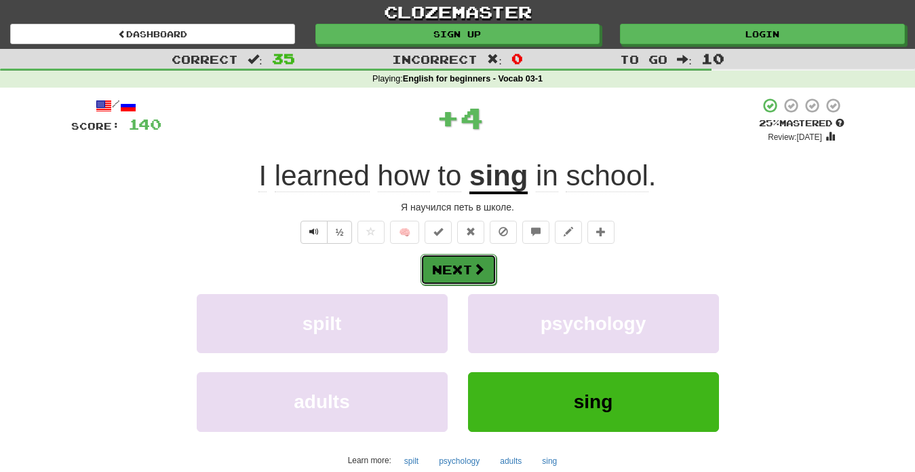
click at [475, 269] on span at bounding box center [479, 269] width 12 height 12
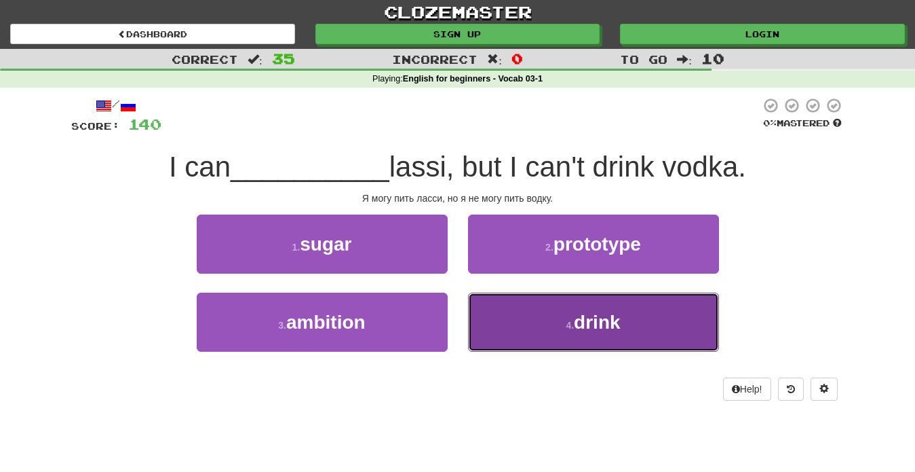
click at [586, 329] on span "drink" at bounding box center [597, 321] width 46 height 21
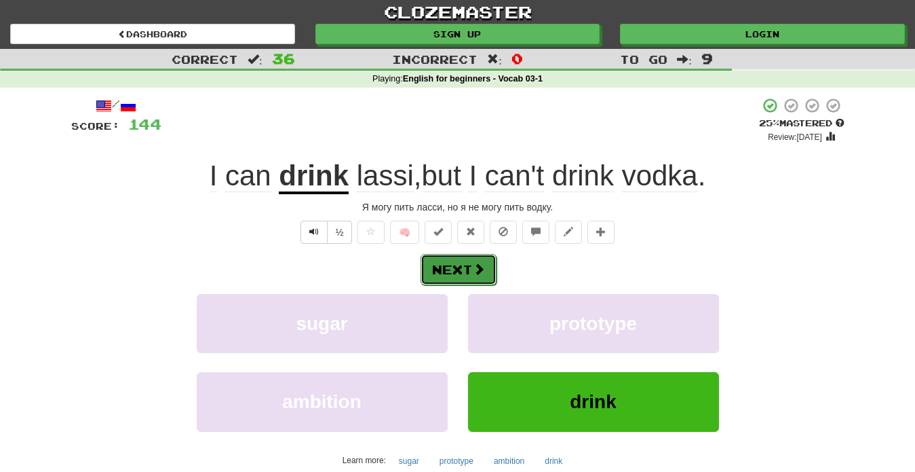
click at [465, 262] on button "Next" at bounding box center [459, 269] width 76 height 31
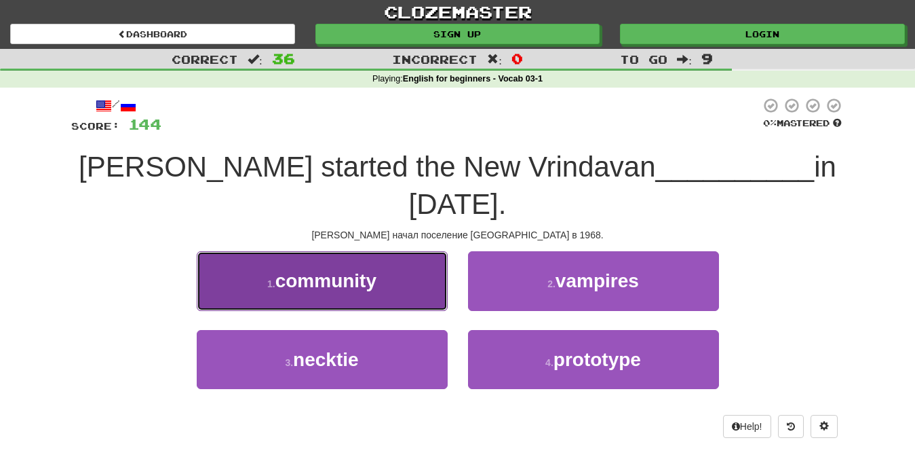
click at [400, 292] on button "1 . community" at bounding box center [322, 280] width 251 height 59
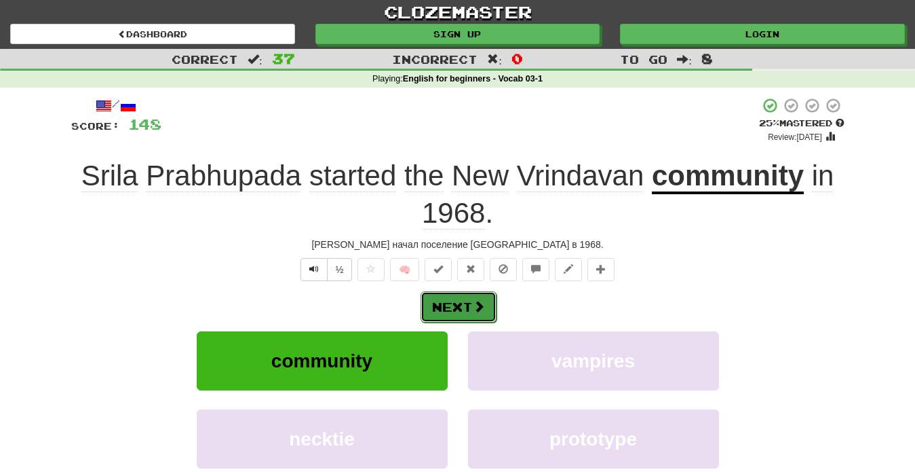
click at [470, 311] on button "Next" at bounding box center [459, 306] width 76 height 31
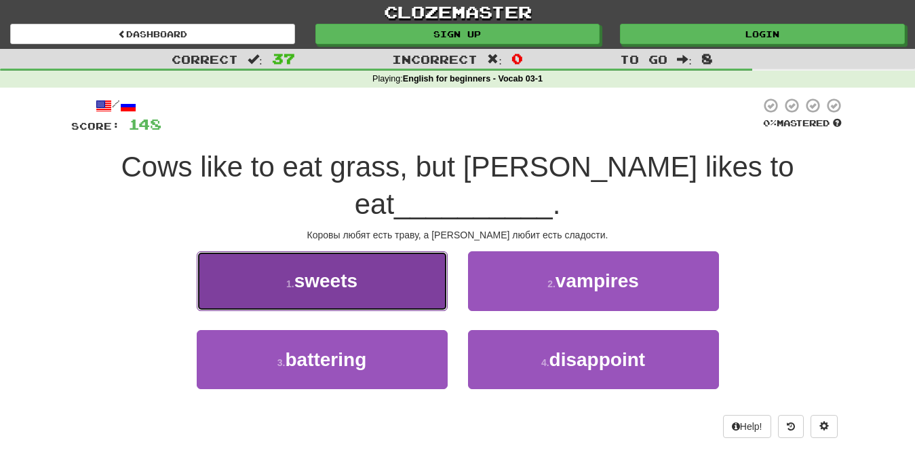
click at [368, 271] on button "1 . sweets" at bounding box center [322, 280] width 251 height 59
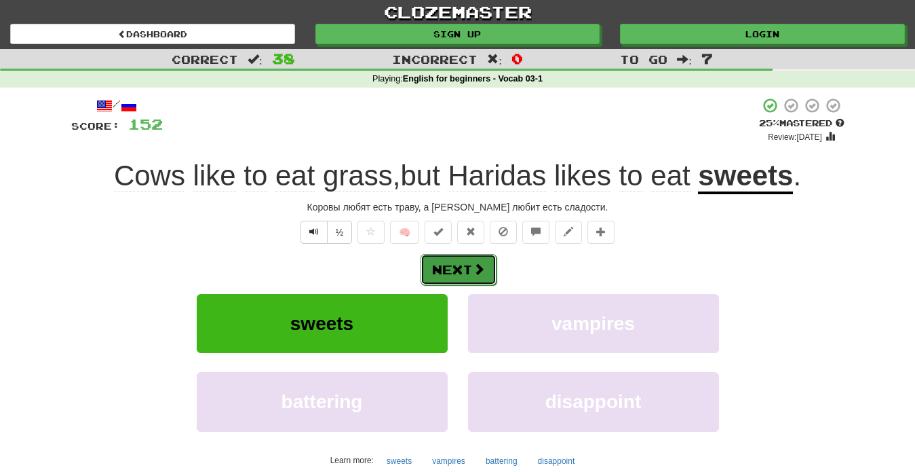
click at [452, 271] on button "Next" at bounding box center [459, 269] width 76 height 31
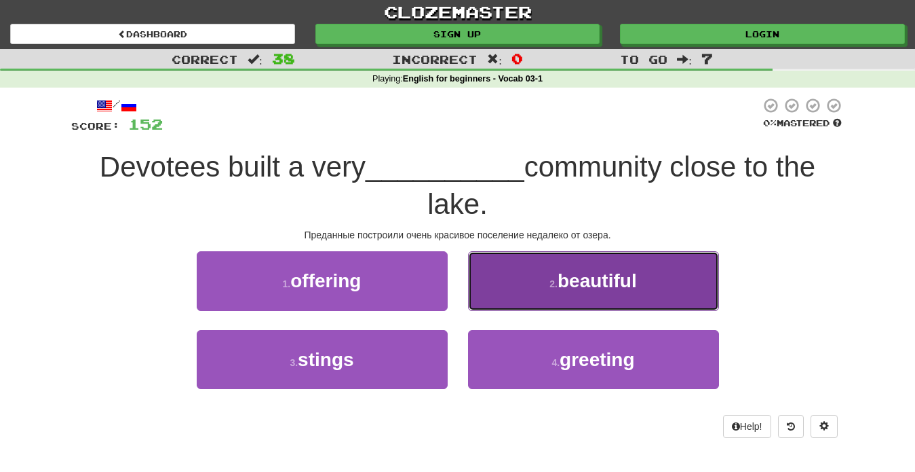
click at [534, 289] on button "2 . beautiful" at bounding box center [593, 280] width 251 height 59
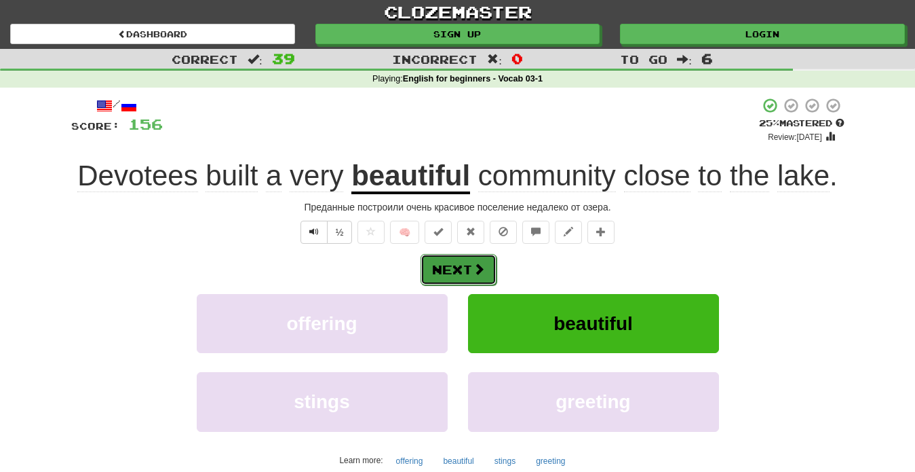
click at [458, 272] on button "Next" at bounding box center [459, 269] width 76 height 31
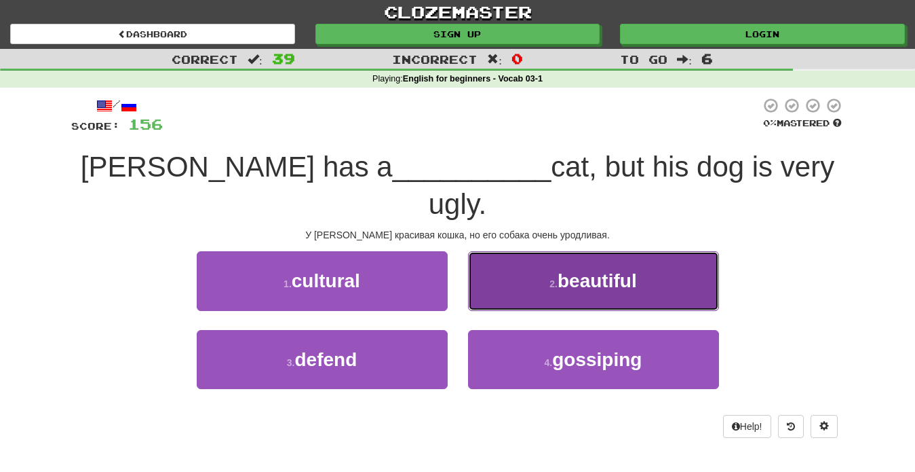
click at [583, 258] on button "2 . beautiful" at bounding box center [593, 280] width 251 height 59
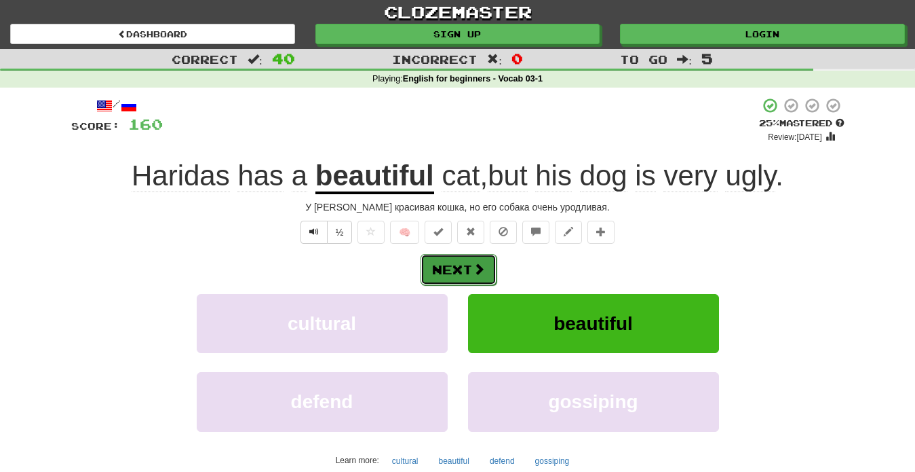
click at [454, 266] on button "Next" at bounding box center [459, 269] width 76 height 31
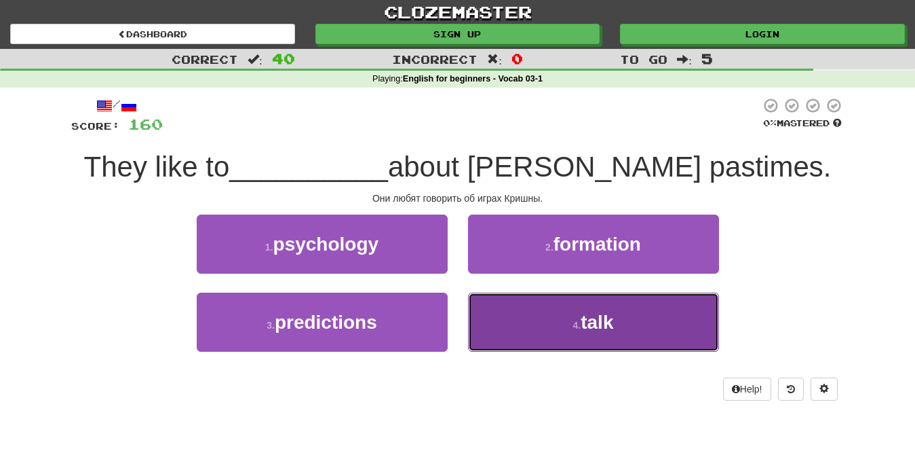
click at [596, 327] on span "talk" at bounding box center [597, 321] width 33 height 21
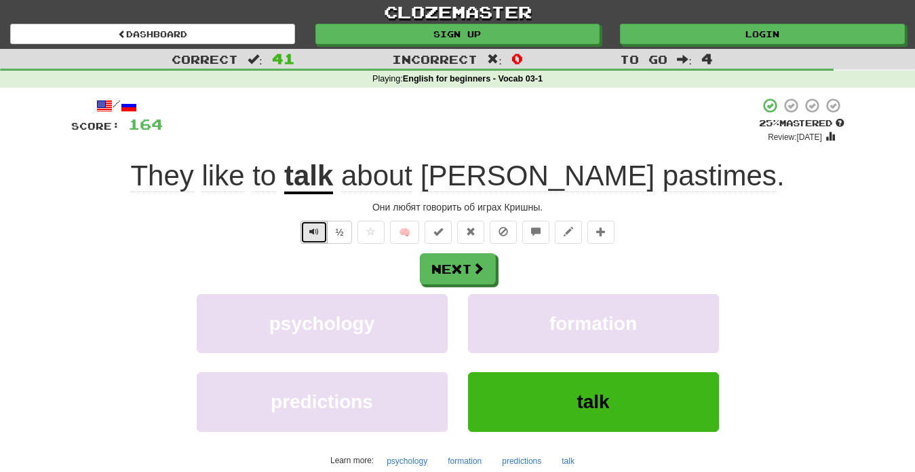
click at [310, 241] on button "Text-to-speech controls" at bounding box center [314, 231] width 27 height 23
click at [463, 269] on button "Next" at bounding box center [459, 269] width 76 height 31
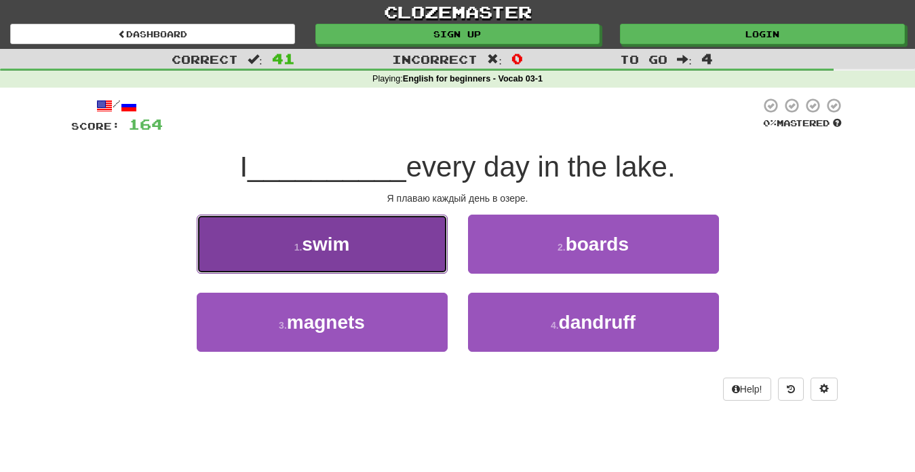
click at [385, 252] on button "1 . swim" at bounding box center [322, 243] width 251 height 59
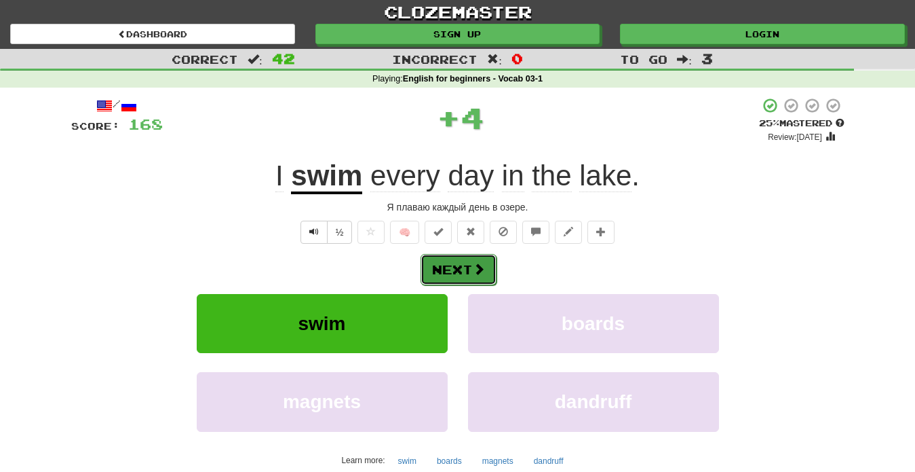
click at [463, 269] on button "Next" at bounding box center [459, 269] width 76 height 31
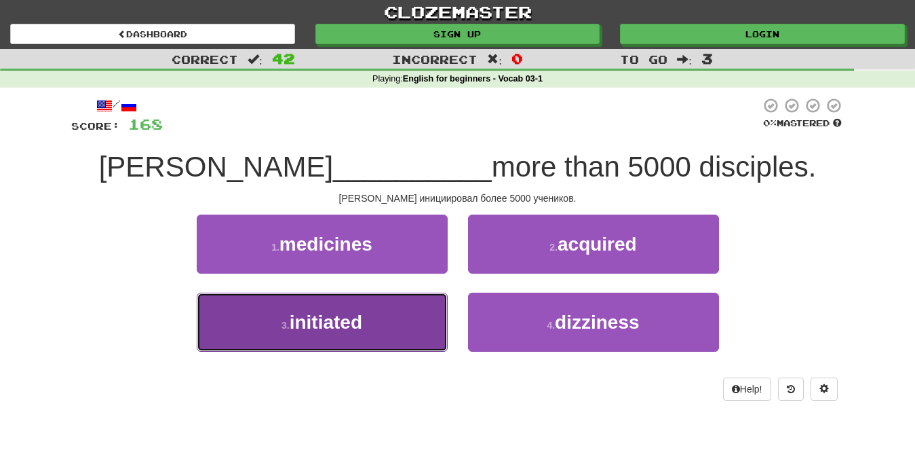
click at [391, 299] on button "3 . initiated" at bounding box center [322, 321] width 251 height 59
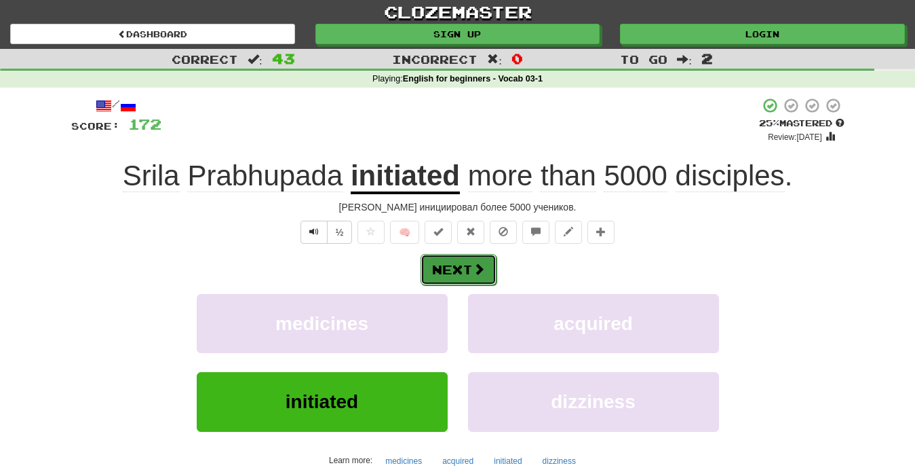
click at [470, 271] on button "Next" at bounding box center [459, 269] width 76 height 31
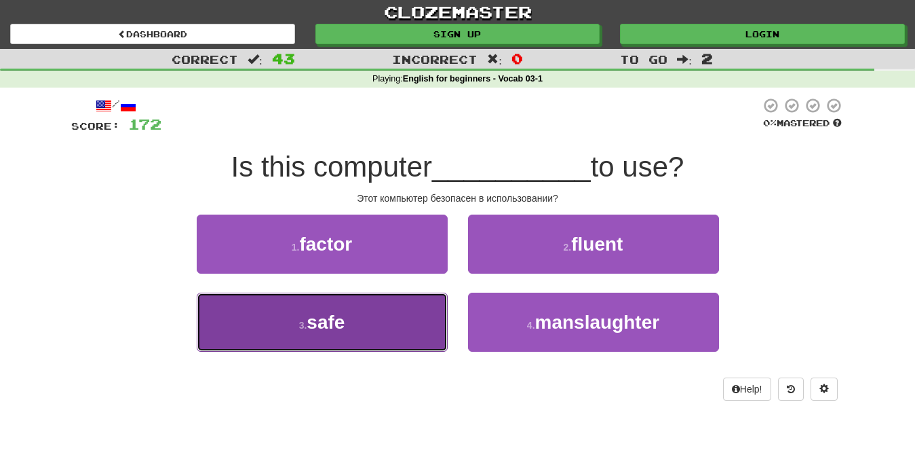
click at [376, 328] on button "3 . safe" at bounding box center [322, 321] width 251 height 59
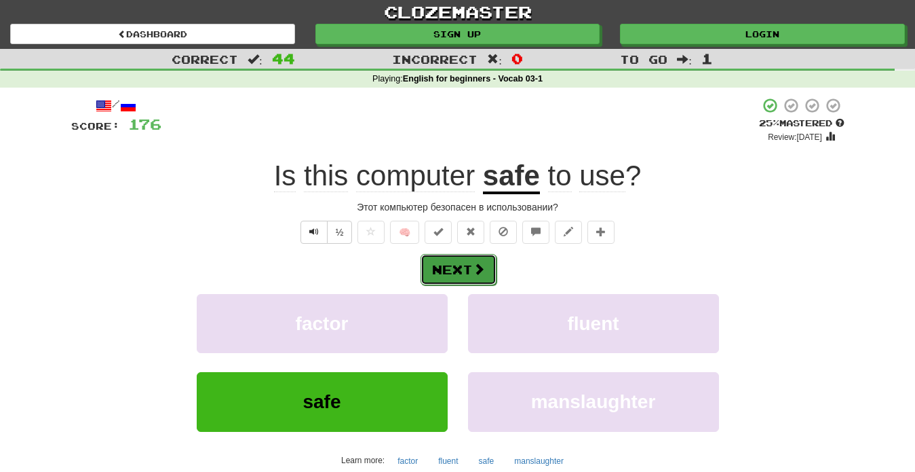
click at [467, 270] on button "Next" at bounding box center [459, 269] width 76 height 31
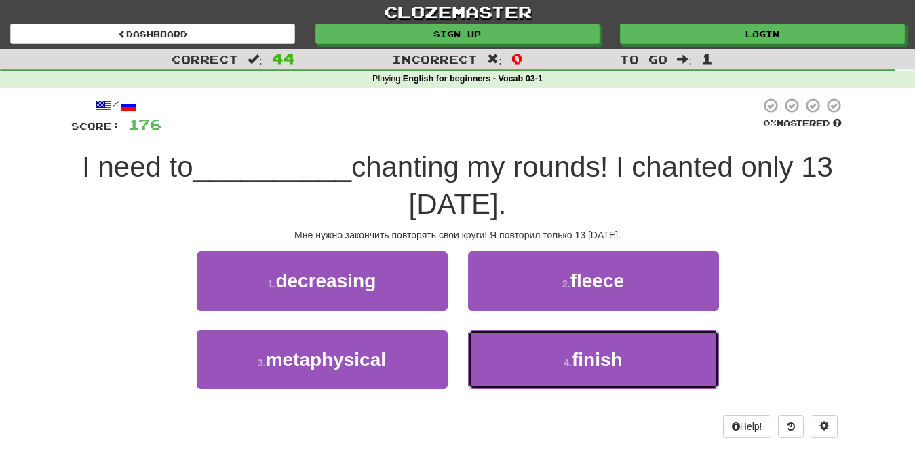
click at [578, 366] on span "finish" at bounding box center [597, 359] width 51 height 21
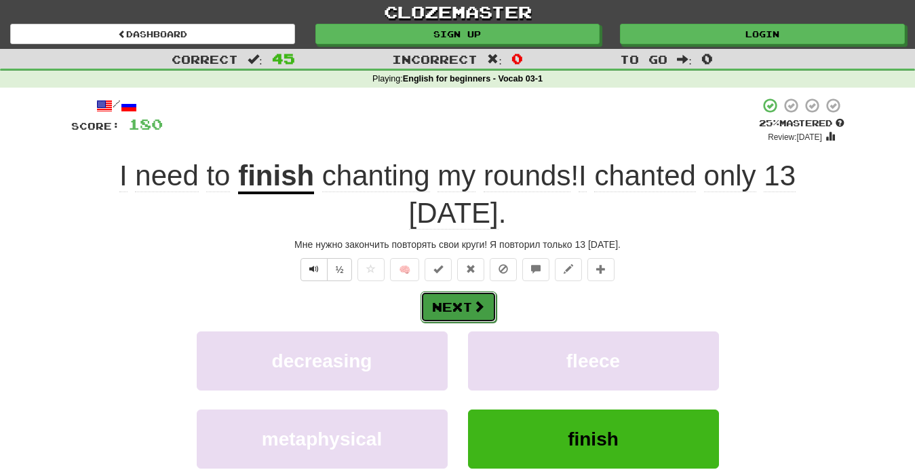
click at [462, 291] on button "Next" at bounding box center [459, 306] width 76 height 31
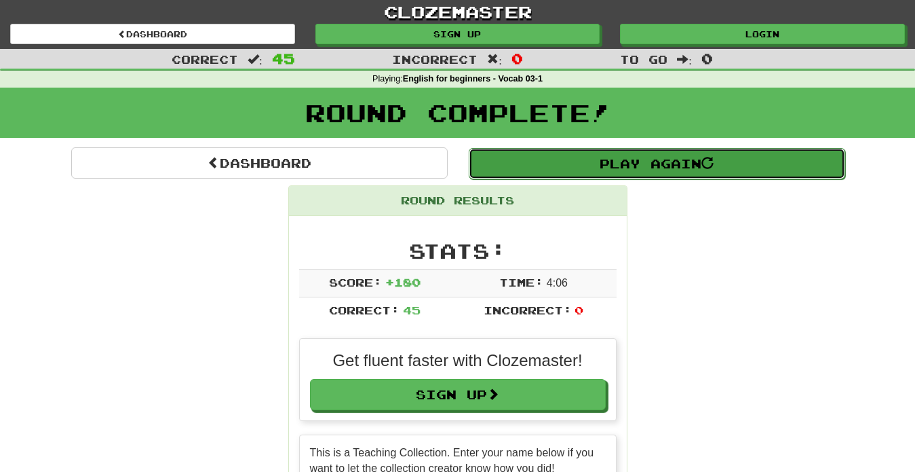
click at [676, 162] on link "Play Again" at bounding box center [657, 163] width 377 height 31
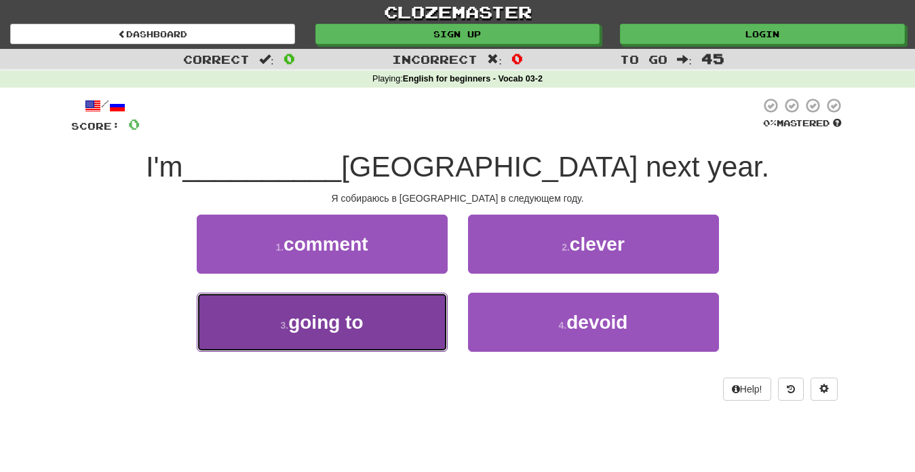
click at [401, 323] on button "3 . going to" at bounding box center [322, 321] width 251 height 59
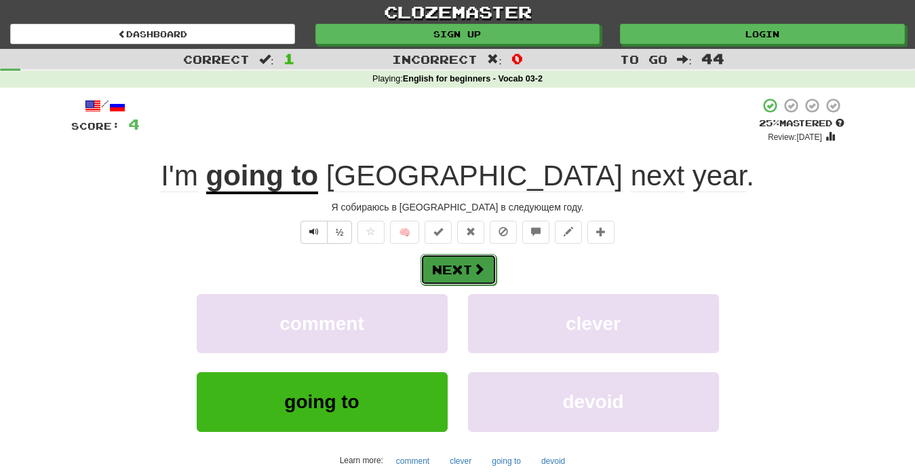
click at [462, 270] on button "Next" at bounding box center [459, 269] width 76 height 31
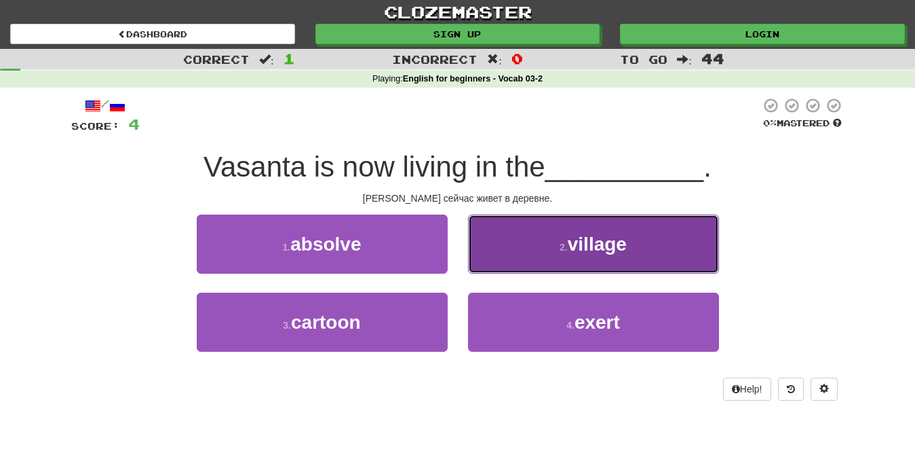
click at [645, 251] on button "2 . village" at bounding box center [593, 243] width 251 height 59
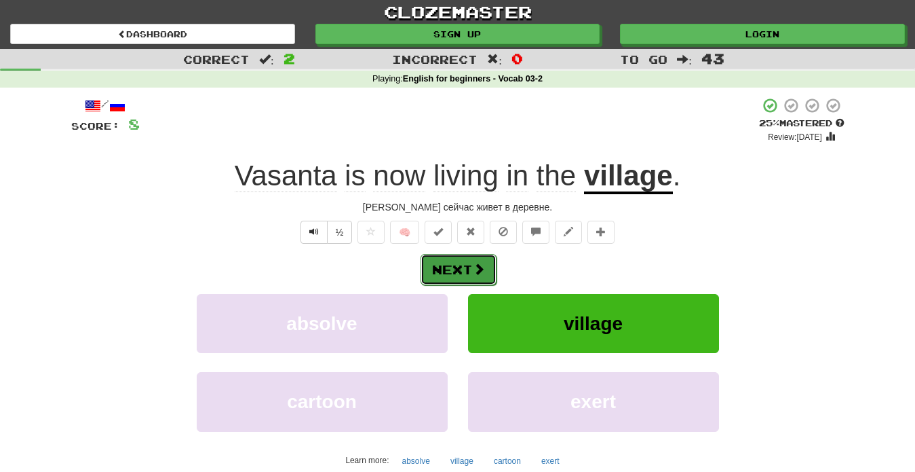
click at [475, 277] on button "Next" at bounding box center [459, 269] width 76 height 31
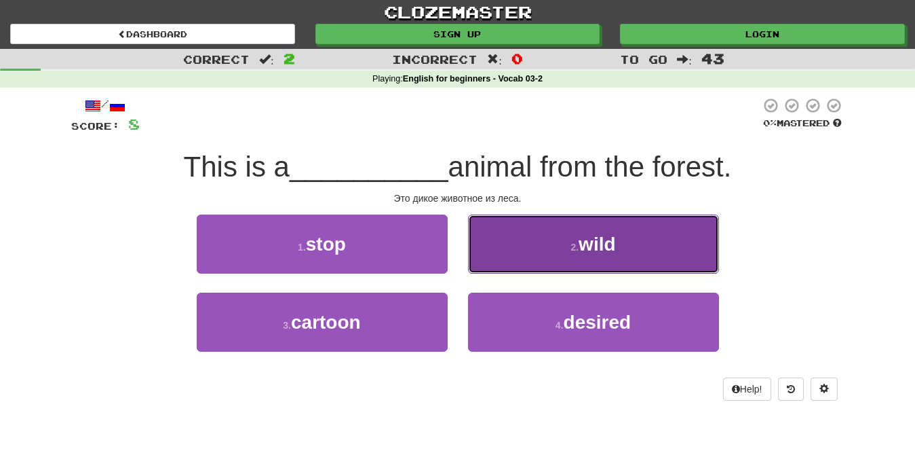
click at [552, 267] on button "2 . wild" at bounding box center [593, 243] width 251 height 59
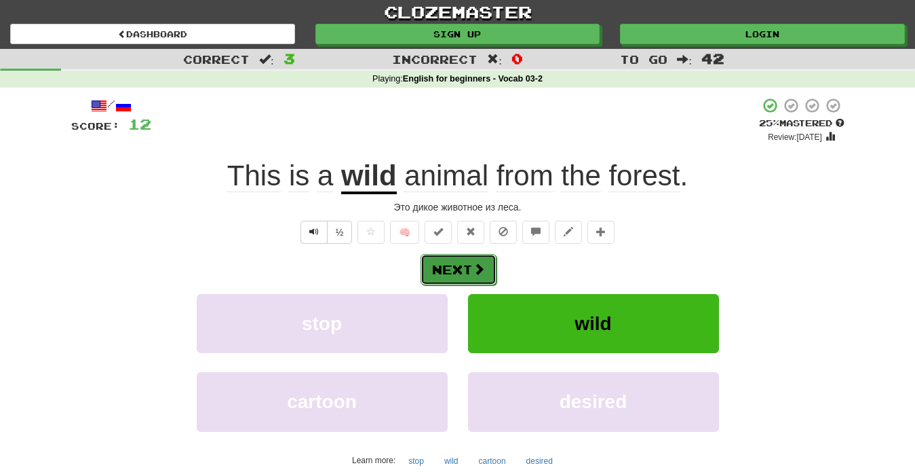
click at [457, 280] on button "Next" at bounding box center [459, 269] width 76 height 31
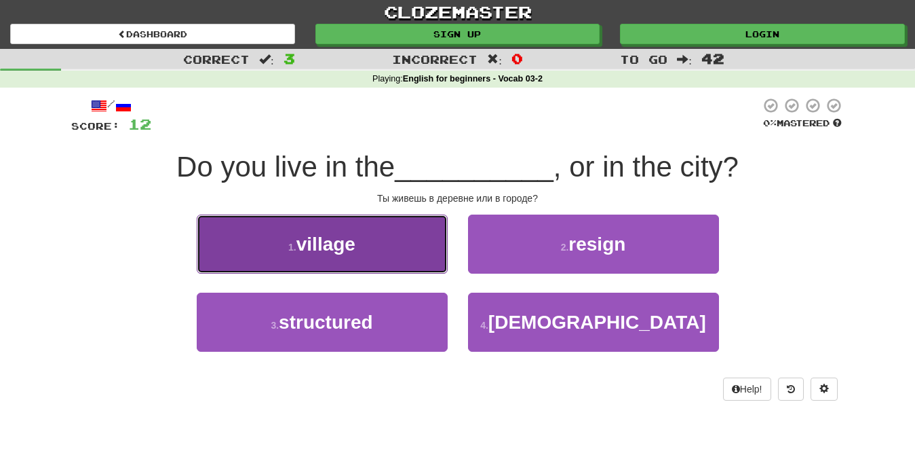
click at [383, 261] on button "1 . village" at bounding box center [322, 243] width 251 height 59
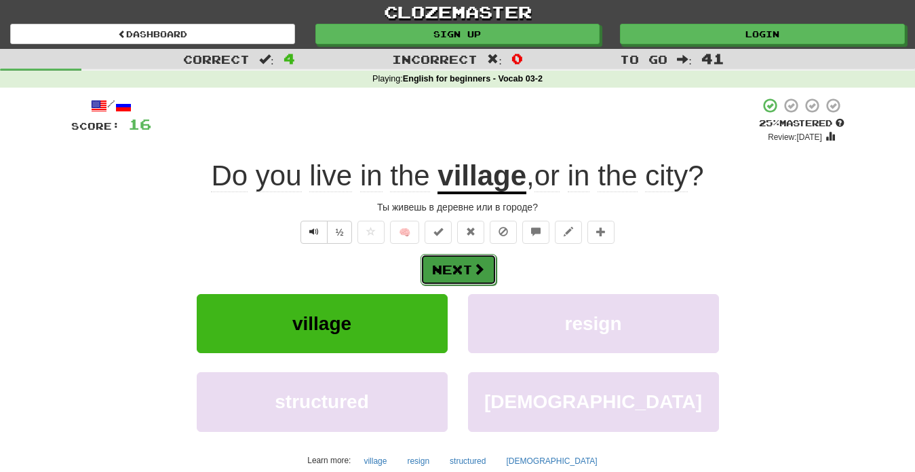
click at [462, 277] on button "Next" at bounding box center [459, 269] width 76 height 31
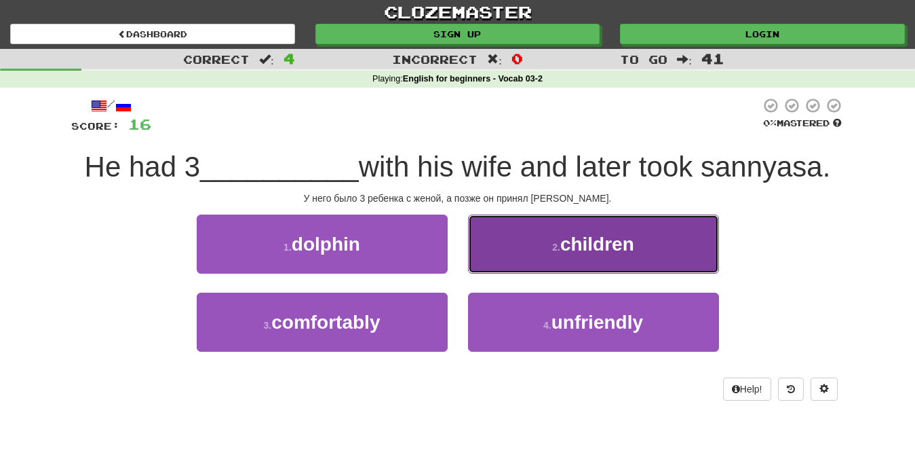
click at [563, 263] on button "2 . children" at bounding box center [593, 243] width 251 height 59
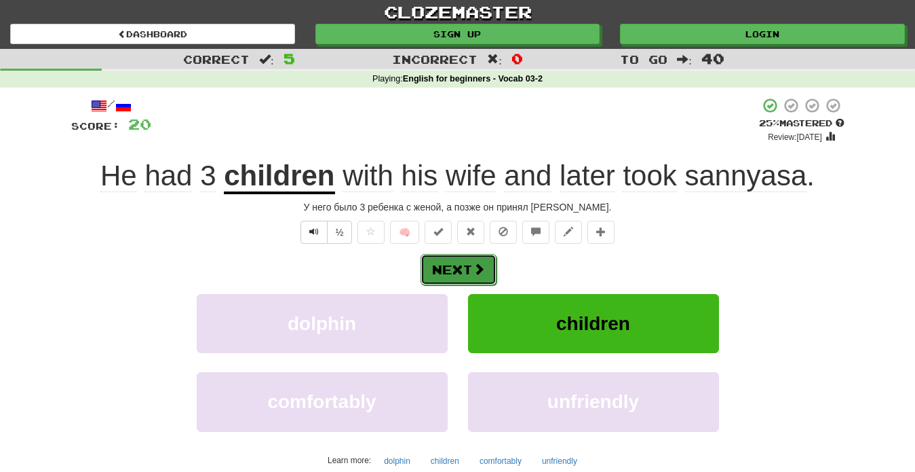
click at [475, 267] on span at bounding box center [479, 269] width 12 height 12
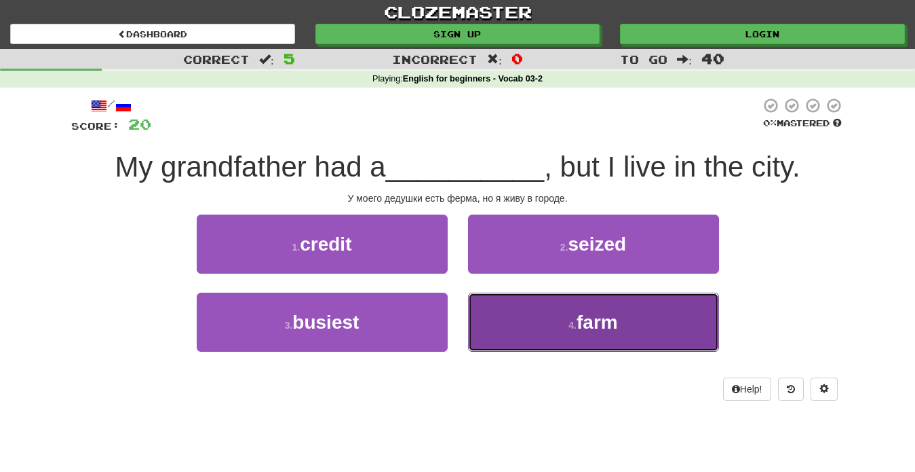
click at [552, 340] on button "4 . farm" at bounding box center [593, 321] width 251 height 59
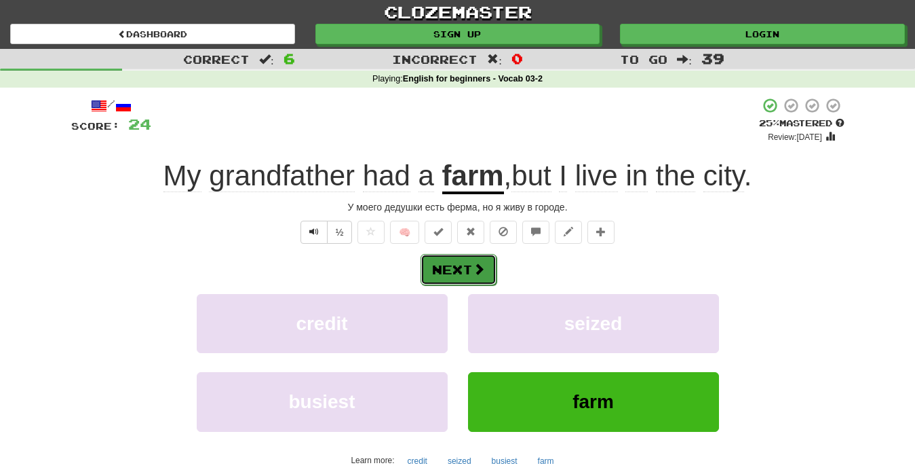
click at [447, 277] on button "Next" at bounding box center [459, 269] width 76 height 31
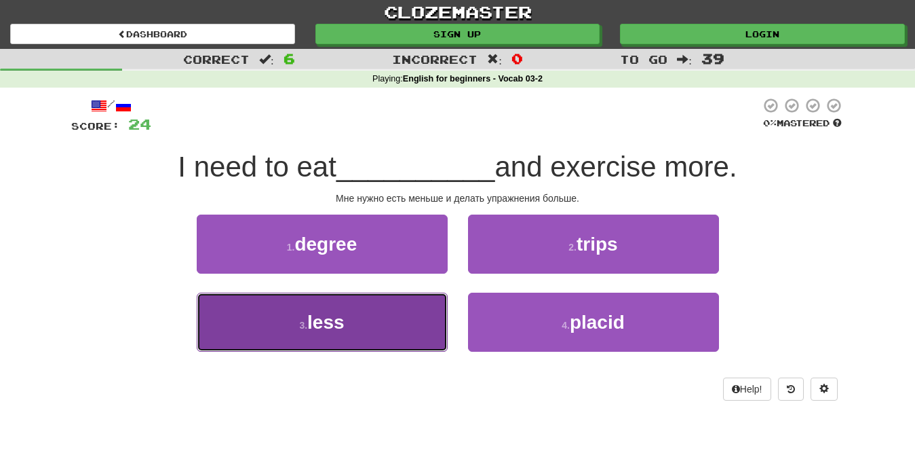
click at [410, 330] on button "3 . less" at bounding box center [322, 321] width 251 height 59
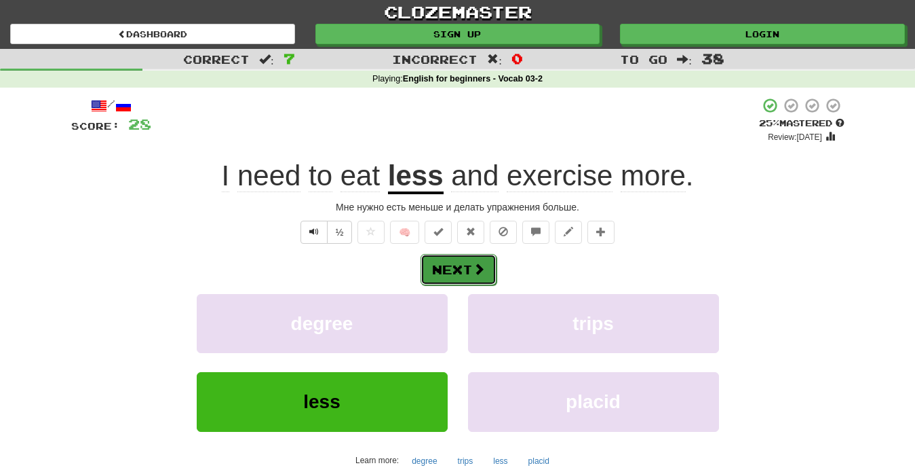
click at [473, 273] on span at bounding box center [479, 269] width 12 height 12
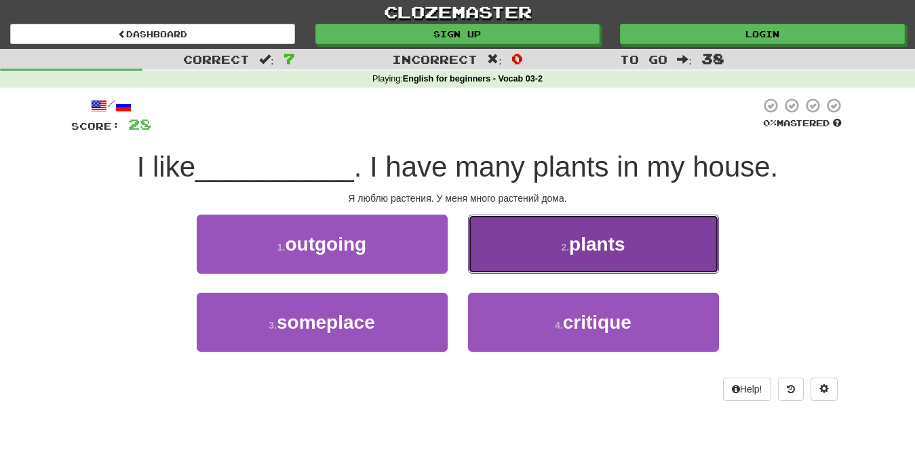
click at [591, 254] on button "2 . plants" at bounding box center [593, 243] width 251 height 59
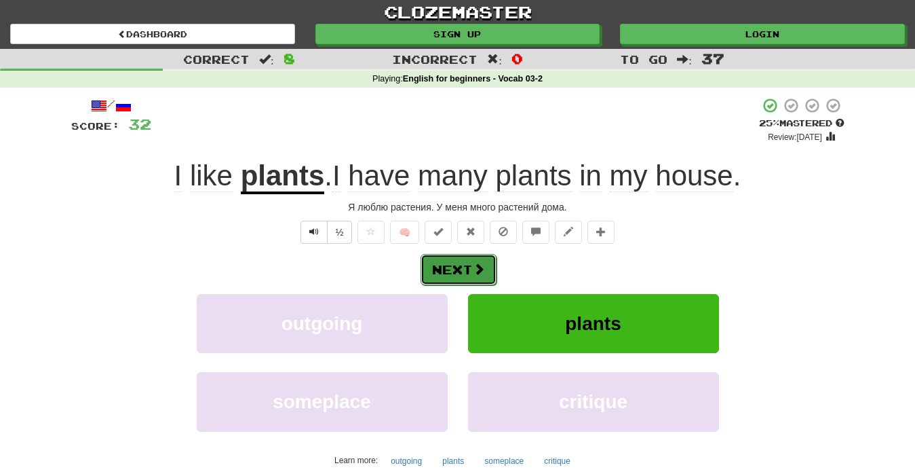
click at [467, 276] on button "Next" at bounding box center [459, 269] width 76 height 31
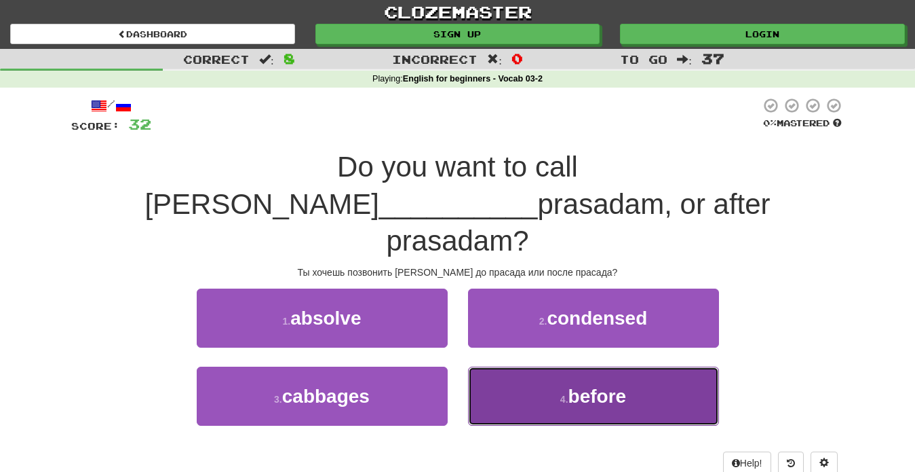
click at [552, 366] on button "4 . before" at bounding box center [593, 395] width 251 height 59
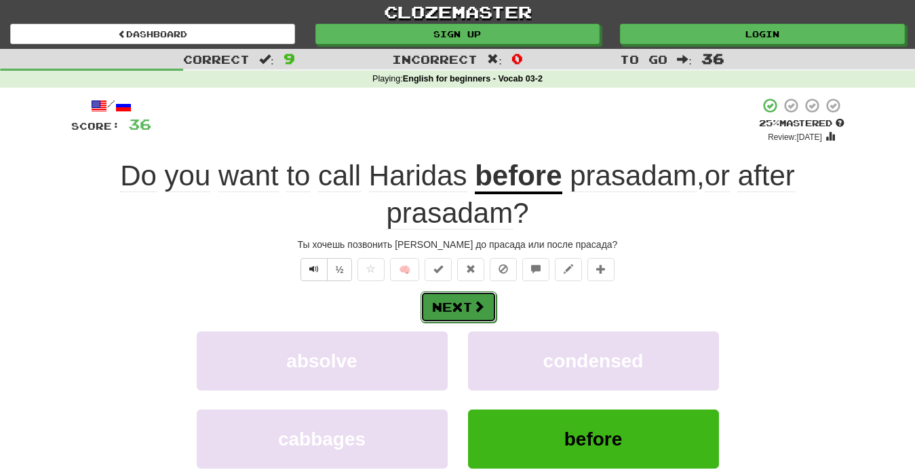
click at [459, 310] on button "Next" at bounding box center [459, 306] width 76 height 31
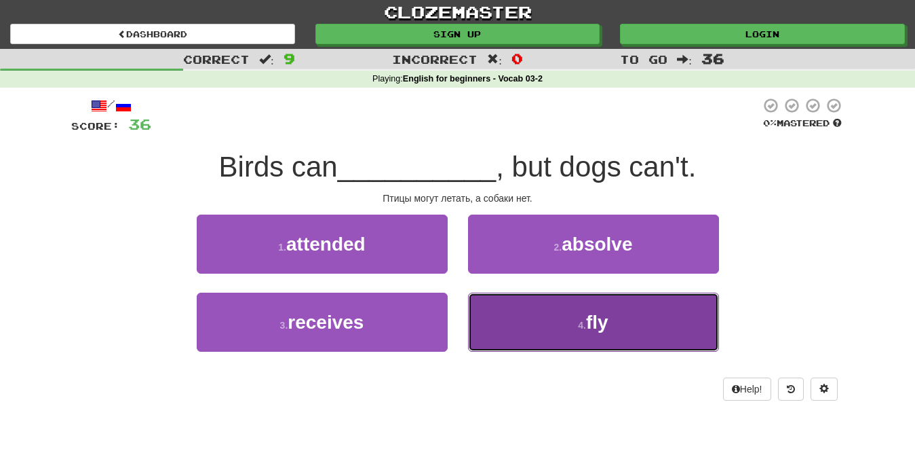
click at [523, 331] on button "4 . fly" at bounding box center [593, 321] width 251 height 59
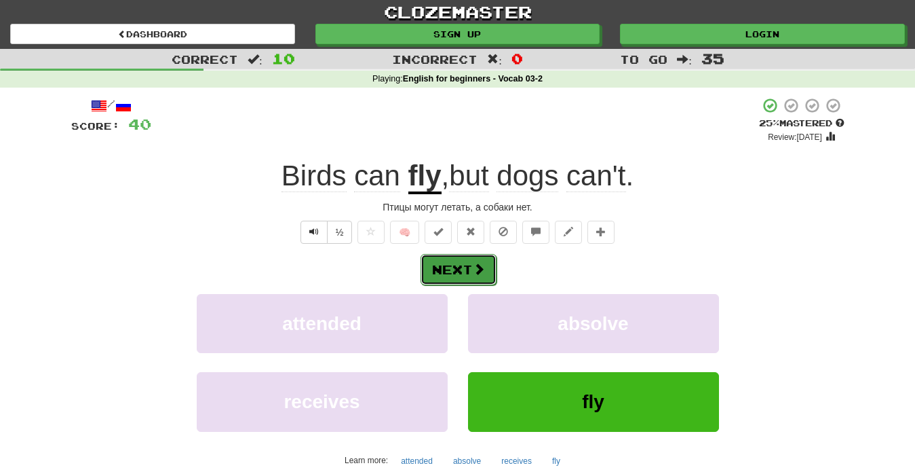
click at [467, 279] on button "Next" at bounding box center [459, 269] width 76 height 31
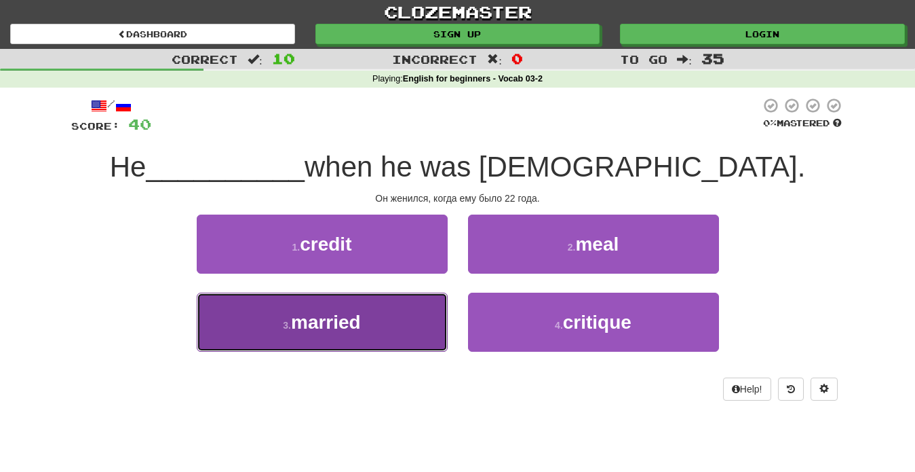
click at [416, 326] on button "3 . married" at bounding box center [322, 321] width 251 height 59
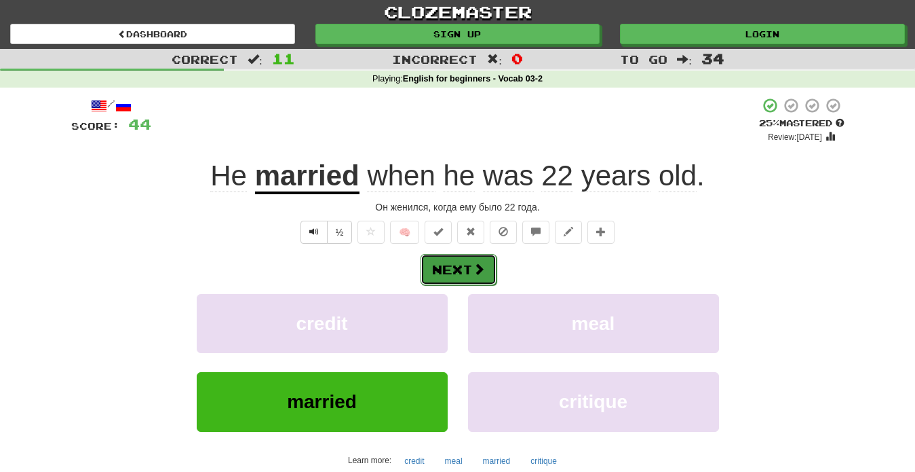
click at [438, 268] on button "Next" at bounding box center [459, 269] width 76 height 31
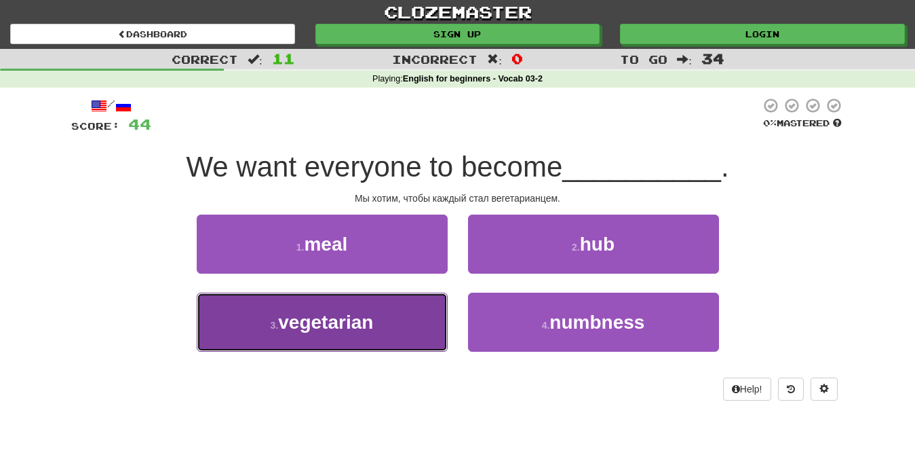
click at [413, 340] on button "3 . vegetarian" at bounding box center [322, 321] width 251 height 59
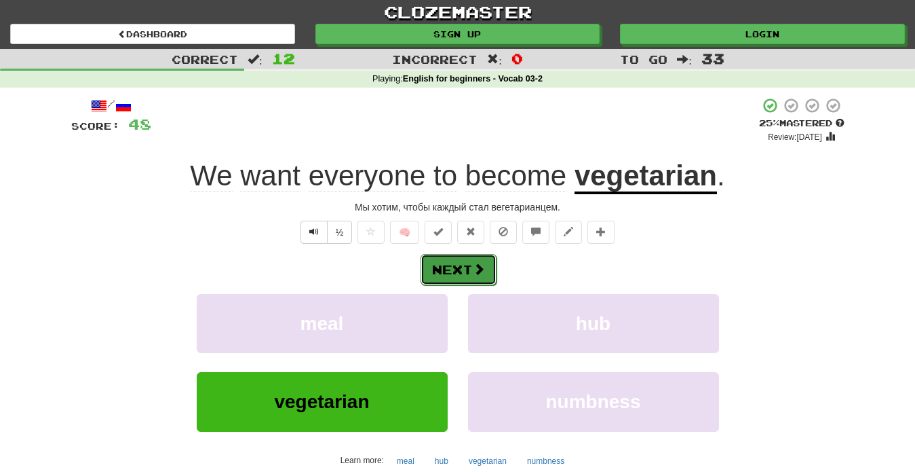
click at [442, 272] on button "Next" at bounding box center [459, 269] width 76 height 31
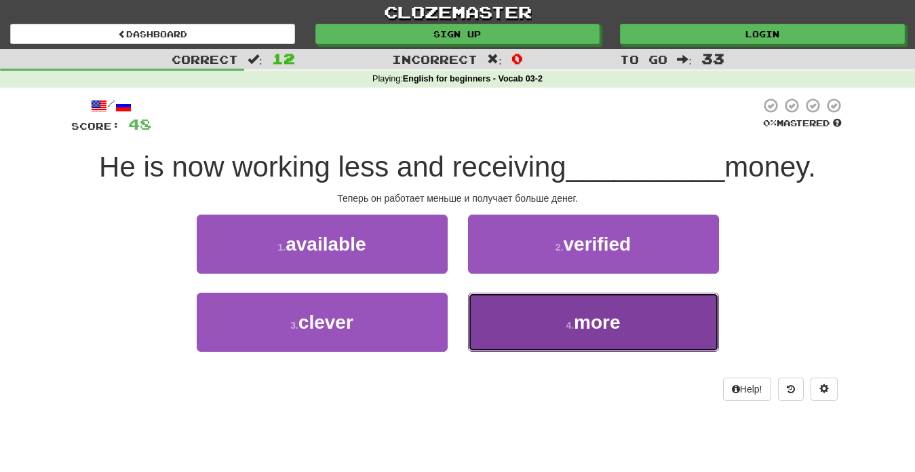
click at [546, 332] on button "4 . more" at bounding box center [593, 321] width 251 height 59
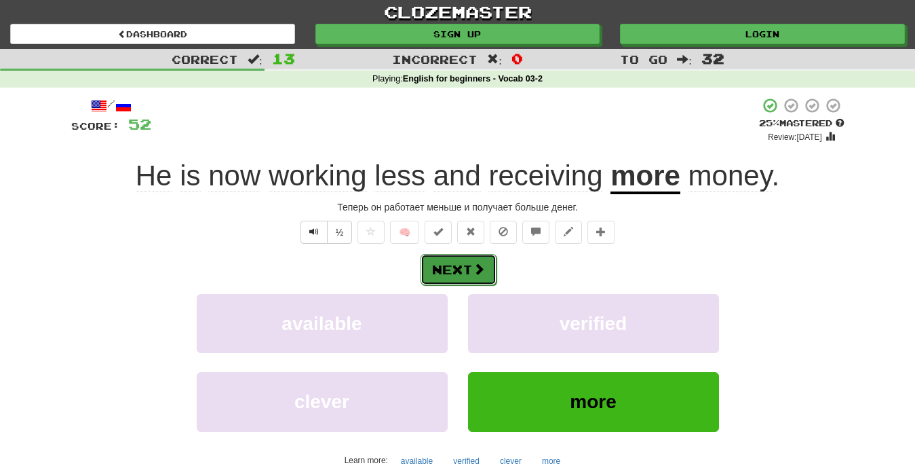
click at [465, 277] on button "Next" at bounding box center [459, 269] width 76 height 31
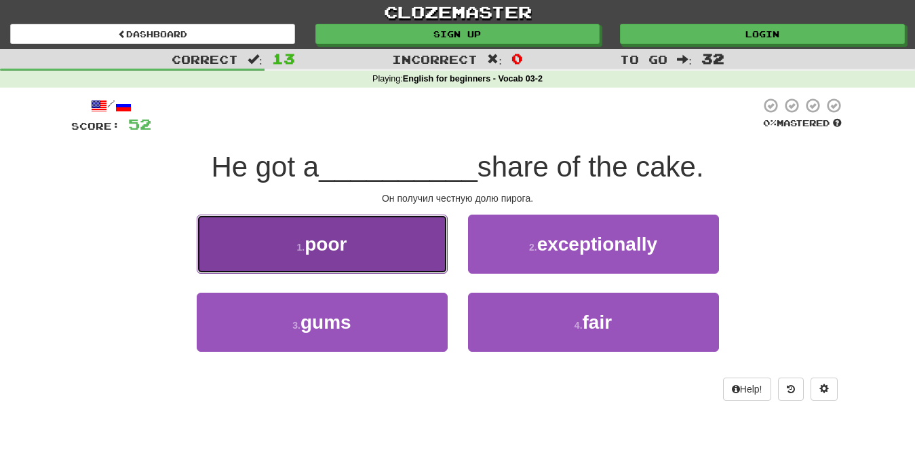
click at [392, 261] on button "1 . poor" at bounding box center [322, 243] width 251 height 59
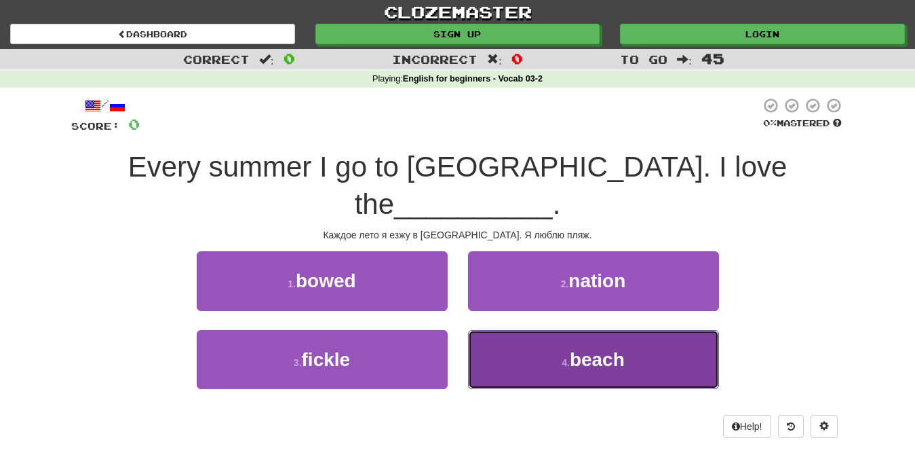
click at [632, 330] on button "4 . beach" at bounding box center [593, 359] width 251 height 59
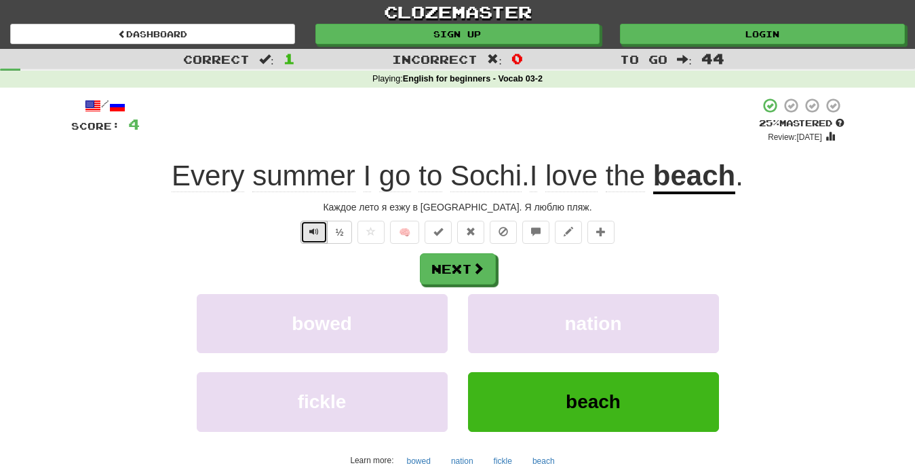
click at [319, 234] on span "Text-to-speech controls" at bounding box center [313, 231] width 9 height 9
click at [463, 277] on button "Next" at bounding box center [459, 269] width 76 height 31
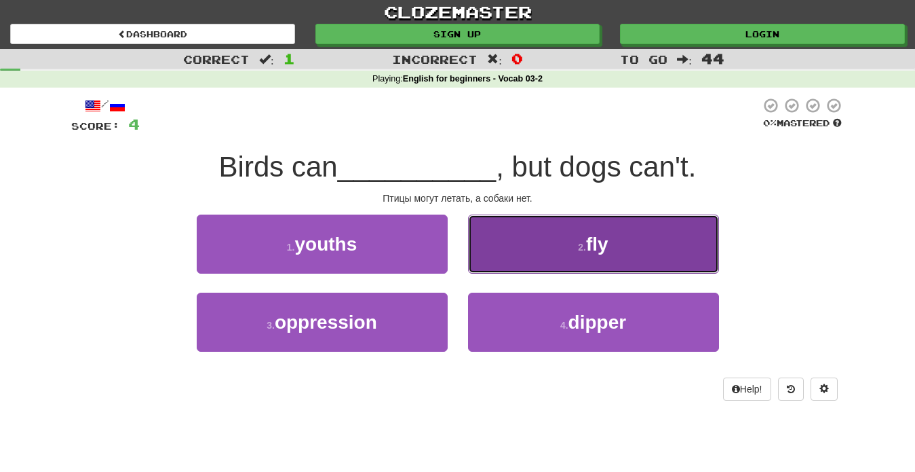
click at [560, 264] on button "2 . fly" at bounding box center [593, 243] width 251 height 59
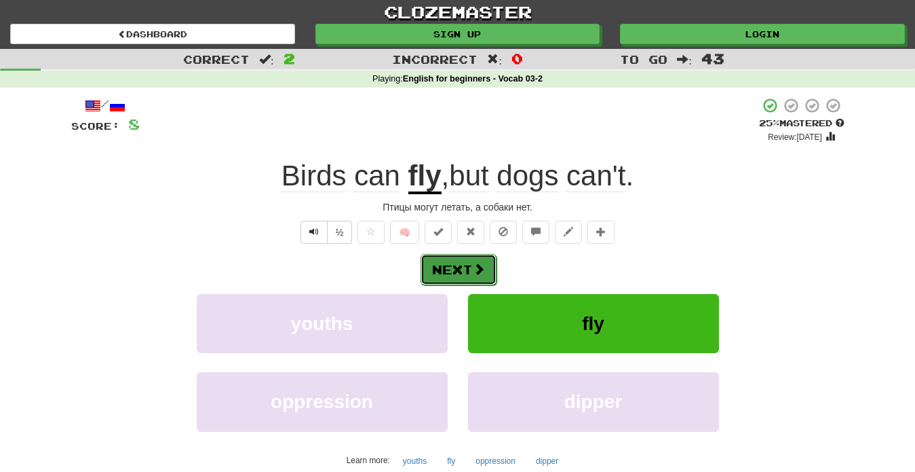
click at [461, 275] on button "Next" at bounding box center [459, 269] width 76 height 31
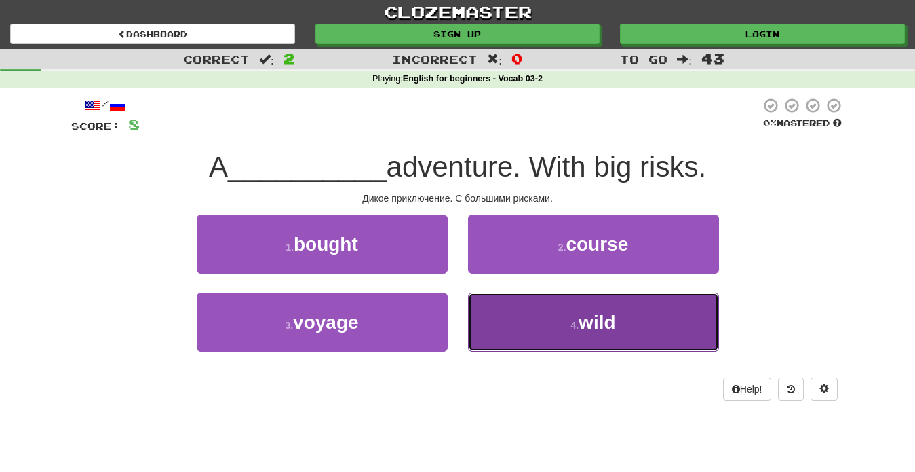
click at [595, 334] on button "4 . wild" at bounding box center [593, 321] width 251 height 59
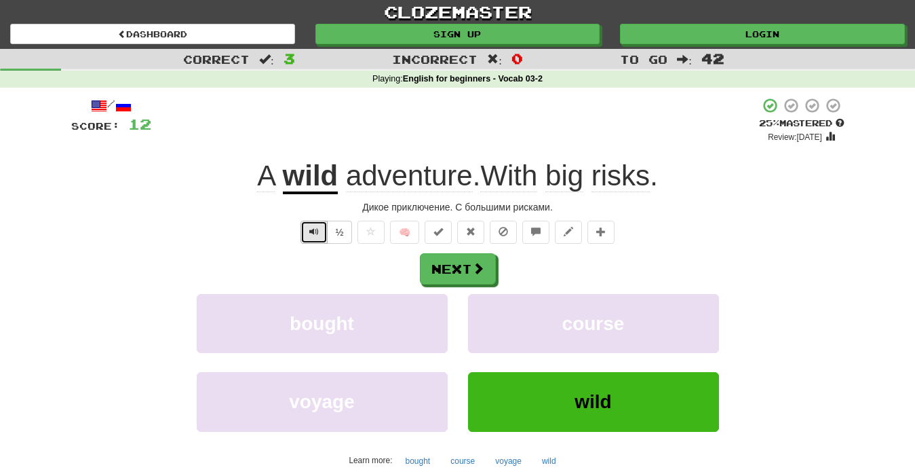
click at [307, 234] on button "Text-to-speech controls" at bounding box center [314, 231] width 27 height 23
click at [312, 231] on span "Text-to-speech controls" at bounding box center [313, 231] width 9 height 9
click at [313, 234] on span "Text-to-speech controls" at bounding box center [313, 231] width 9 height 9
click at [486, 277] on button "Next" at bounding box center [459, 269] width 76 height 31
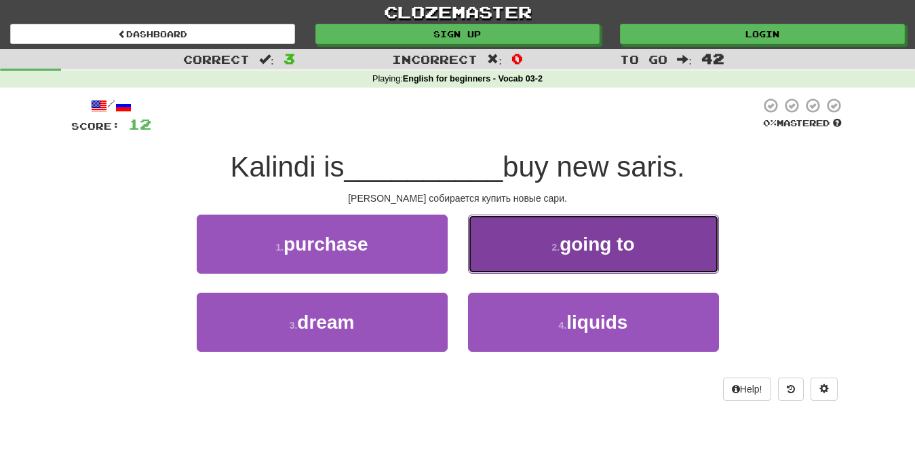
click at [550, 257] on button "2 . going to" at bounding box center [593, 243] width 251 height 59
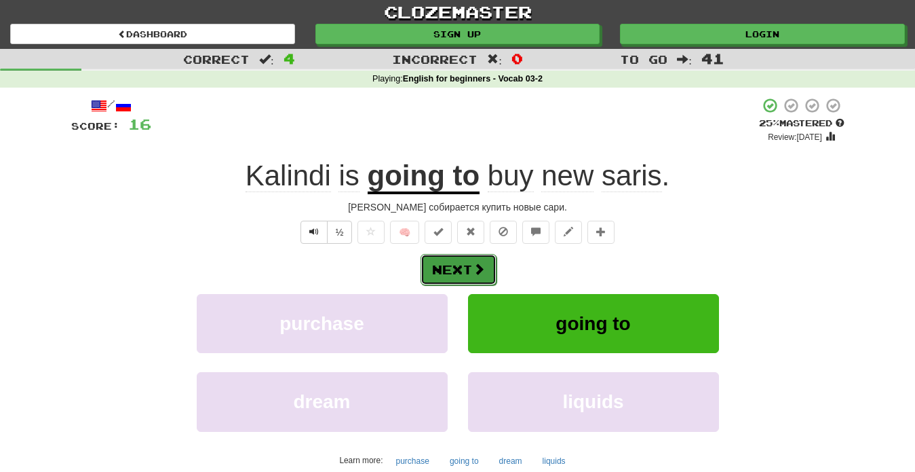
click at [469, 273] on button "Next" at bounding box center [459, 269] width 76 height 31
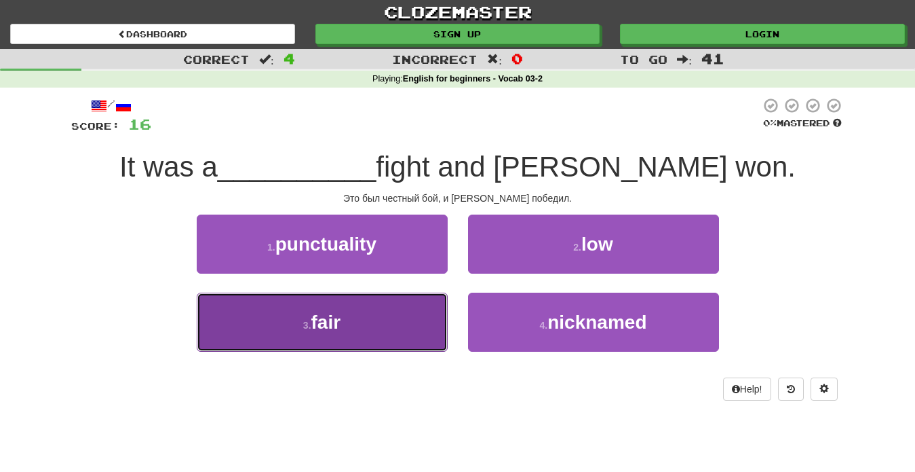
click at [396, 329] on button "3 . fair" at bounding box center [322, 321] width 251 height 59
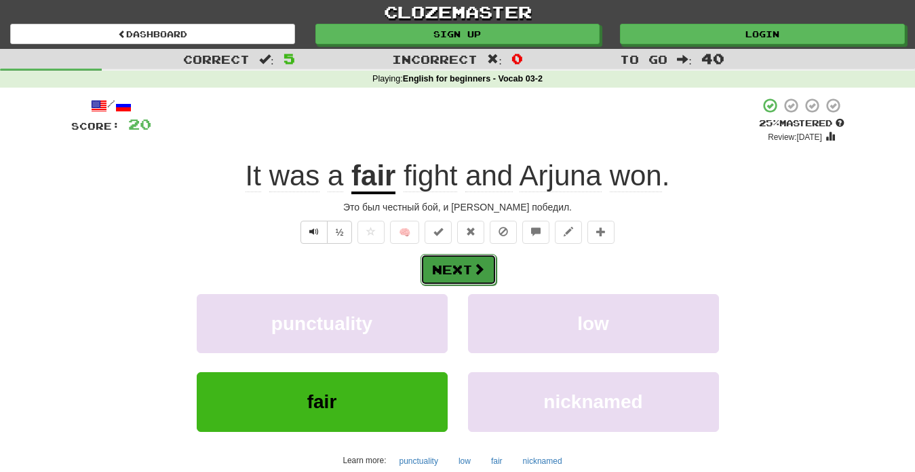
click at [463, 272] on button "Next" at bounding box center [459, 269] width 76 height 31
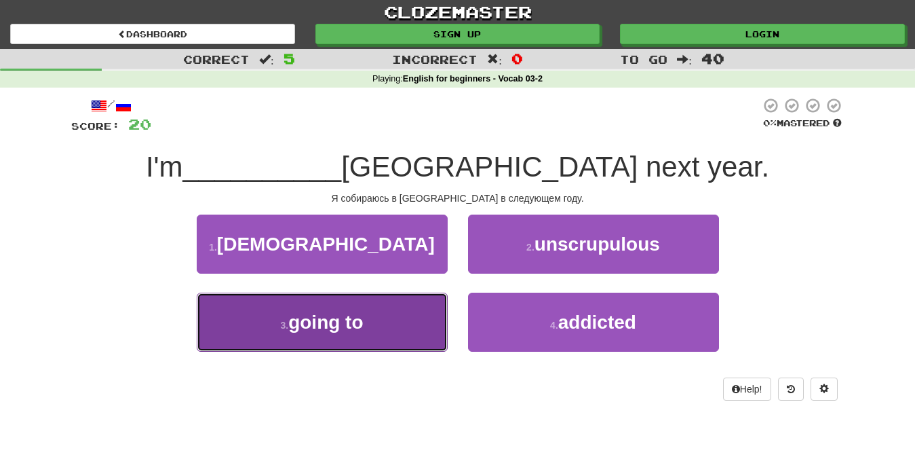
click at [398, 317] on button "3 . going to" at bounding box center [322, 321] width 251 height 59
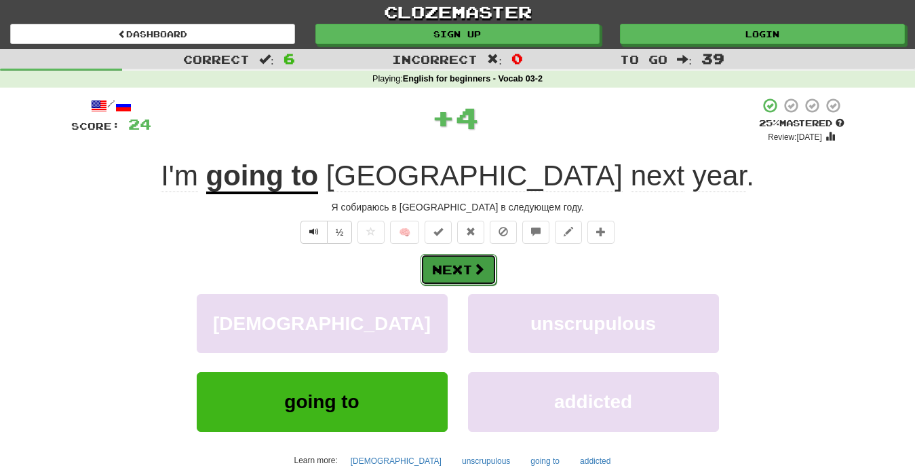
click at [482, 277] on button "Next" at bounding box center [459, 269] width 76 height 31
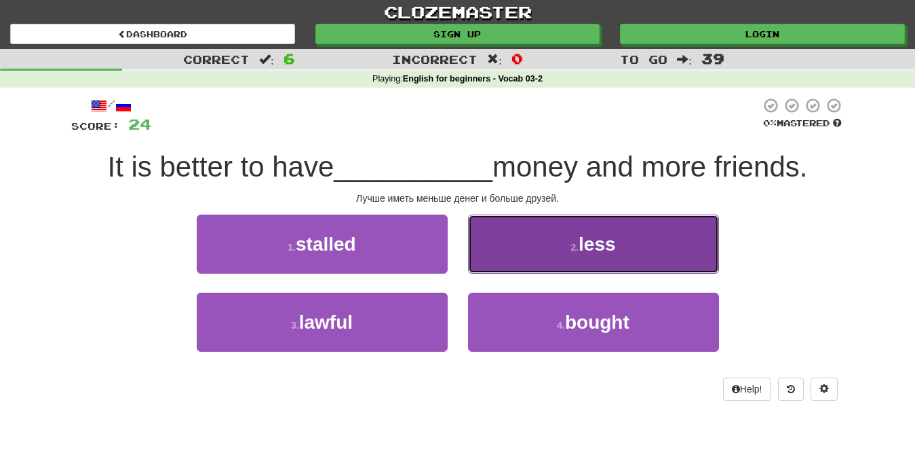
click at [575, 258] on button "2 . less" at bounding box center [593, 243] width 251 height 59
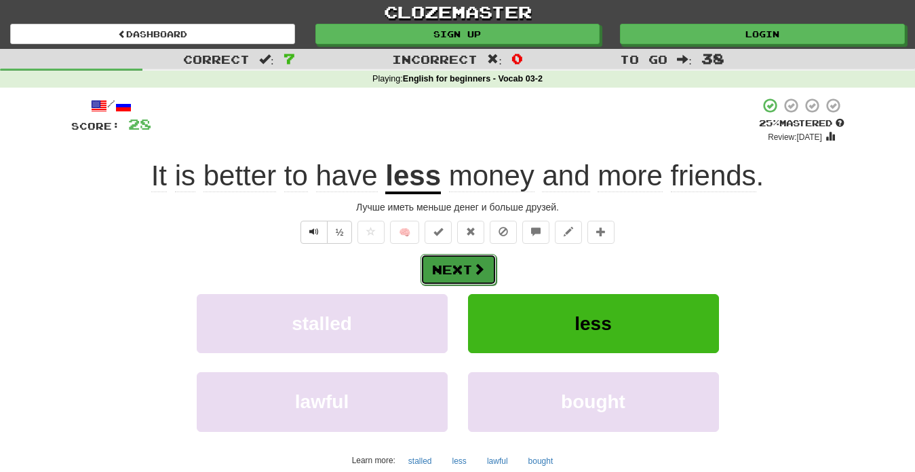
click at [471, 269] on button "Next" at bounding box center [459, 269] width 76 height 31
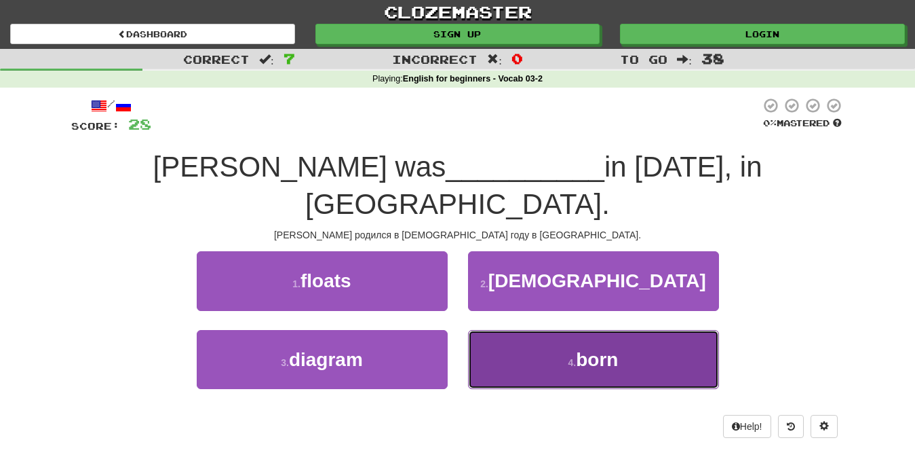
click at [573, 335] on button "4 . born" at bounding box center [593, 359] width 251 height 59
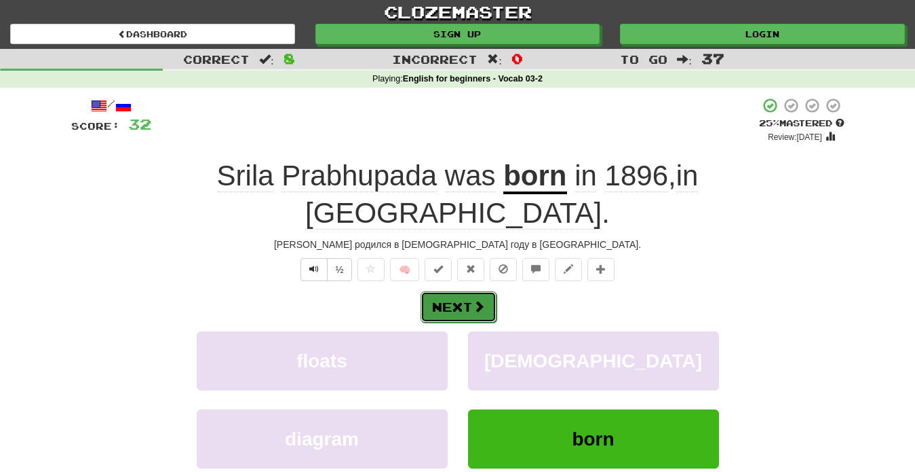
click at [454, 291] on button "Next" at bounding box center [459, 306] width 76 height 31
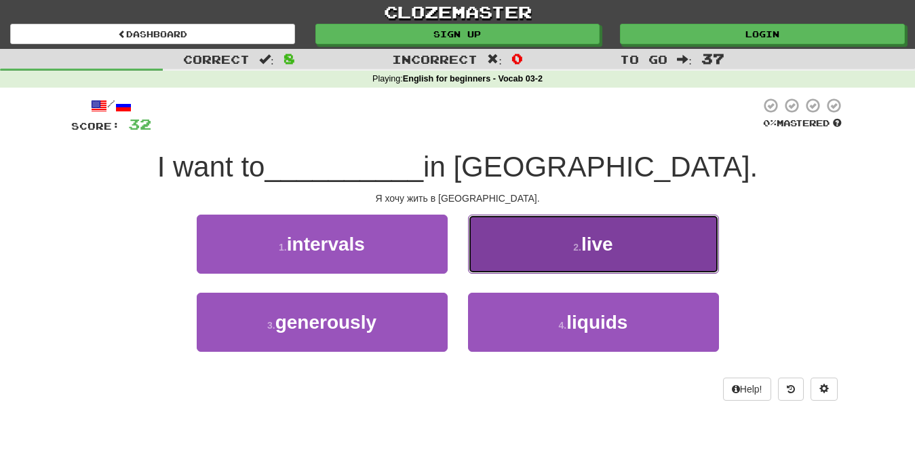
click at [596, 259] on button "2 . live" at bounding box center [593, 243] width 251 height 59
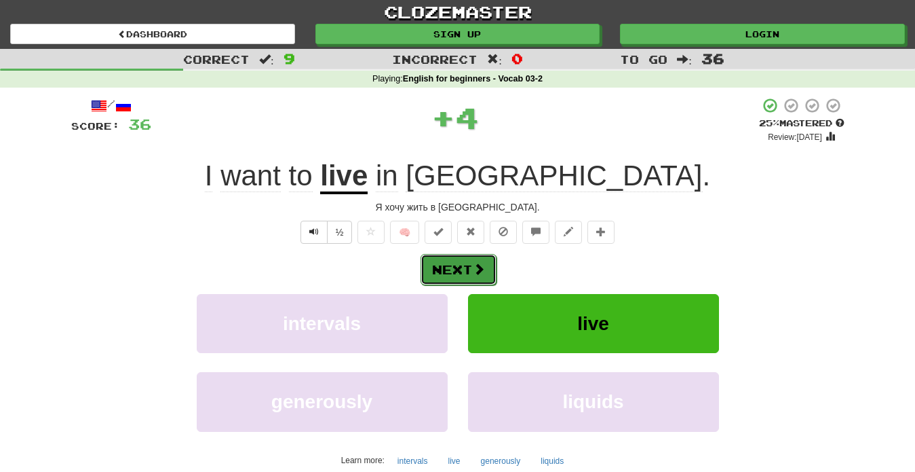
click at [492, 274] on button "Next" at bounding box center [459, 269] width 76 height 31
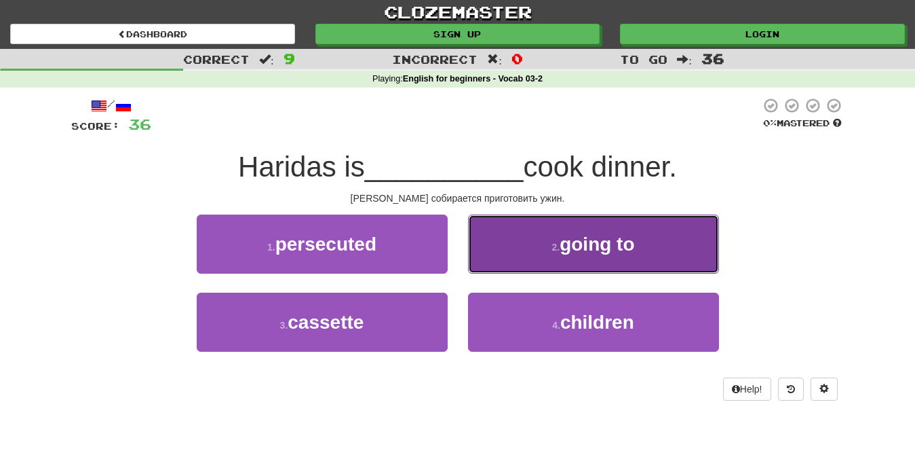
click at [558, 268] on button "2 . going to" at bounding box center [593, 243] width 251 height 59
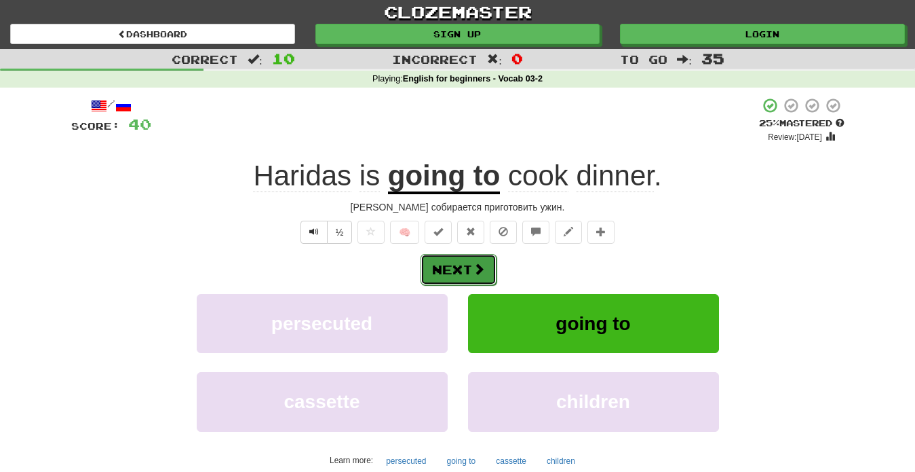
click at [473, 275] on span at bounding box center [479, 269] width 12 height 12
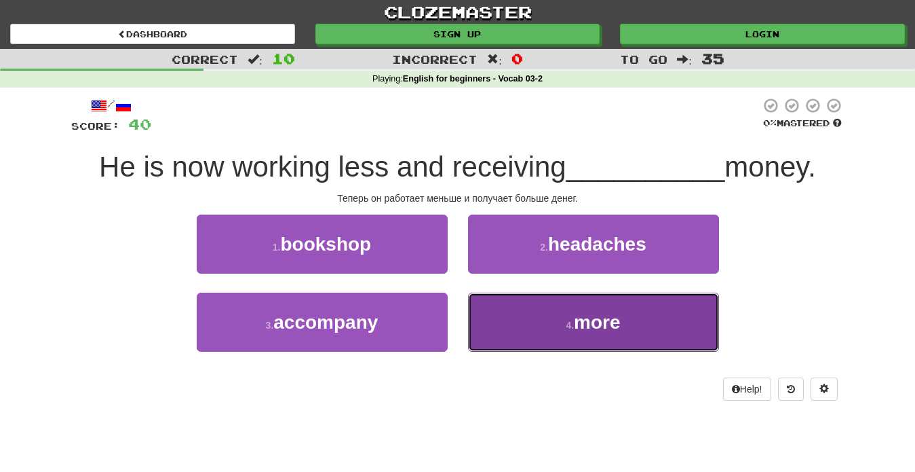
click at [560, 322] on button "4 . more" at bounding box center [593, 321] width 251 height 59
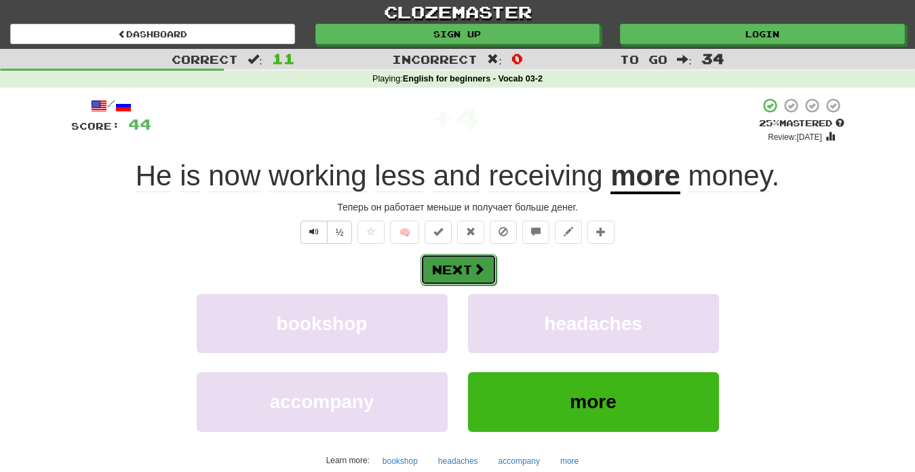
click at [464, 272] on button "Next" at bounding box center [459, 269] width 76 height 31
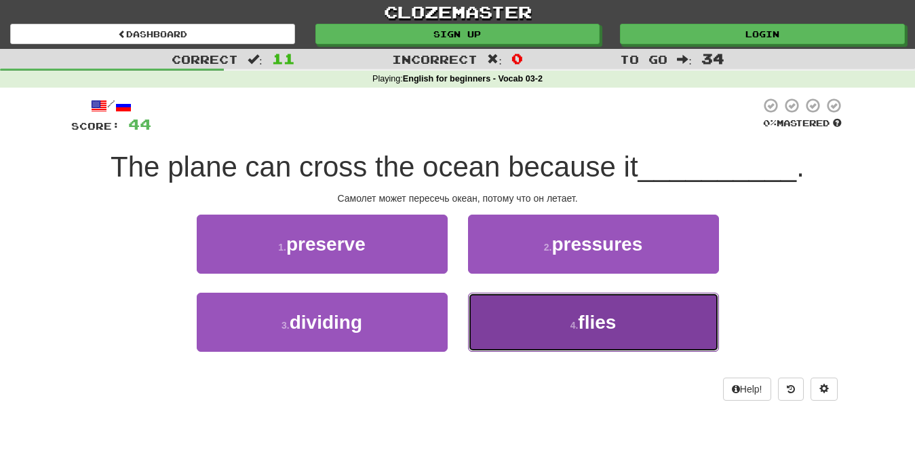
click at [584, 339] on button "4 . flies" at bounding box center [593, 321] width 251 height 59
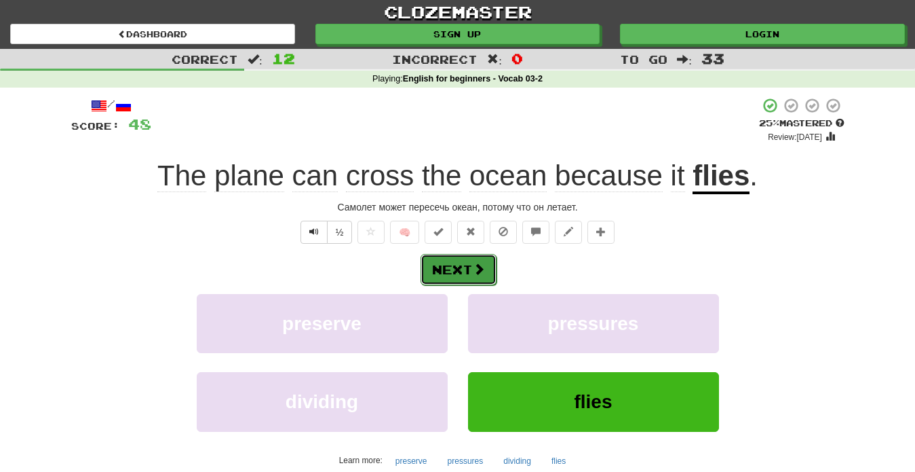
click at [436, 271] on button "Next" at bounding box center [459, 269] width 76 height 31
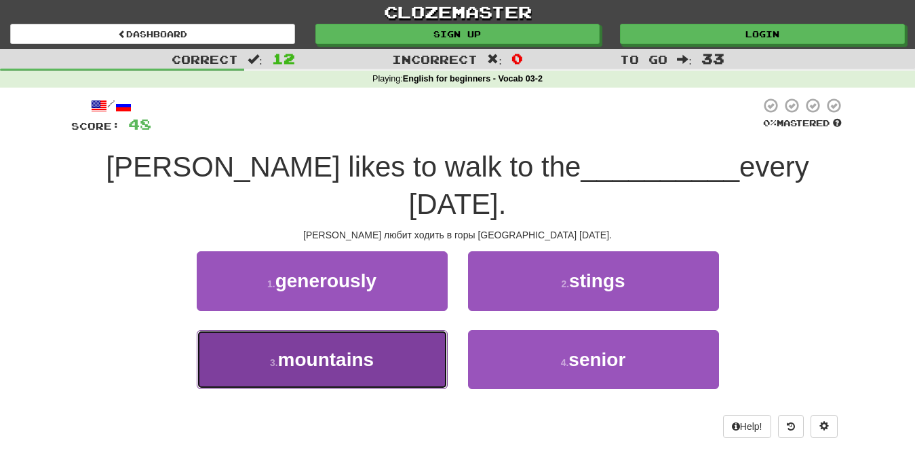
click at [385, 331] on button "3 . mountains" at bounding box center [322, 359] width 251 height 59
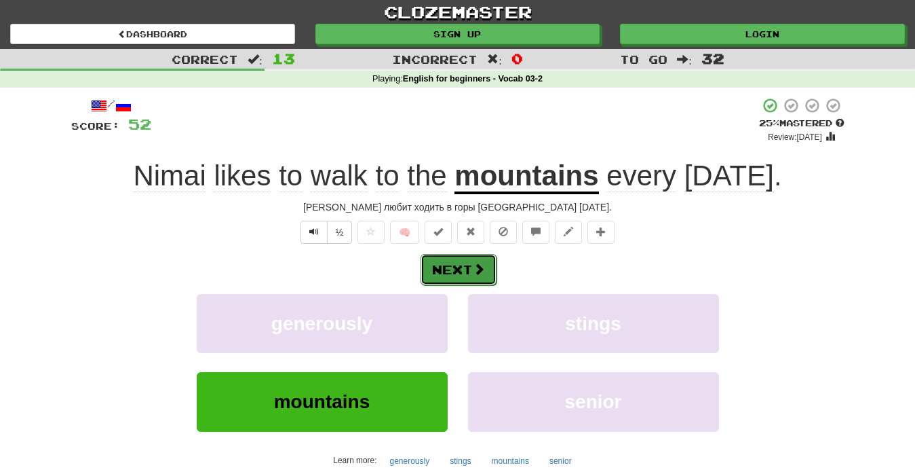
click at [478, 271] on span at bounding box center [479, 269] width 12 height 12
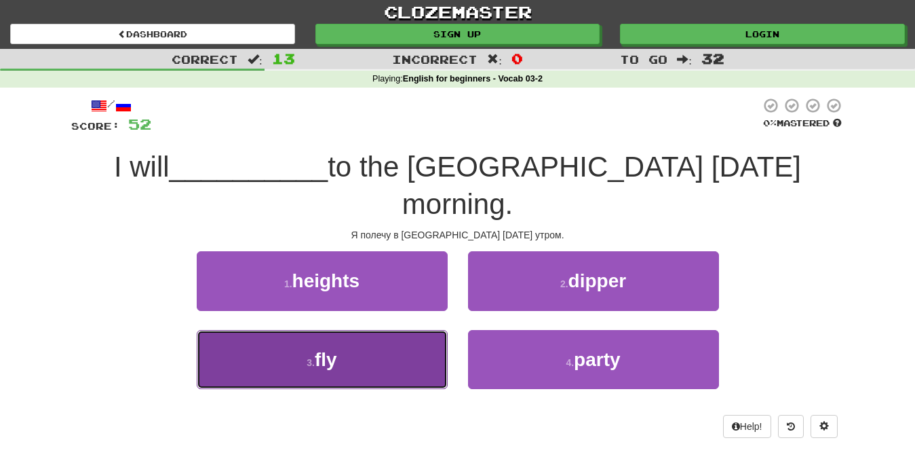
click at [406, 338] on button "3 . fly" at bounding box center [322, 359] width 251 height 59
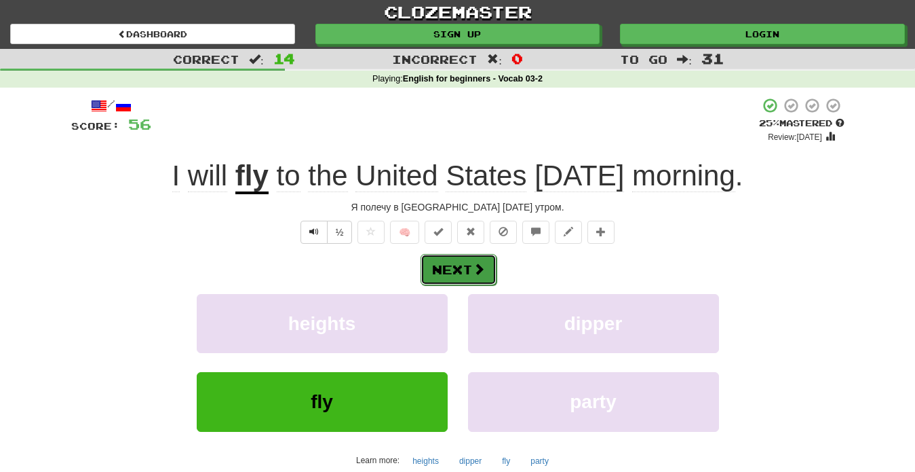
click at [469, 275] on button "Next" at bounding box center [459, 269] width 76 height 31
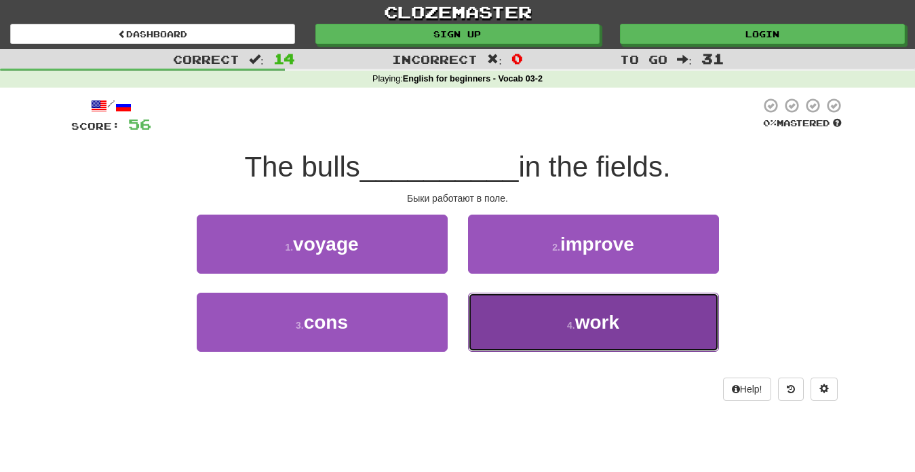
click at [588, 334] on button "4 . work" at bounding box center [593, 321] width 251 height 59
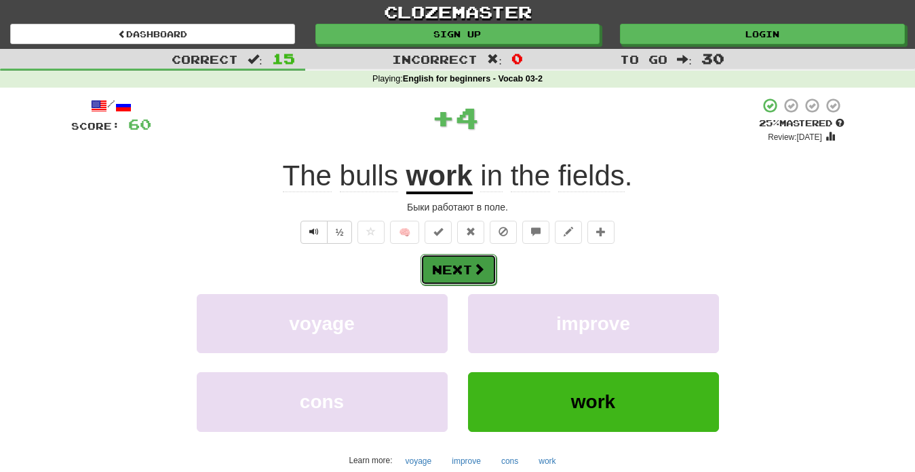
click at [455, 275] on button "Next" at bounding box center [459, 269] width 76 height 31
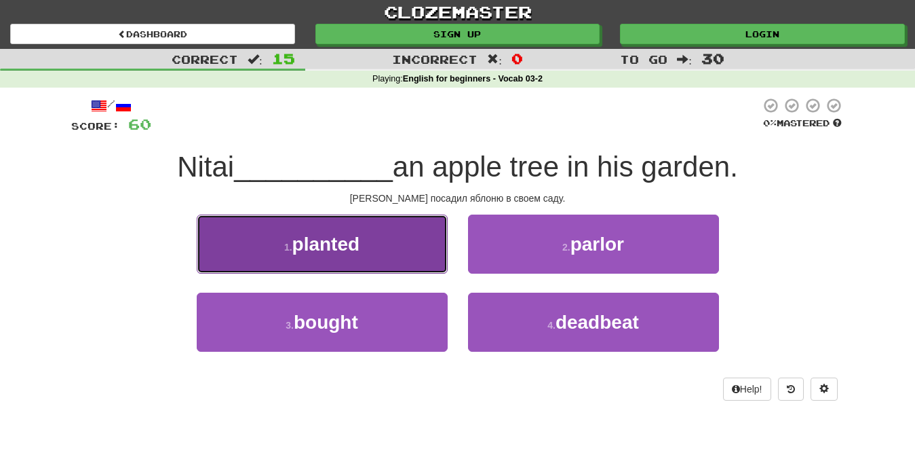
click at [383, 238] on button "1 . planted" at bounding box center [322, 243] width 251 height 59
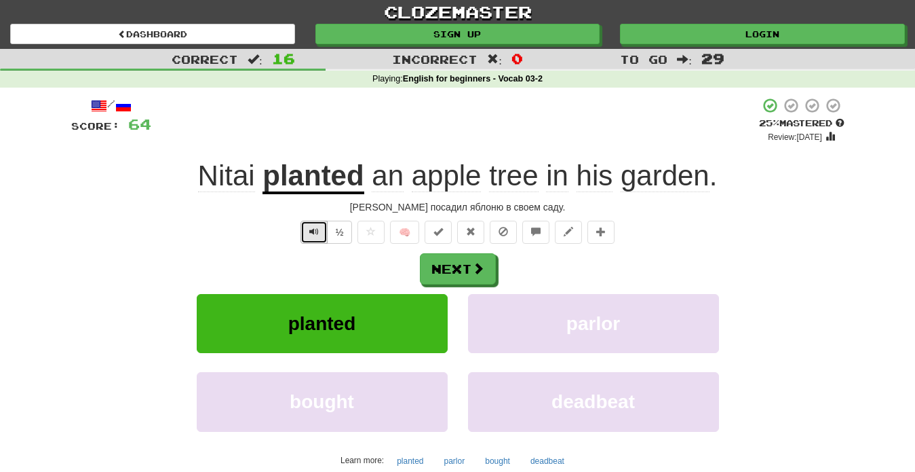
click at [322, 236] on button "Text-to-speech controls" at bounding box center [314, 231] width 27 height 23
click at [450, 267] on button "Next" at bounding box center [459, 269] width 76 height 31
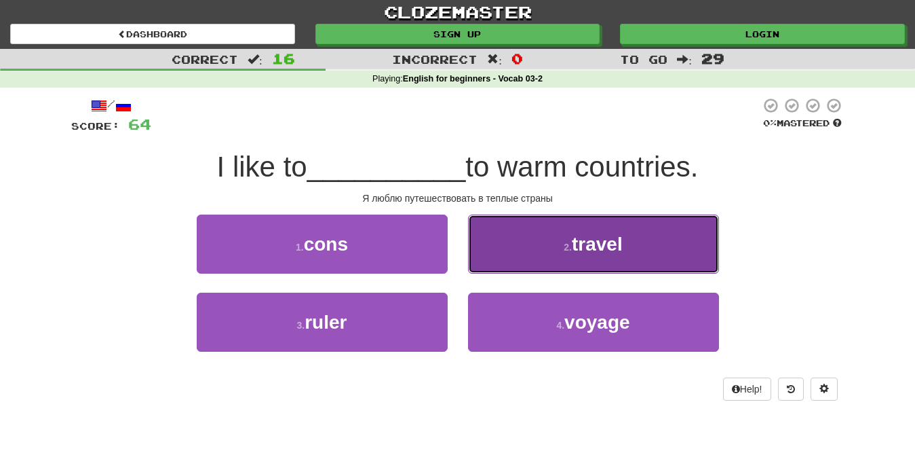
click at [571, 267] on button "2 . travel" at bounding box center [593, 243] width 251 height 59
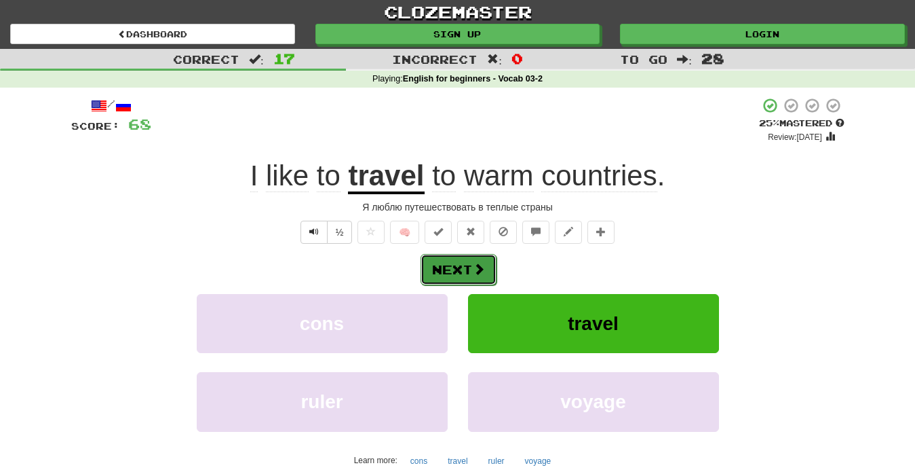
click at [462, 270] on button "Next" at bounding box center [459, 269] width 76 height 31
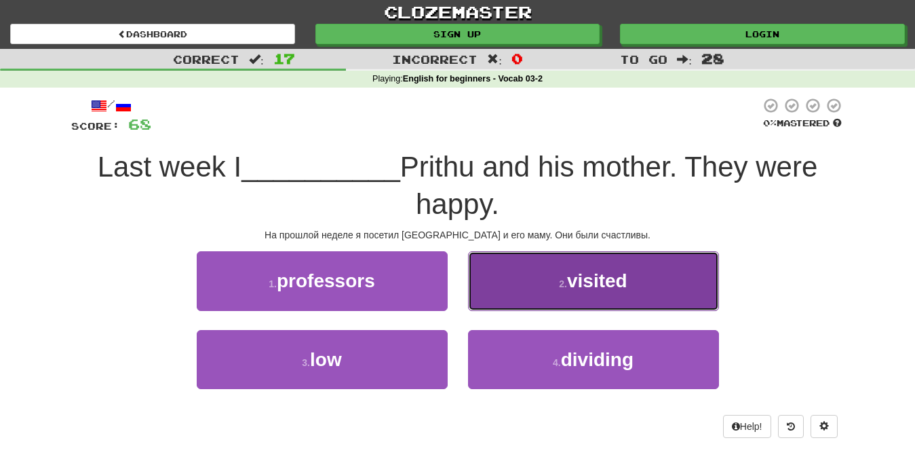
click at [578, 309] on button "2 . visited" at bounding box center [593, 280] width 251 height 59
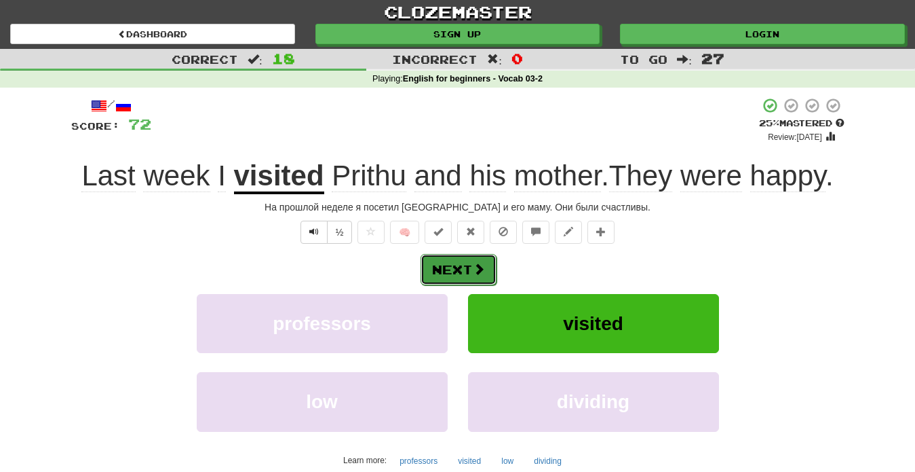
click at [473, 270] on span at bounding box center [479, 269] width 12 height 12
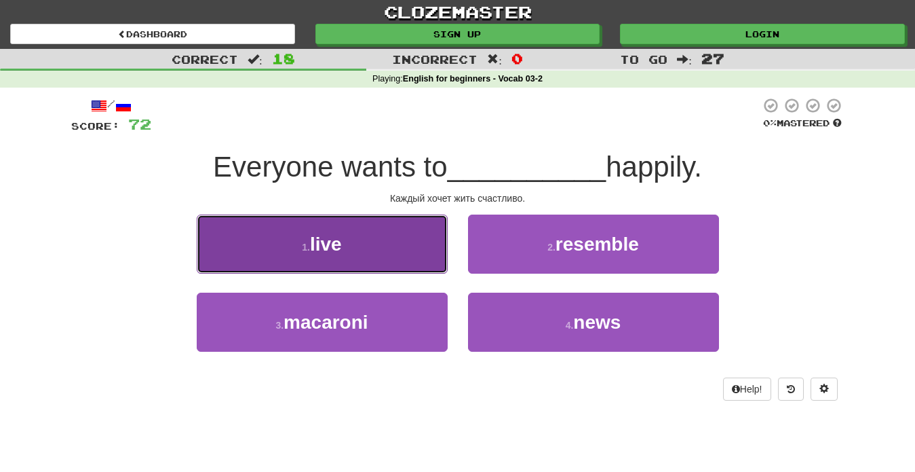
click at [398, 262] on button "1 . live" at bounding box center [322, 243] width 251 height 59
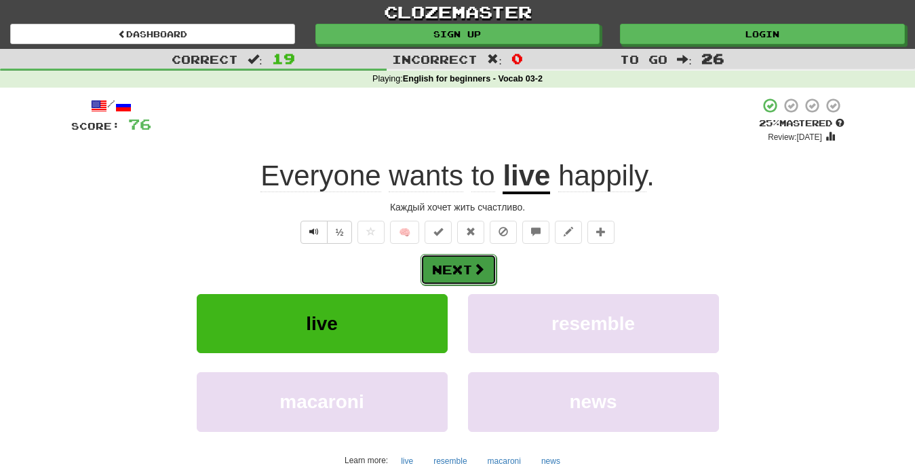
click at [444, 271] on button "Next" at bounding box center [459, 269] width 76 height 31
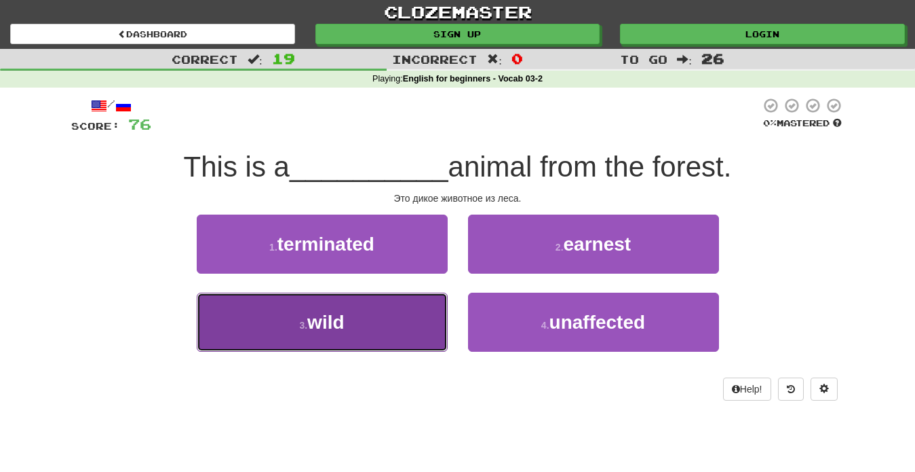
click at [348, 313] on button "3 . wild" at bounding box center [322, 321] width 251 height 59
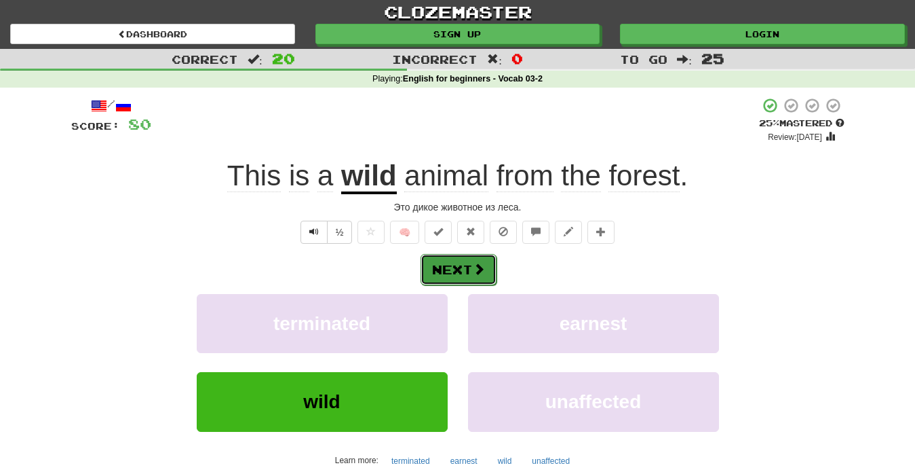
click at [467, 276] on button "Next" at bounding box center [459, 269] width 76 height 31
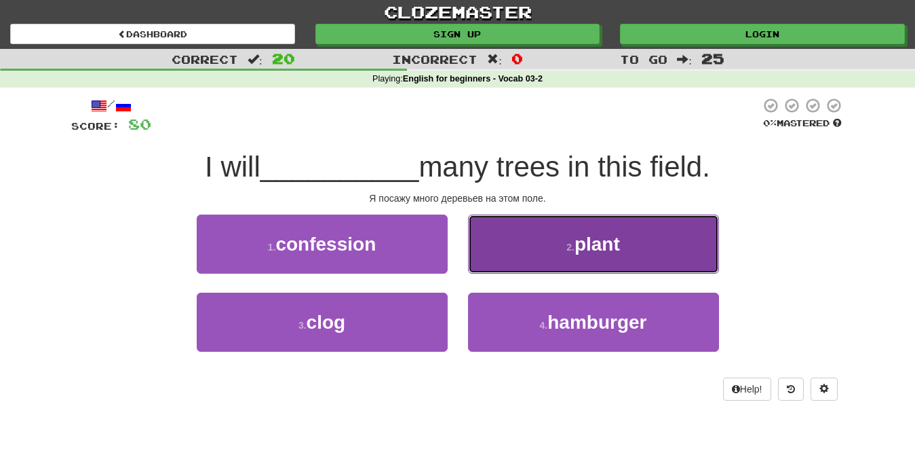
click at [536, 267] on button "2 . plant" at bounding box center [593, 243] width 251 height 59
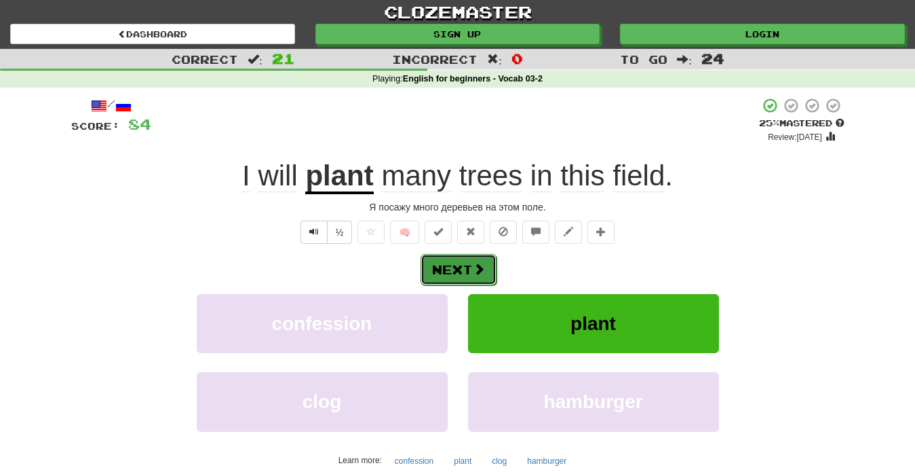
click at [480, 269] on span at bounding box center [479, 269] width 12 height 12
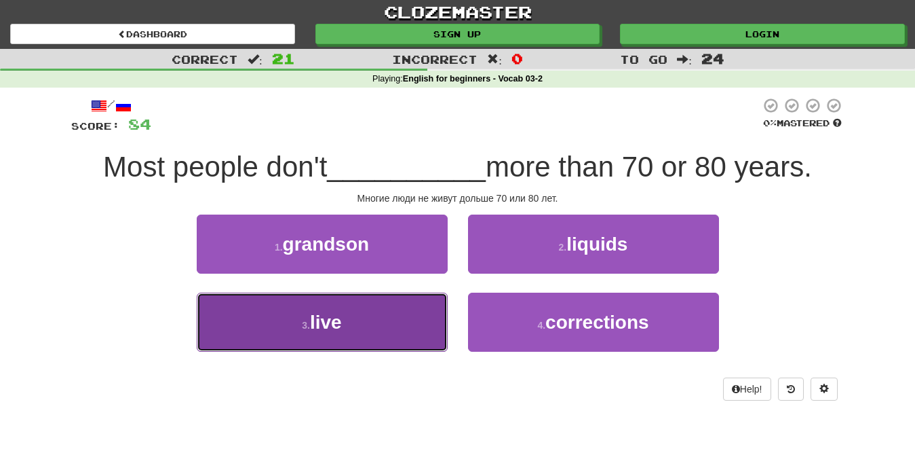
click at [364, 329] on button "3 . live" at bounding box center [322, 321] width 251 height 59
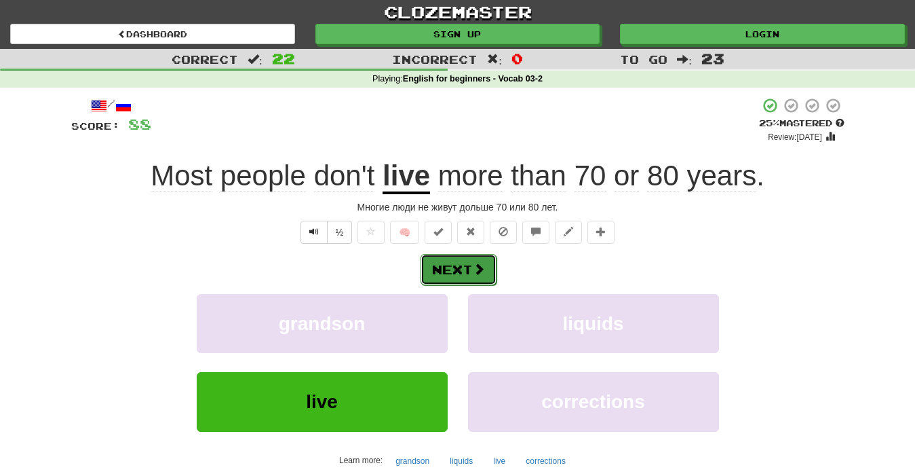
click at [469, 265] on button "Next" at bounding box center [459, 269] width 76 height 31
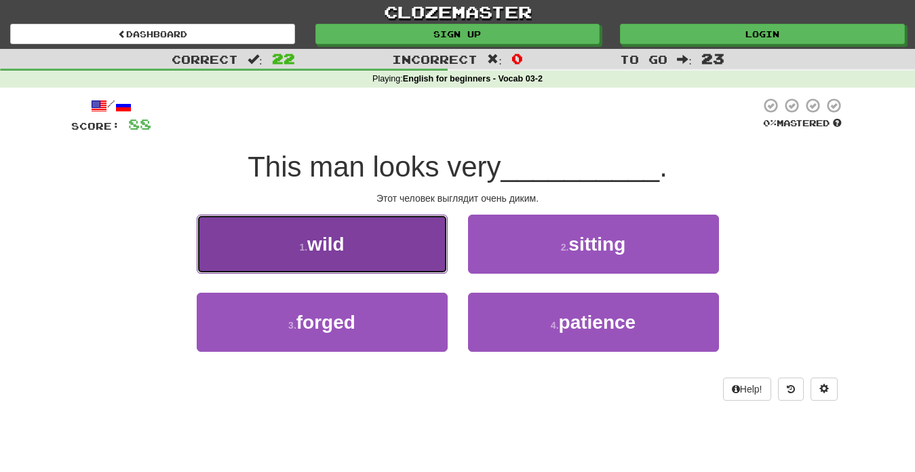
click at [387, 248] on button "1 . wild" at bounding box center [322, 243] width 251 height 59
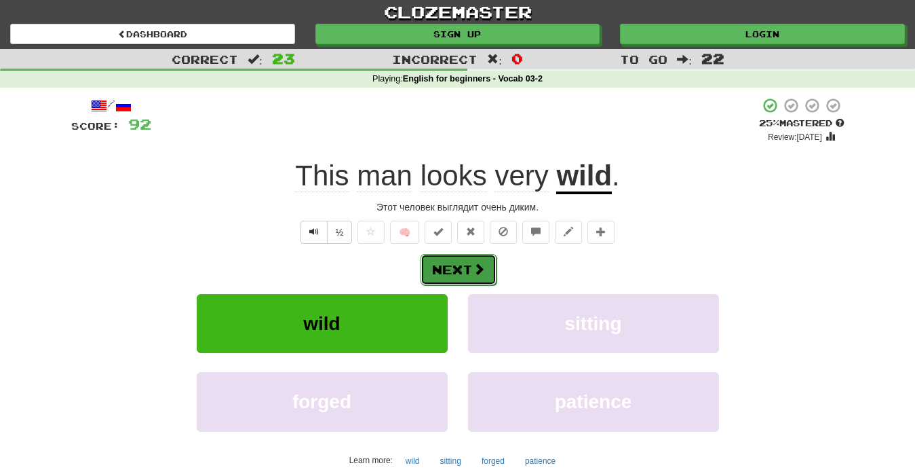
click at [457, 267] on button "Next" at bounding box center [459, 269] width 76 height 31
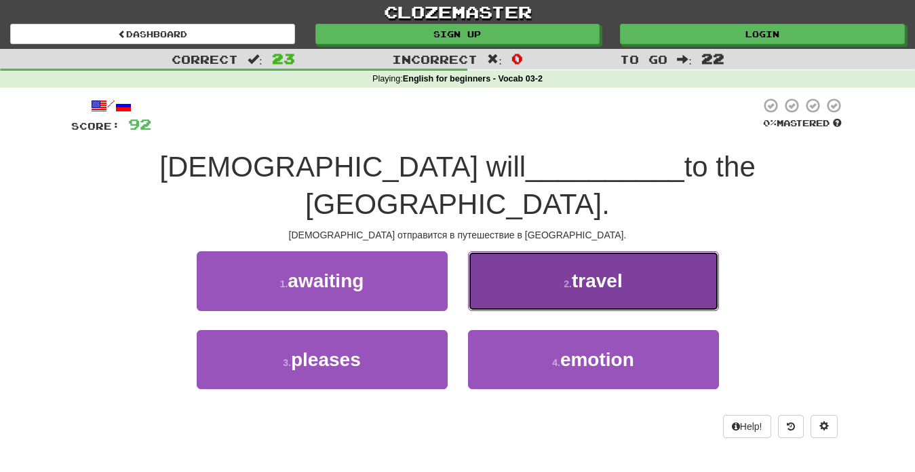
click at [589, 258] on button "2 . travel" at bounding box center [593, 280] width 251 height 59
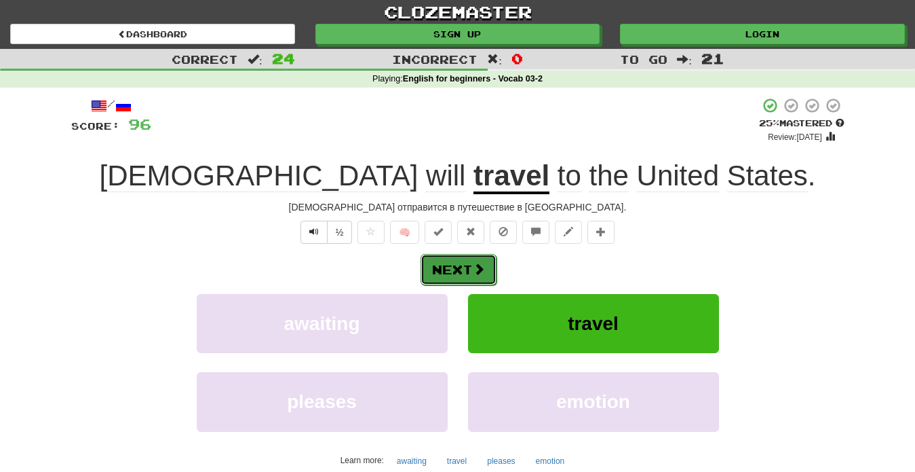
click at [469, 280] on button "Next" at bounding box center [459, 269] width 76 height 31
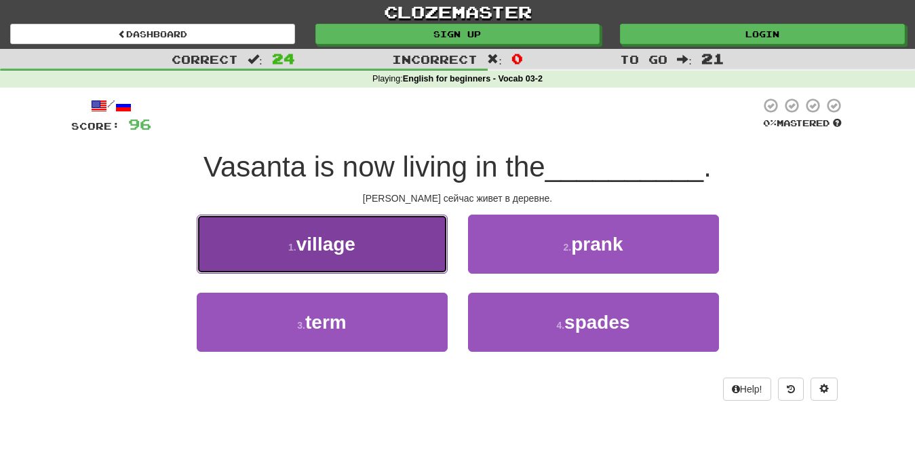
click at [408, 268] on button "1 . village" at bounding box center [322, 243] width 251 height 59
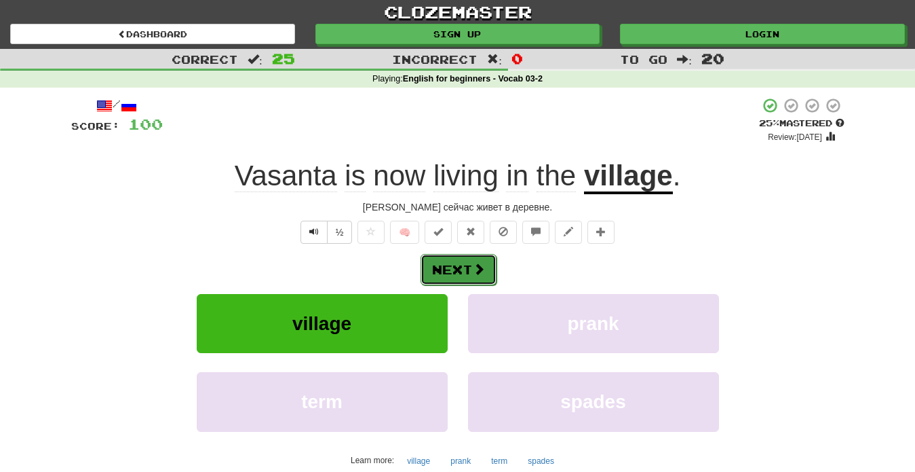
click at [456, 271] on button "Next" at bounding box center [459, 269] width 76 height 31
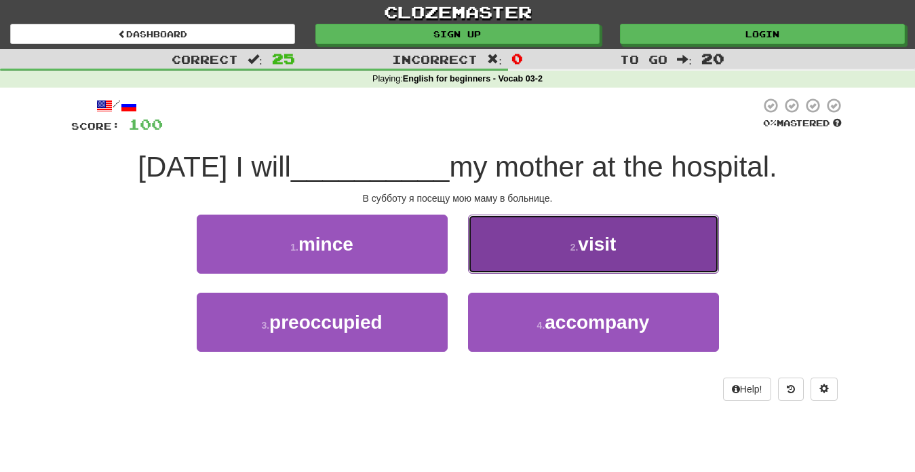
click at [556, 256] on button "2 . visit" at bounding box center [593, 243] width 251 height 59
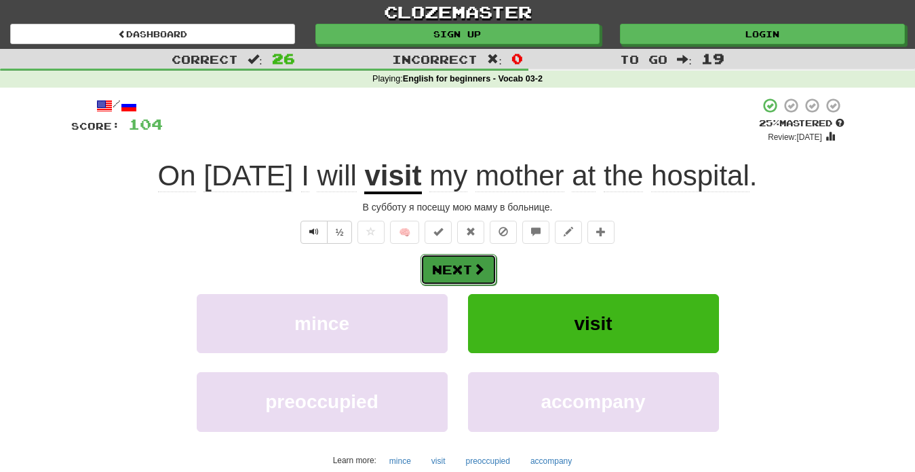
click at [453, 267] on button "Next" at bounding box center [459, 269] width 76 height 31
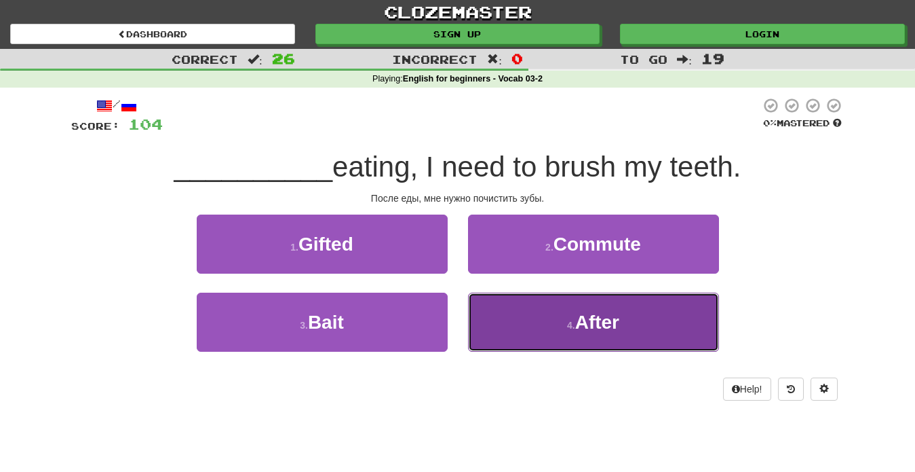
click at [615, 339] on button "4 . After" at bounding box center [593, 321] width 251 height 59
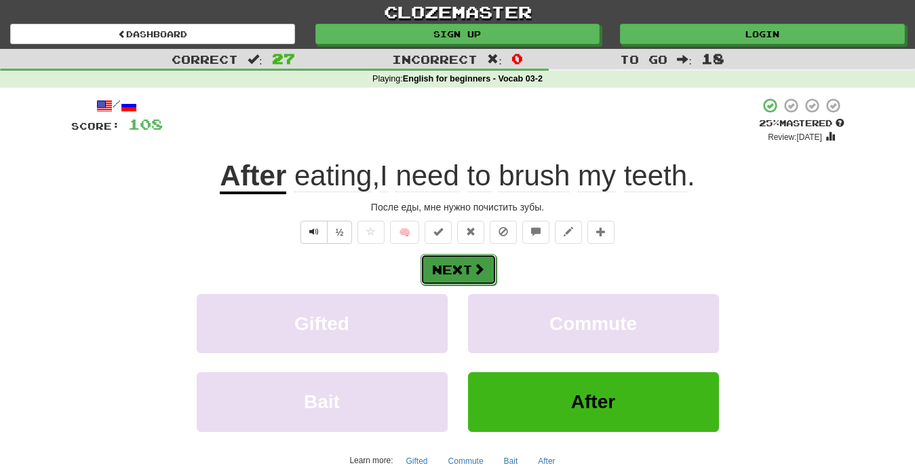
click at [469, 267] on button "Next" at bounding box center [459, 269] width 76 height 31
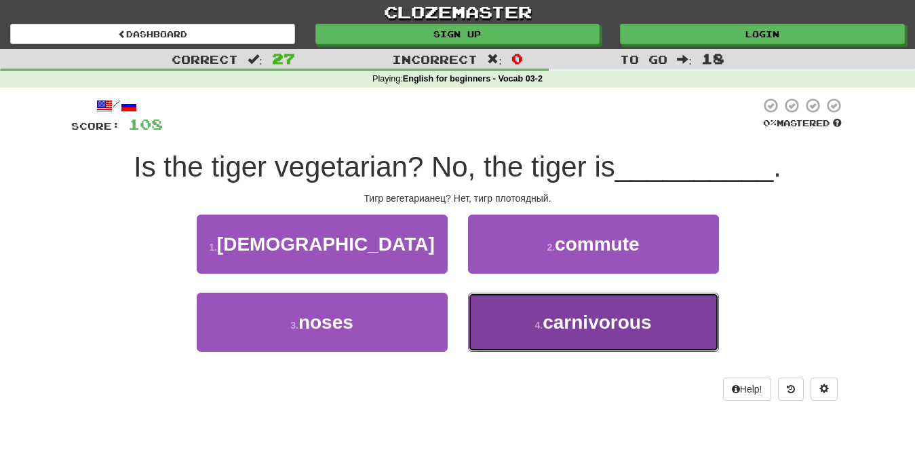
click at [594, 335] on button "4 . carnivorous" at bounding box center [593, 321] width 251 height 59
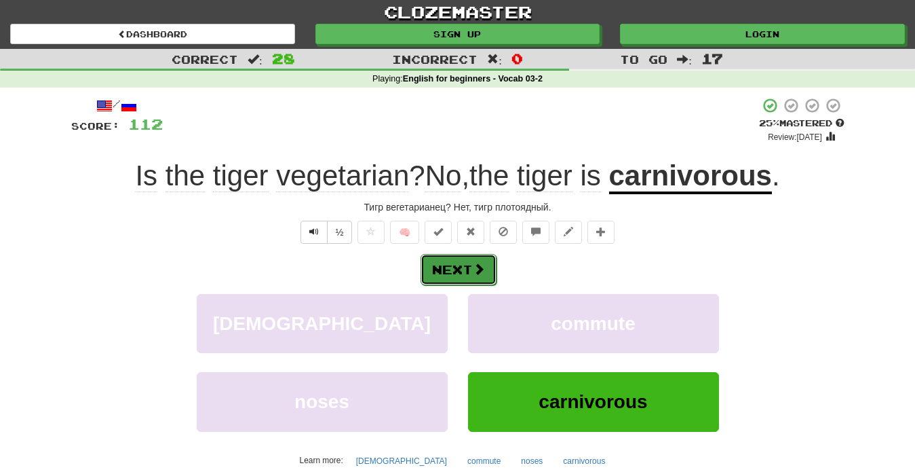
click at [456, 282] on button "Next" at bounding box center [459, 269] width 76 height 31
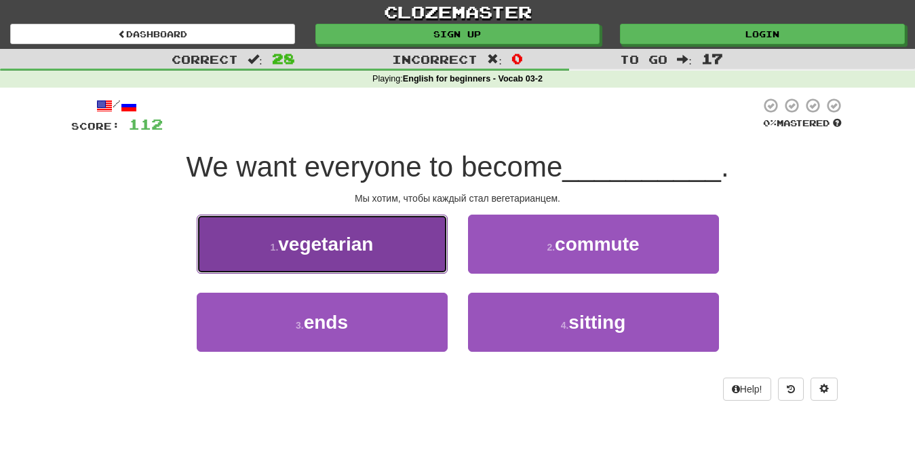
click at [357, 251] on span "vegetarian" at bounding box center [325, 243] width 95 height 21
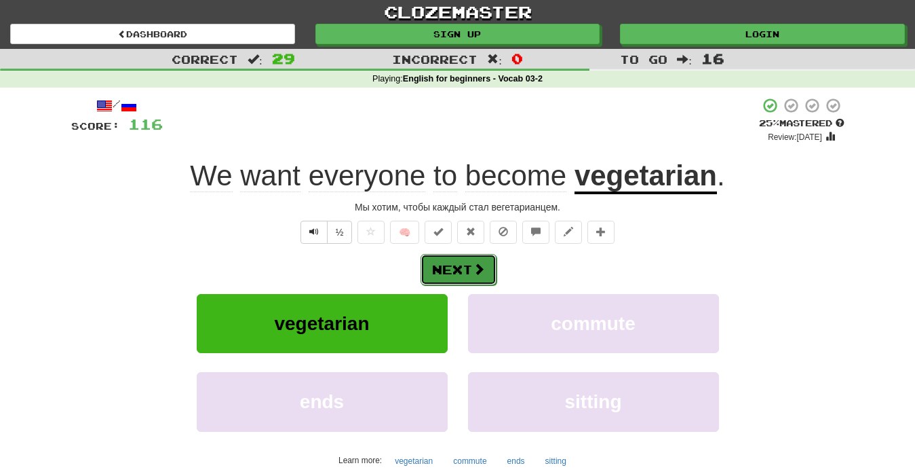
click at [467, 280] on button "Next" at bounding box center [459, 269] width 76 height 31
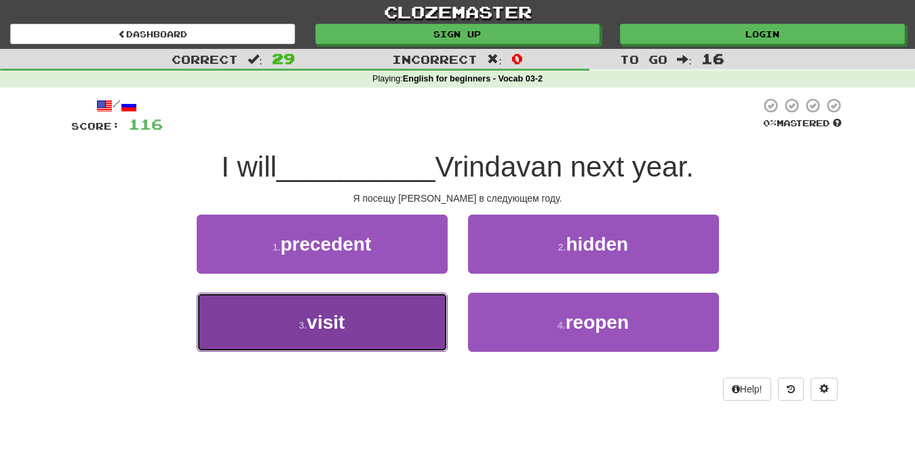
click at [412, 326] on button "3 . visit" at bounding box center [322, 321] width 251 height 59
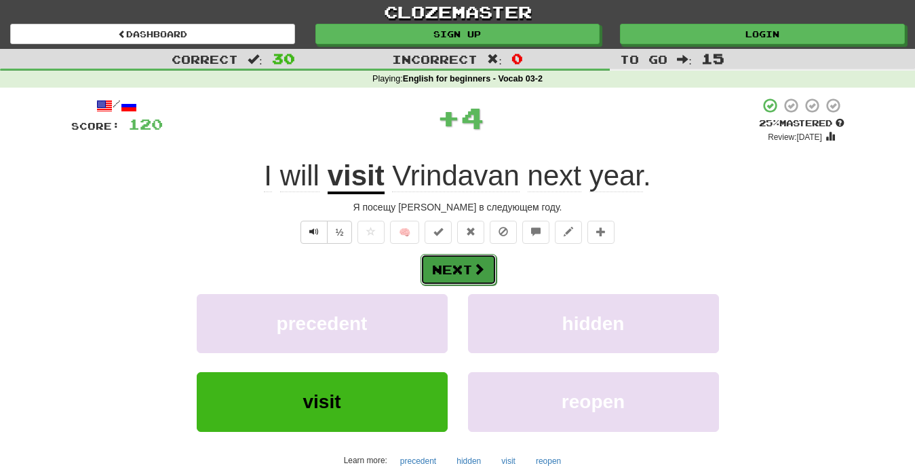
click at [482, 274] on span at bounding box center [479, 269] width 12 height 12
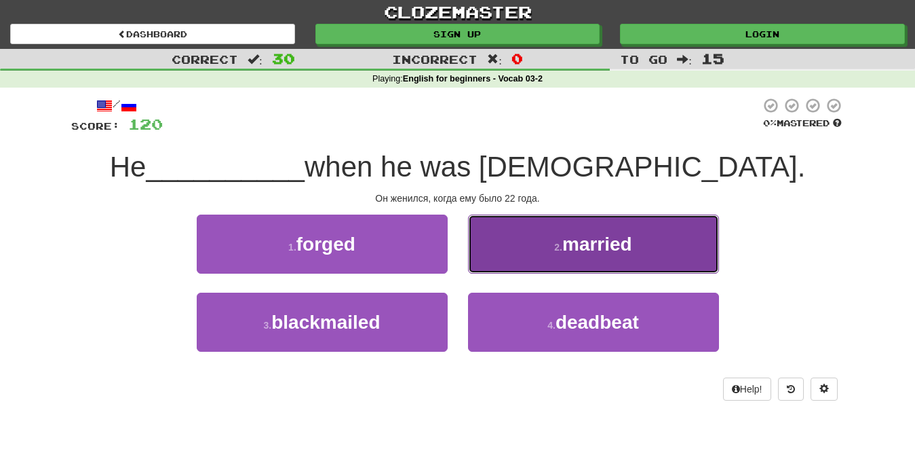
click at [577, 260] on button "2 . married" at bounding box center [593, 243] width 251 height 59
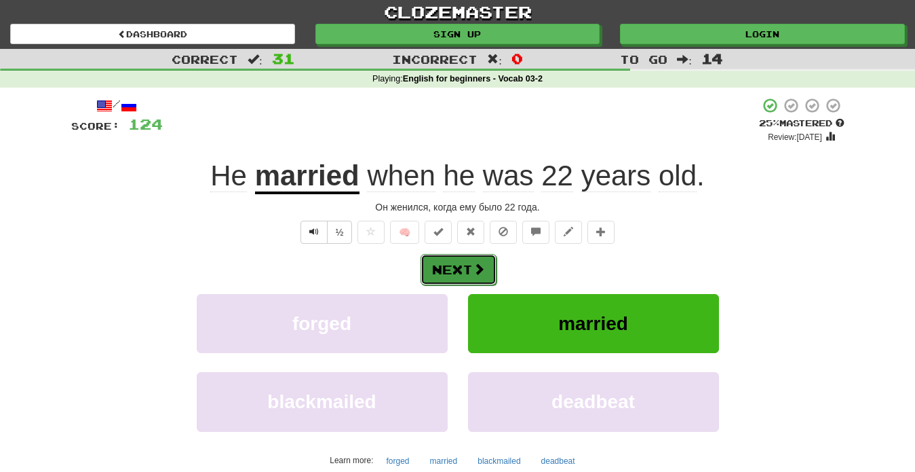
click at [460, 273] on button "Next" at bounding box center [459, 269] width 76 height 31
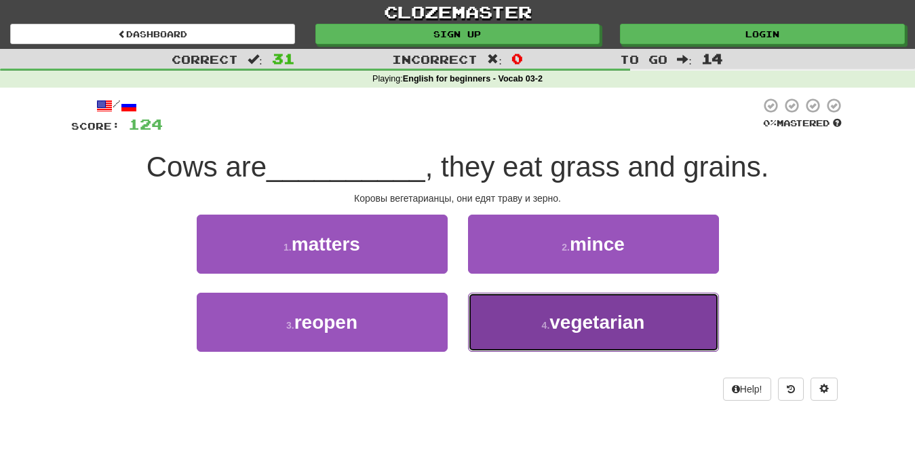
click at [602, 339] on button "4 . vegetarian" at bounding box center [593, 321] width 251 height 59
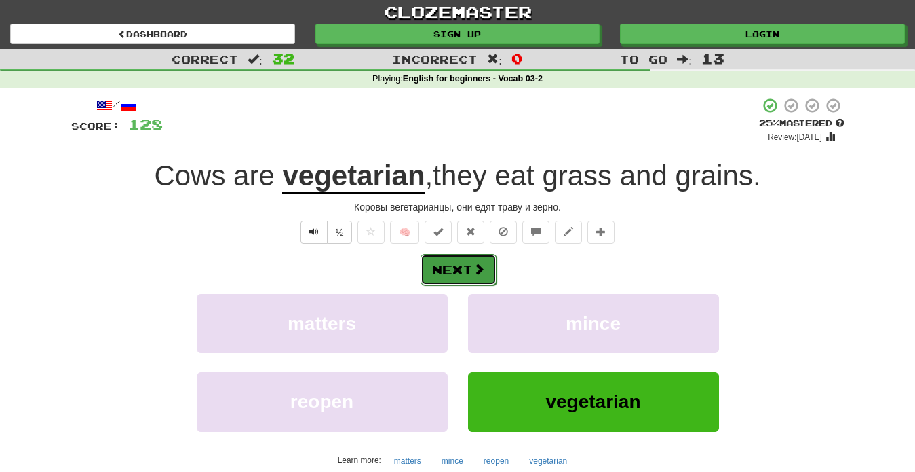
click at [482, 283] on button "Next" at bounding box center [459, 269] width 76 height 31
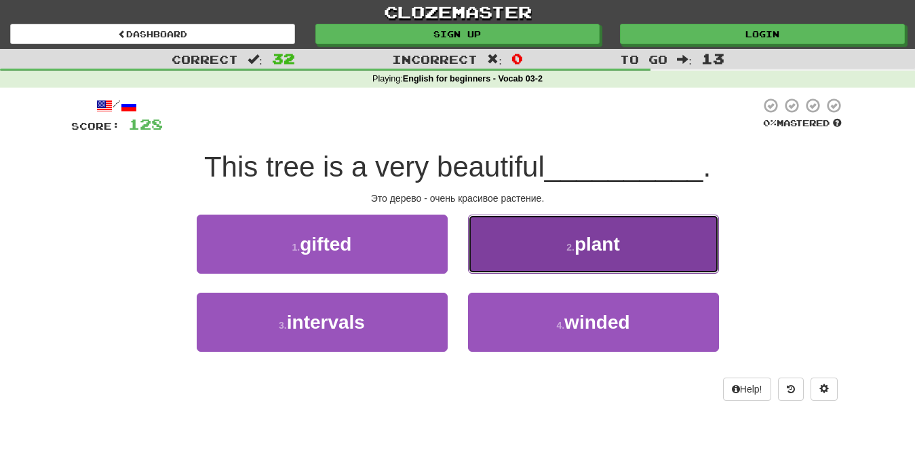
click at [591, 249] on span "plant" at bounding box center [597, 243] width 45 height 21
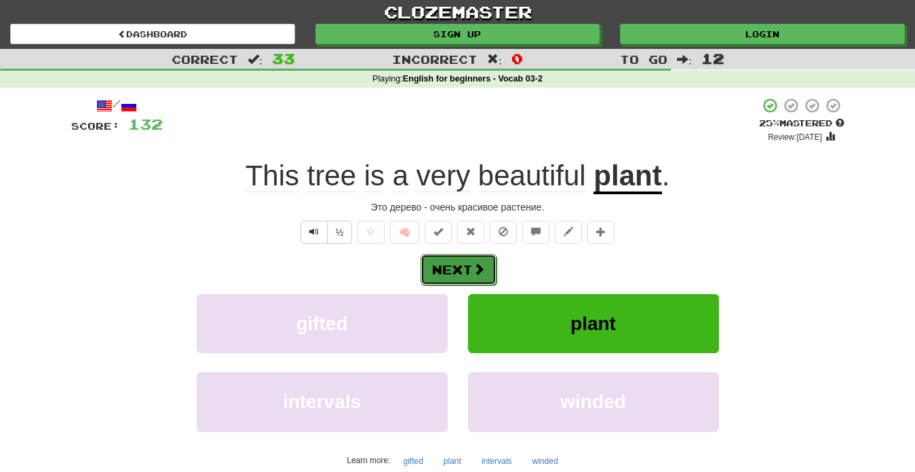
click at [470, 270] on button "Next" at bounding box center [459, 269] width 76 height 31
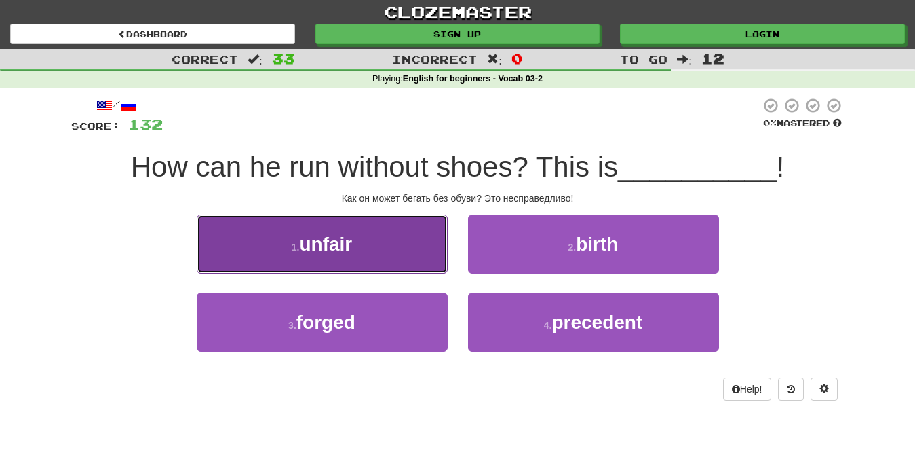
click at [362, 254] on button "1 . unfair" at bounding box center [322, 243] width 251 height 59
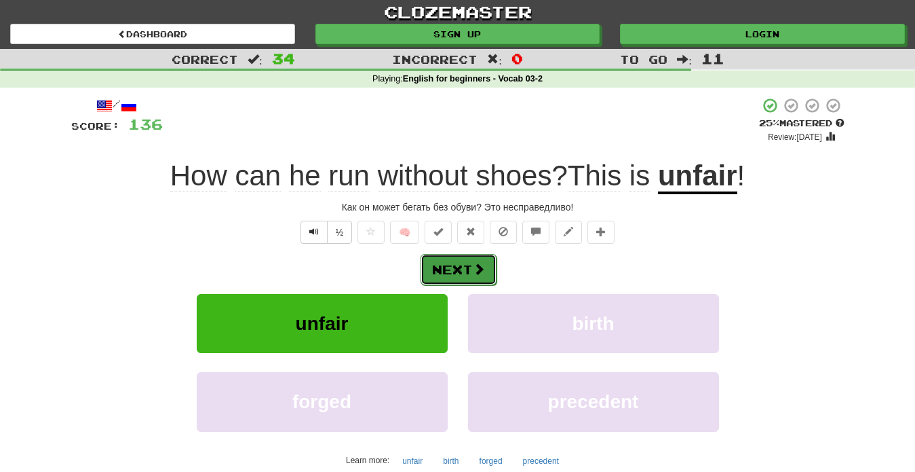
click at [484, 273] on span at bounding box center [479, 269] width 12 height 12
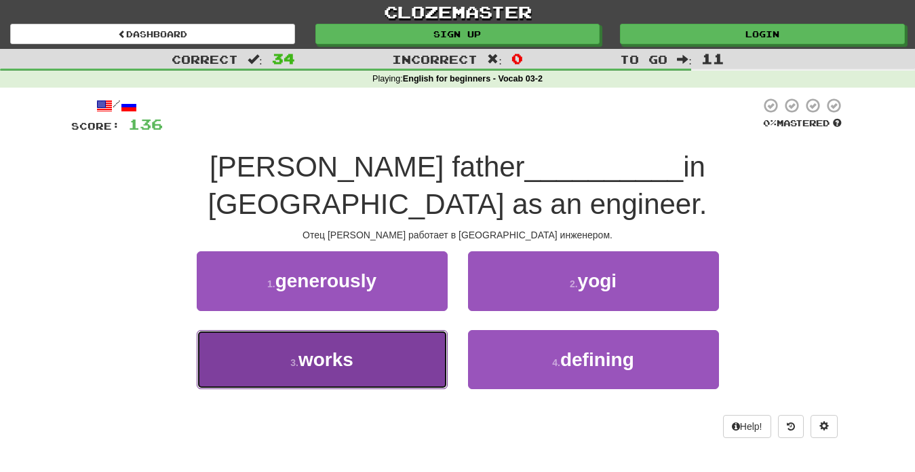
click at [373, 330] on button "3 . works" at bounding box center [322, 359] width 251 height 59
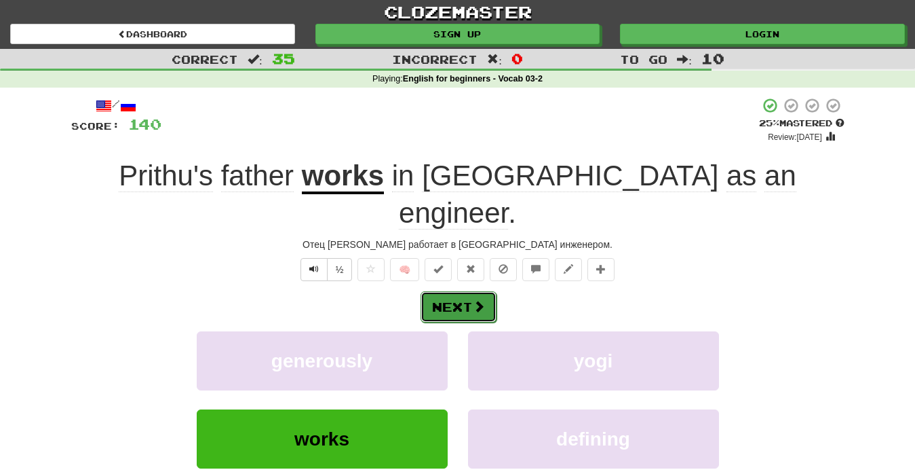
click at [473, 300] on span at bounding box center [479, 306] width 12 height 12
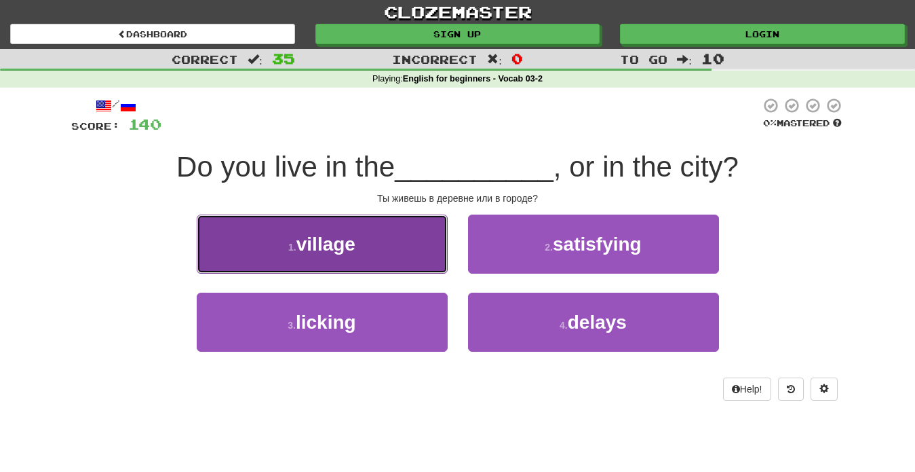
click at [404, 250] on button "1 . village" at bounding box center [322, 243] width 251 height 59
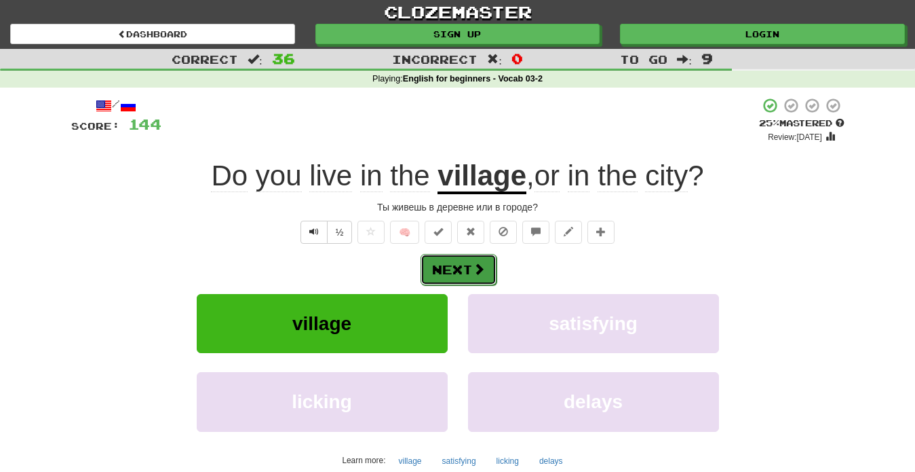
click at [470, 277] on button "Next" at bounding box center [459, 269] width 76 height 31
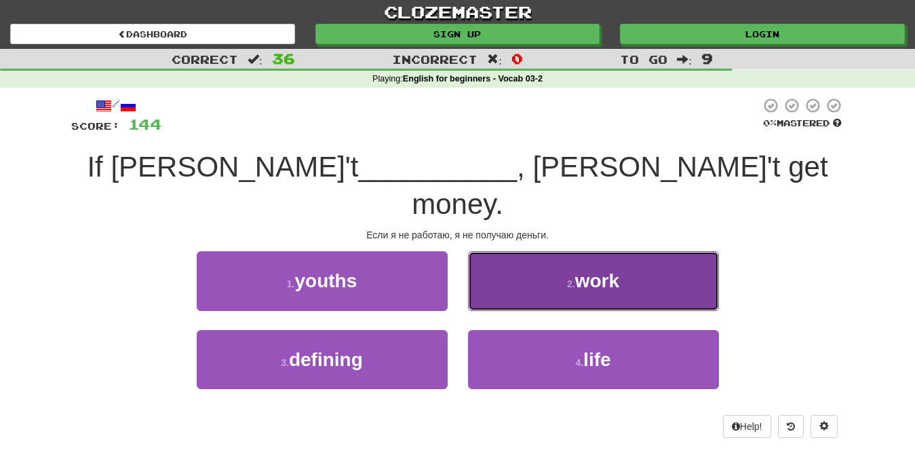
click at [579, 270] on span "work" at bounding box center [597, 280] width 44 height 21
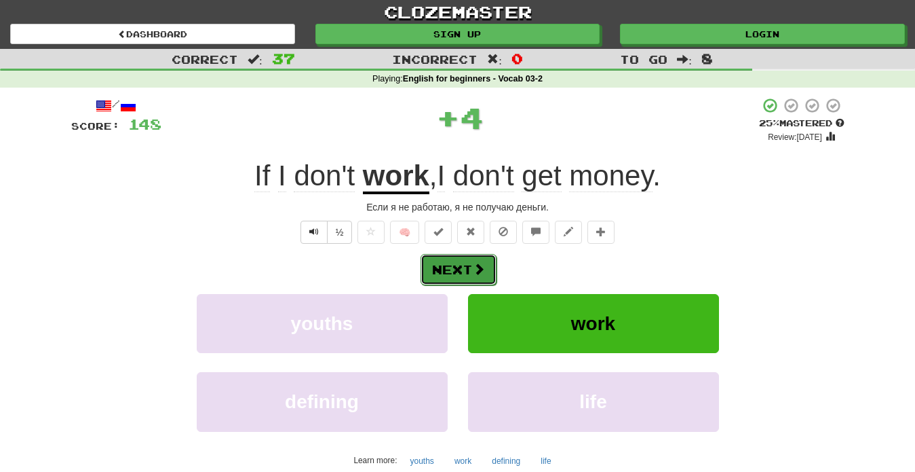
click at [464, 275] on button "Next" at bounding box center [459, 269] width 76 height 31
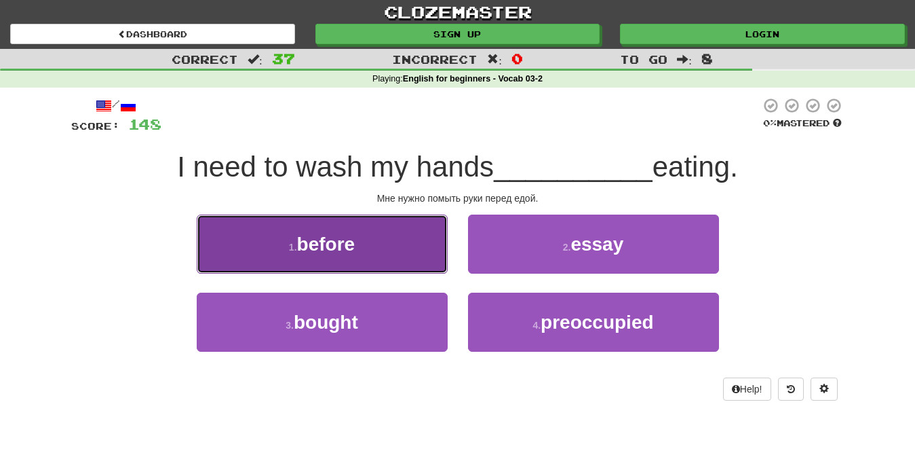
click at [387, 252] on button "1 . before" at bounding box center [322, 243] width 251 height 59
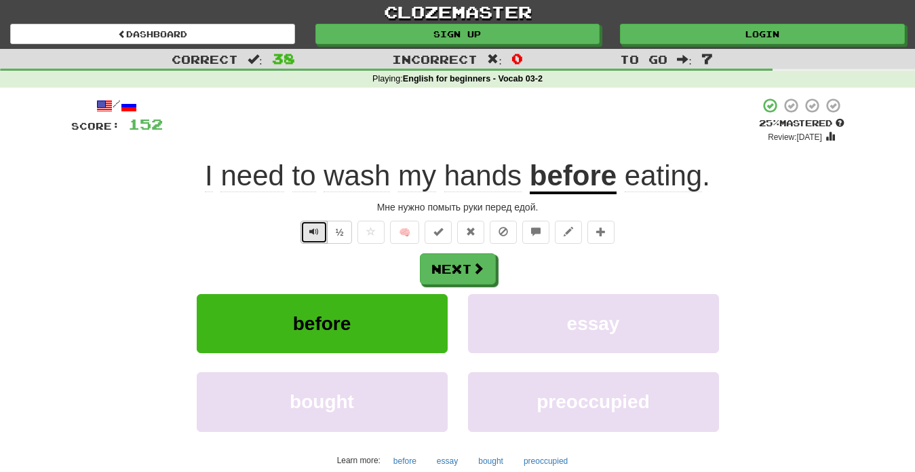
click at [313, 228] on span "Text-to-speech controls" at bounding box center [313, 231] width 9 height 9
click at [478, 274] on span at bounding box center [479, 269] width 12 height 12
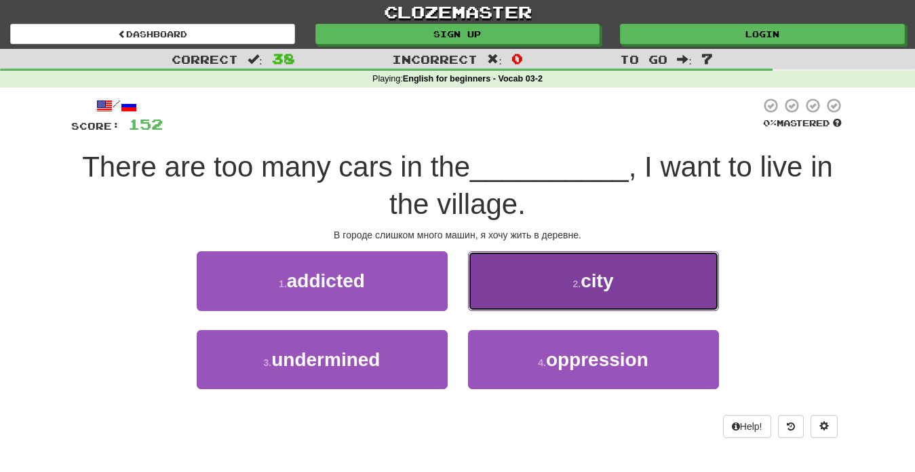
click at [624, 288] on button "2 . city" at bounding box center [593, 280] width 251 height 59
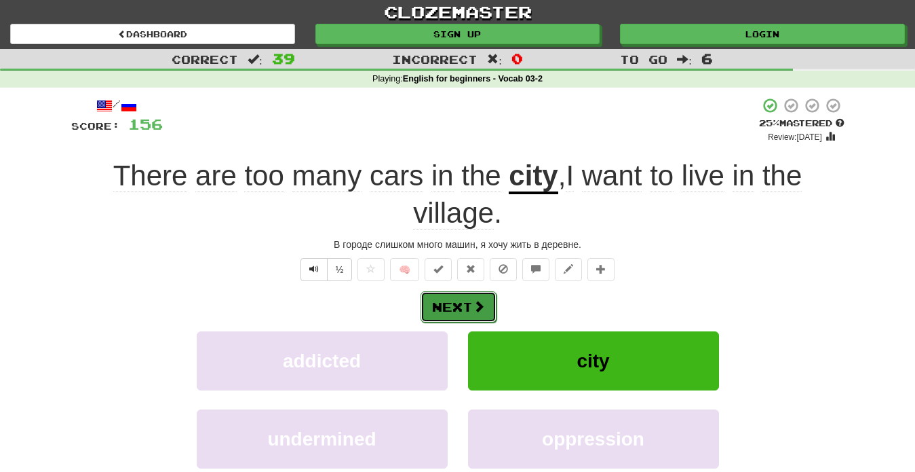
click at [469, 301] on button "Next" at bounding box center [459, 306] width 76 height 31
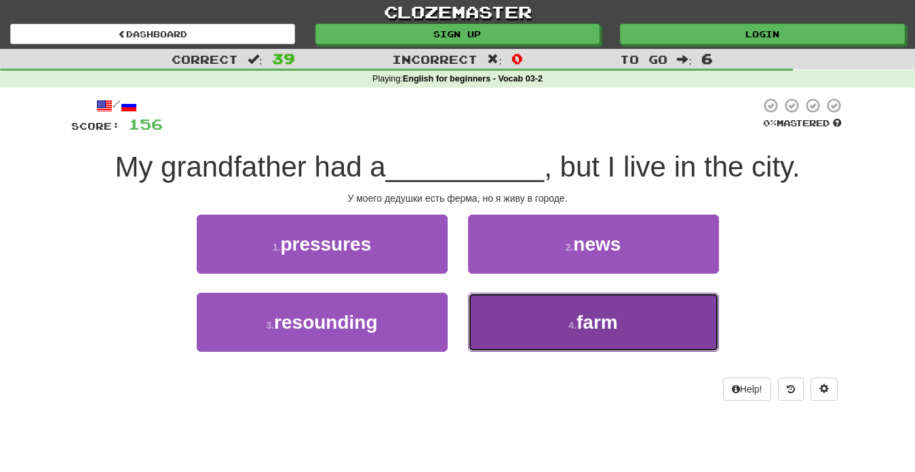
click at [592, 323] on span "farm" at bounding box center [597, 321] width 41 height 21
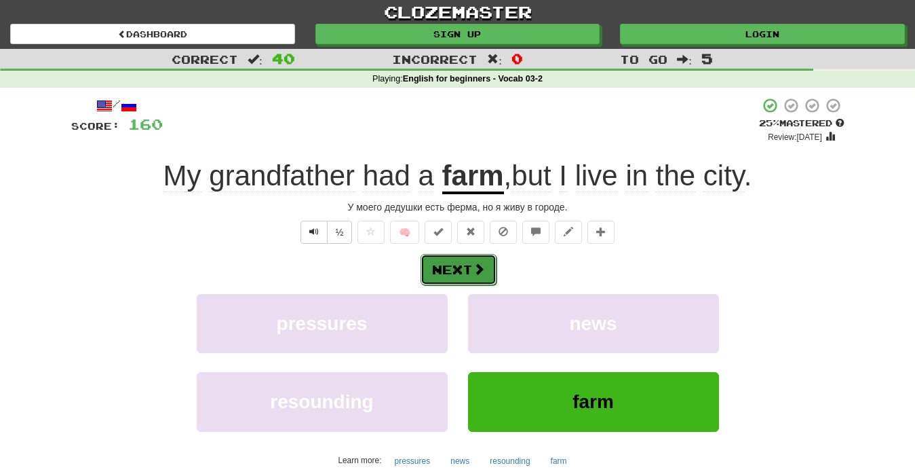
click at [467, 269] on button "Next" at bounding box center [459, 269] width 76 height 31
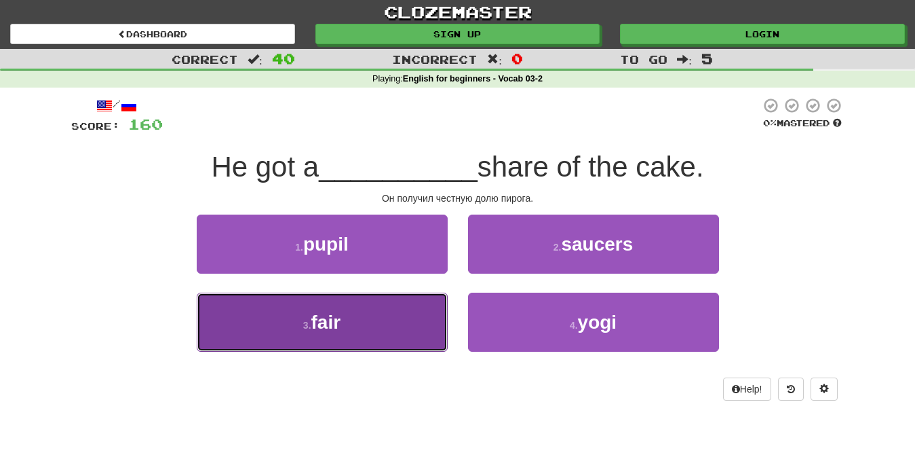
click at [398, 334] on button "3 . fair" at bounding box center [322, 321] width 251 height 59
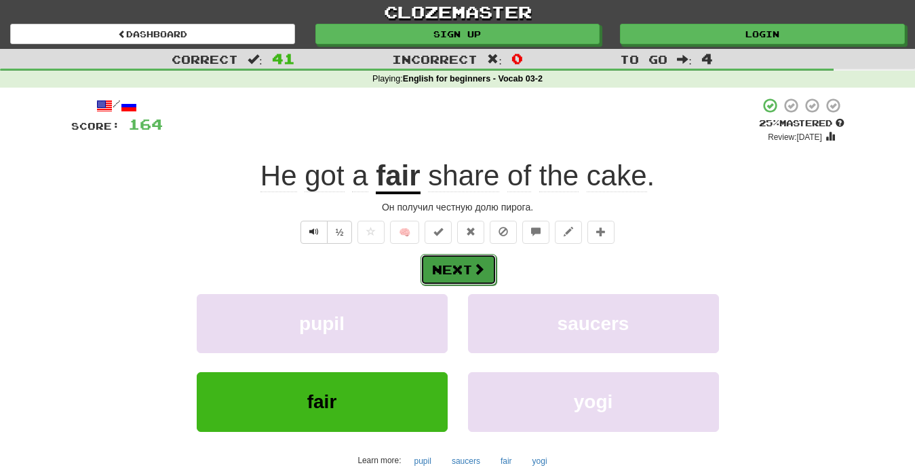
click at [480, 282] on button "Next" at bounding box center [459, 269] width 76 height 31
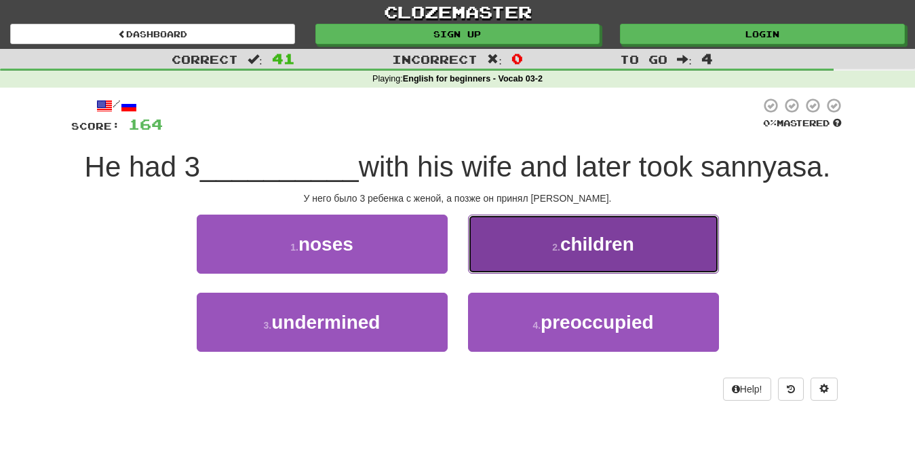
click at [575, 245] on span "children" at bounding box center [597, 243] width 74 height 21
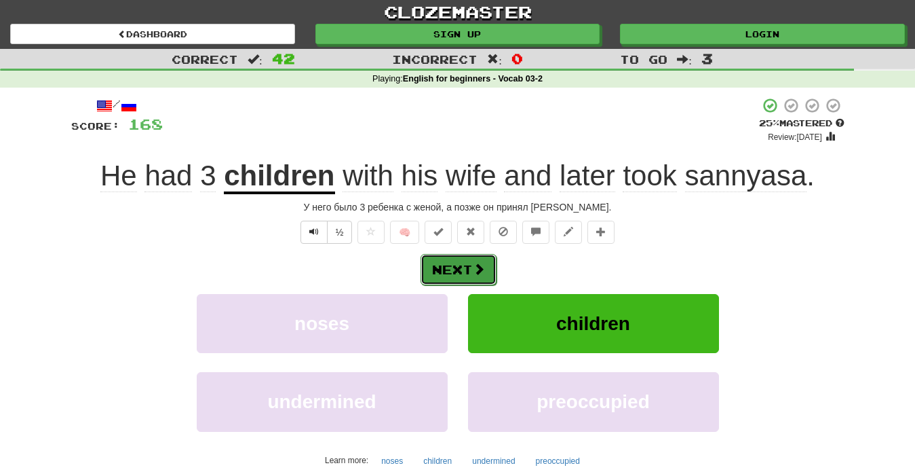
click at [460, 272] on button "Next" at bounding box center [459, 269] width 76 height 31
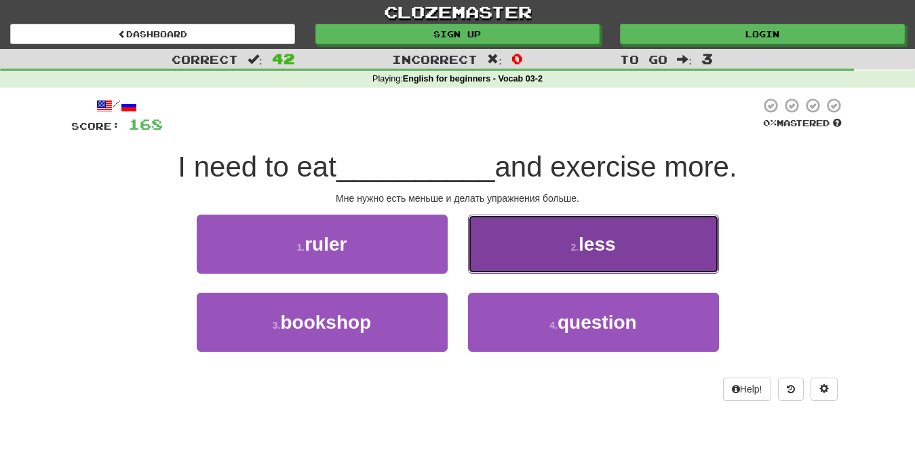
click at [573, 258] on button "2 . less" at bounding box center [593, 243] width 251 height 59
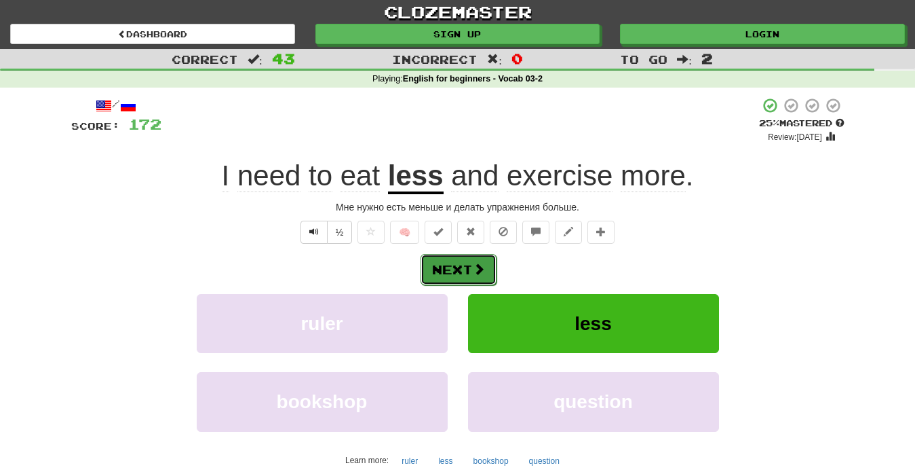
click at [489, 272] on button "Next" at bounding box center [459, 269] width 76 height 31
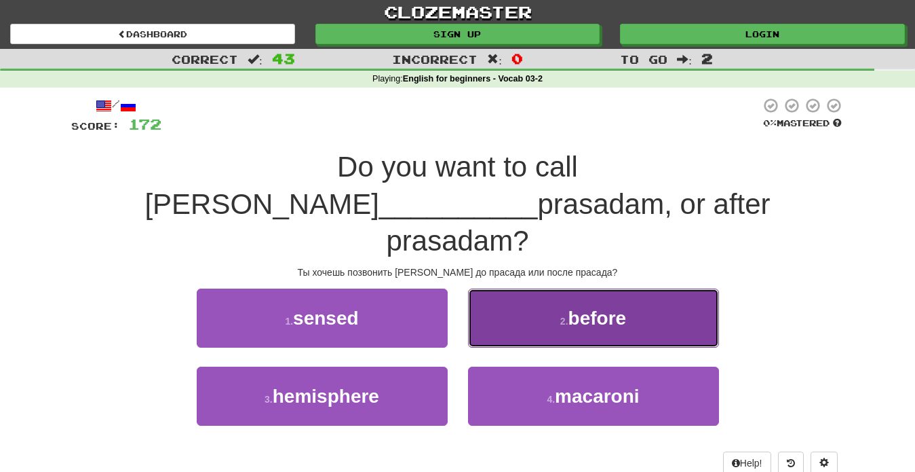
click at [560, 315] on small "2 ." at bounding box center [564, 320] width 8 height 11
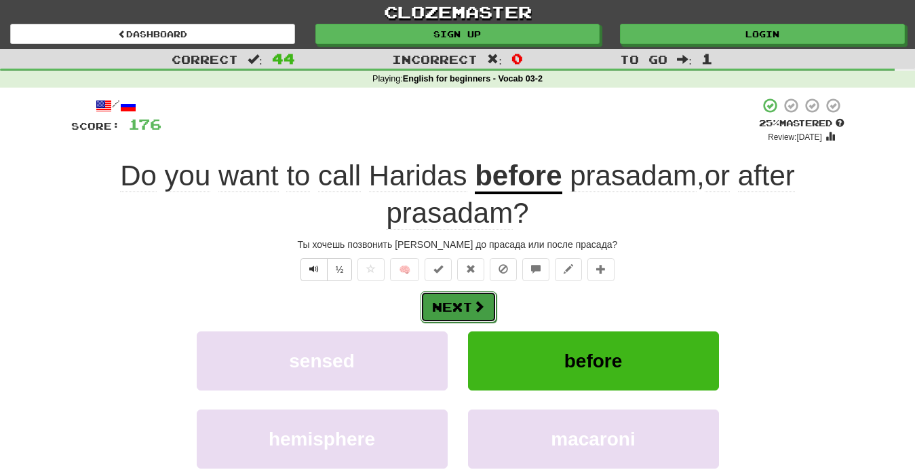
click at [475, 311] on span at bounding box center [479, 306] width 12 height 12
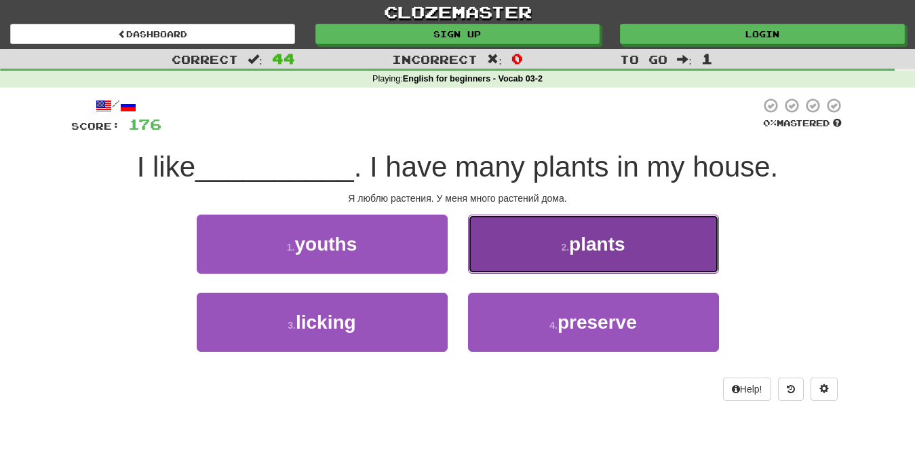
click at [552, 260] on button "2 . plants" at bounding box center [593, 243] width 251 height 59
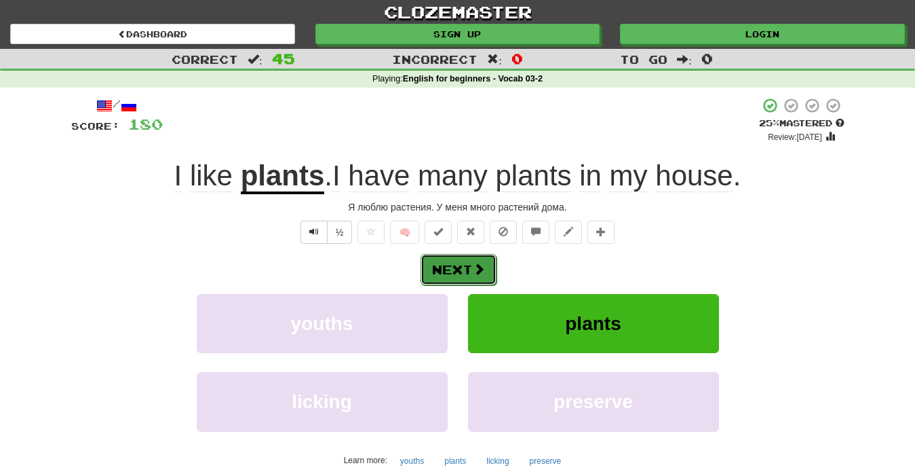
click at [466, 277] on button "Next" at bounding box center [459, 269] width 76 height 31
